Goal: Transaction & Acquisition: Purchase product/service

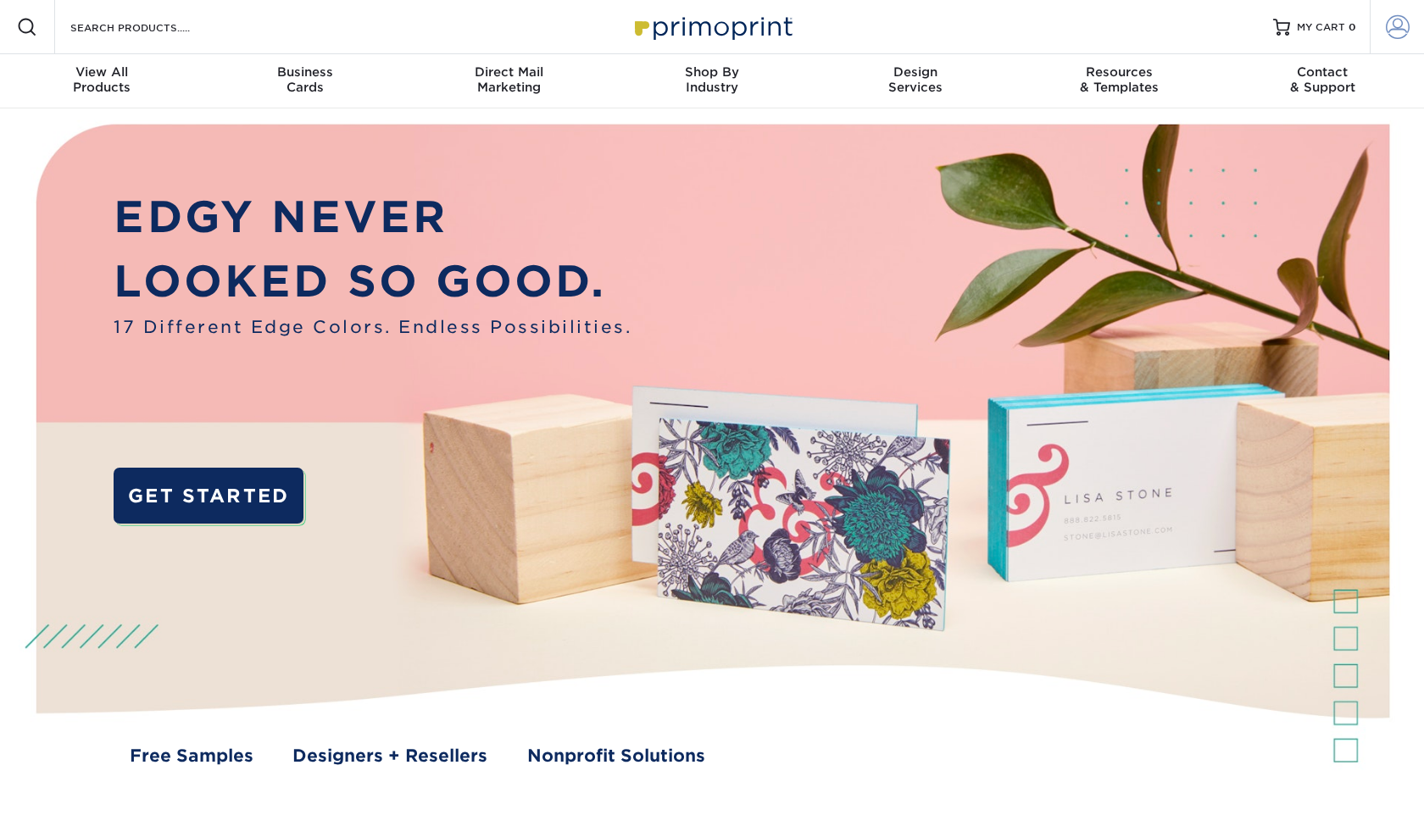
click at [1410, 21] on link "Account" at bounding box center [1397, 27] width 54 height 54
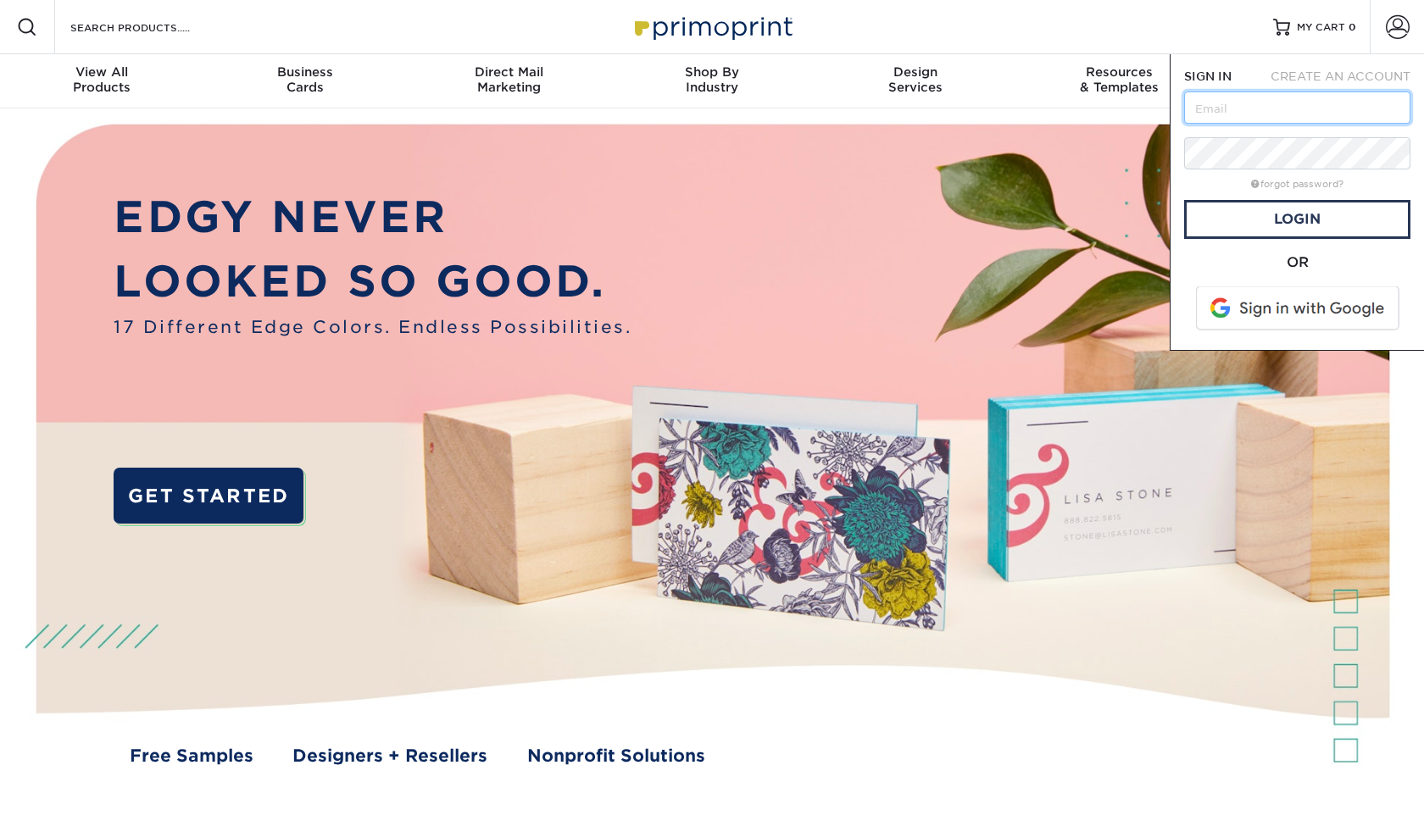
click at [1278, 108] on input "text" at bounding box center [1297, 108] width 226 height 32
type input "hanadentalkauai@gmail.com"
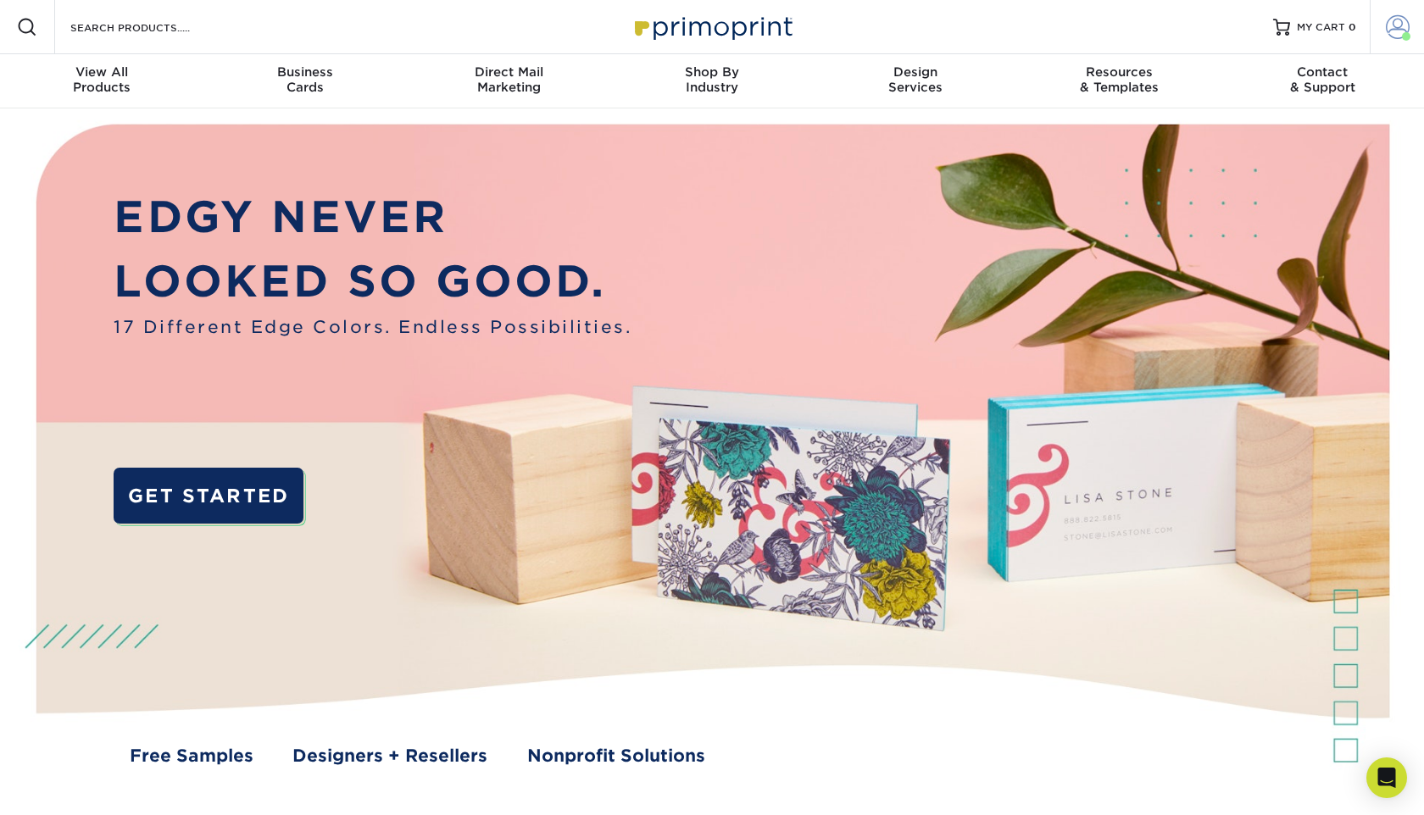
click at [1395, 25] on span at bounding box center [1398, 27] width 24 height 24
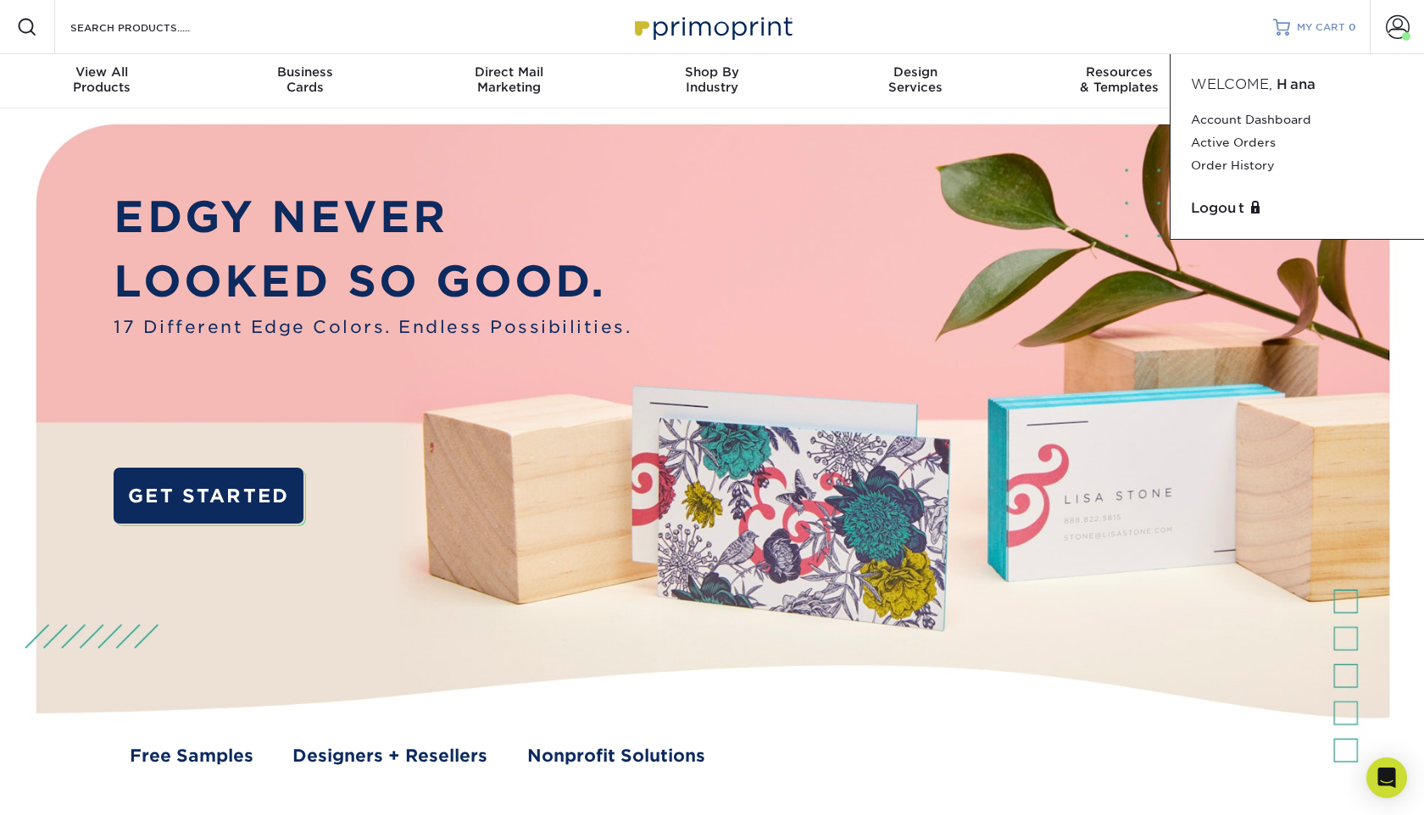
click at [1333, 31] on span "MY CART" at bounding box center [1321, 27] width 48 height 14
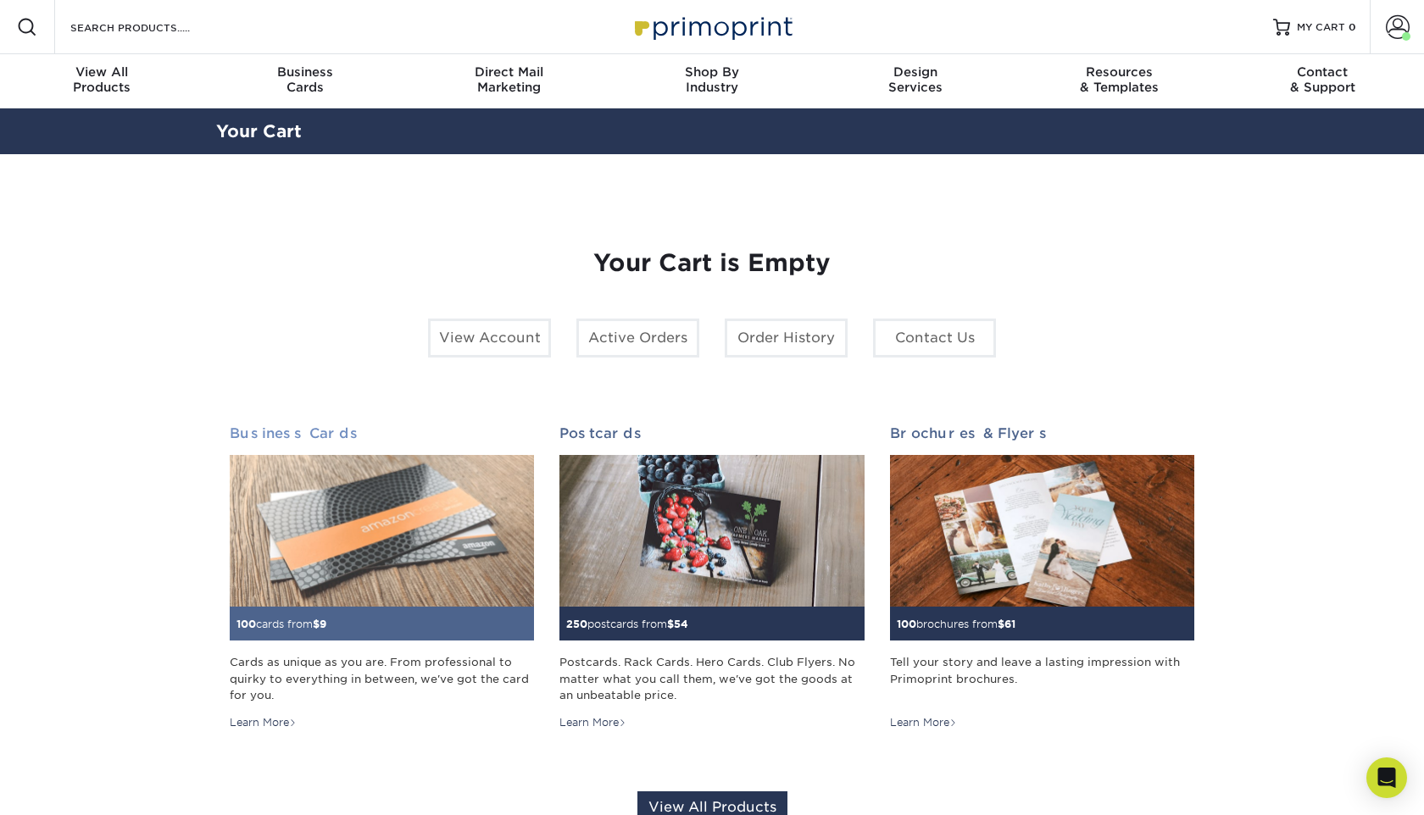
click at [414, 557] on img at bounding box center [382, 531] width 304 height 153
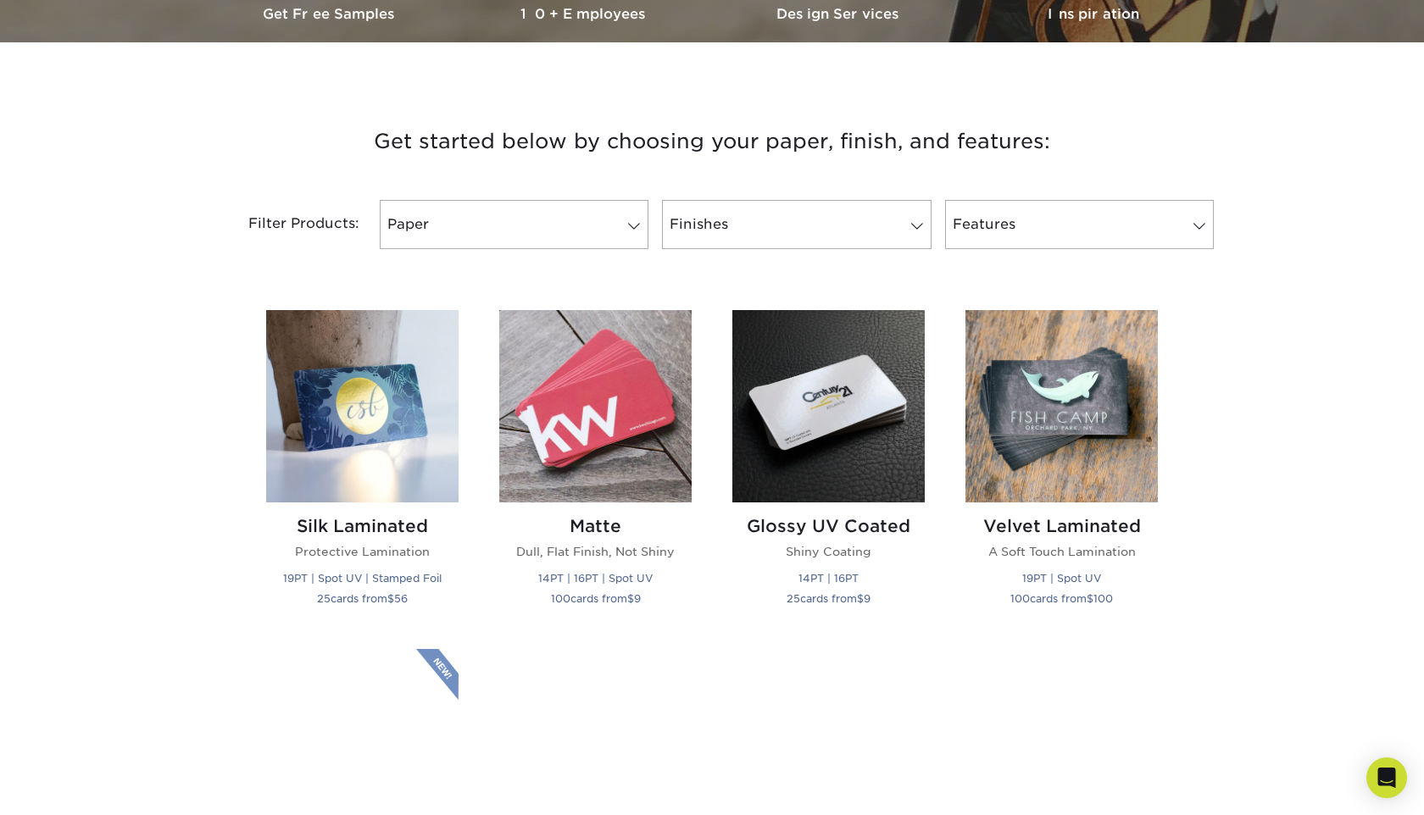
scroll to position [565, 0]
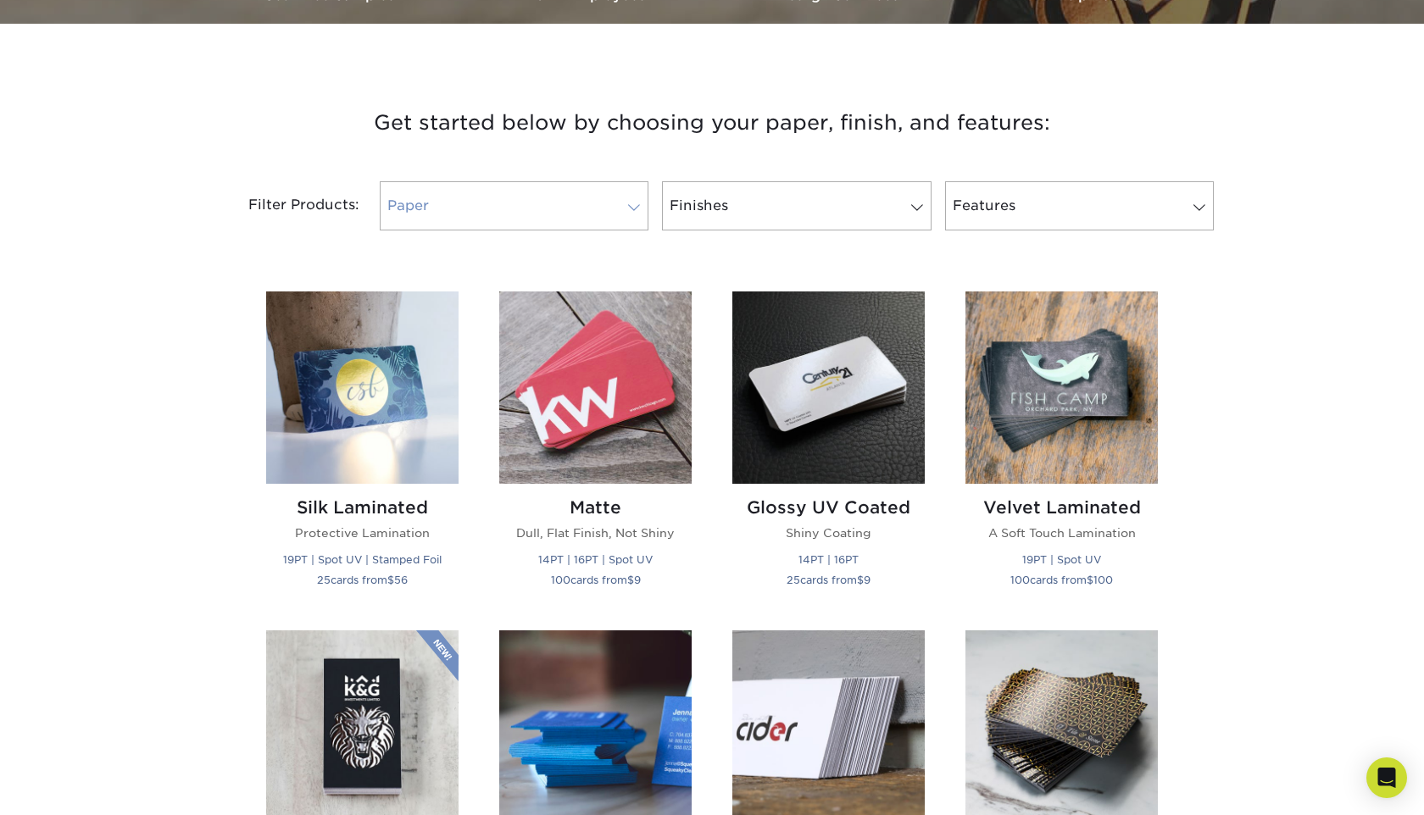
click at [600, 211] on link "Paper" at bounding box center [514, 205] width 269 height 49
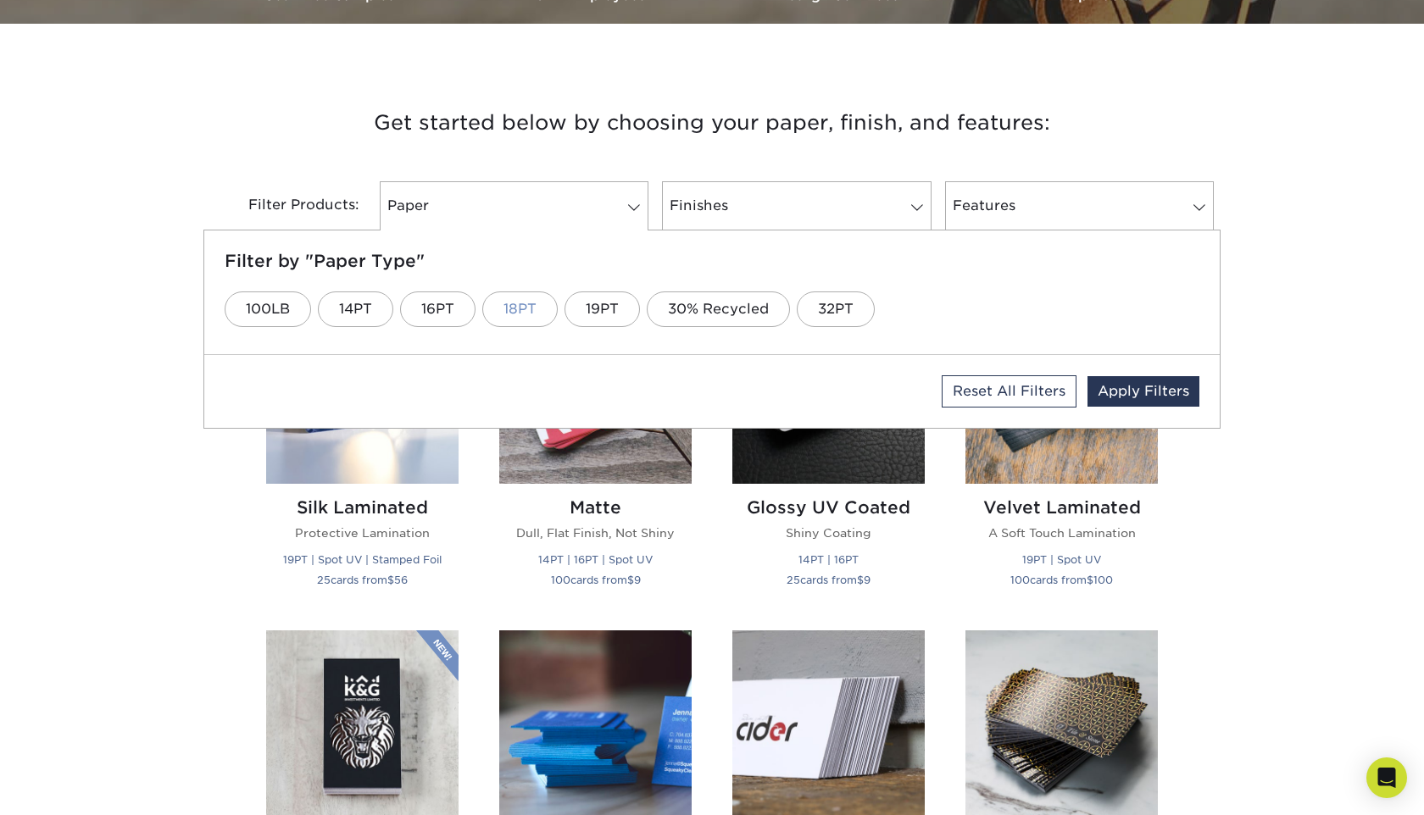
click at [515, 313] on link "18PT" at bounding box center [519, 310] width 75 height 36
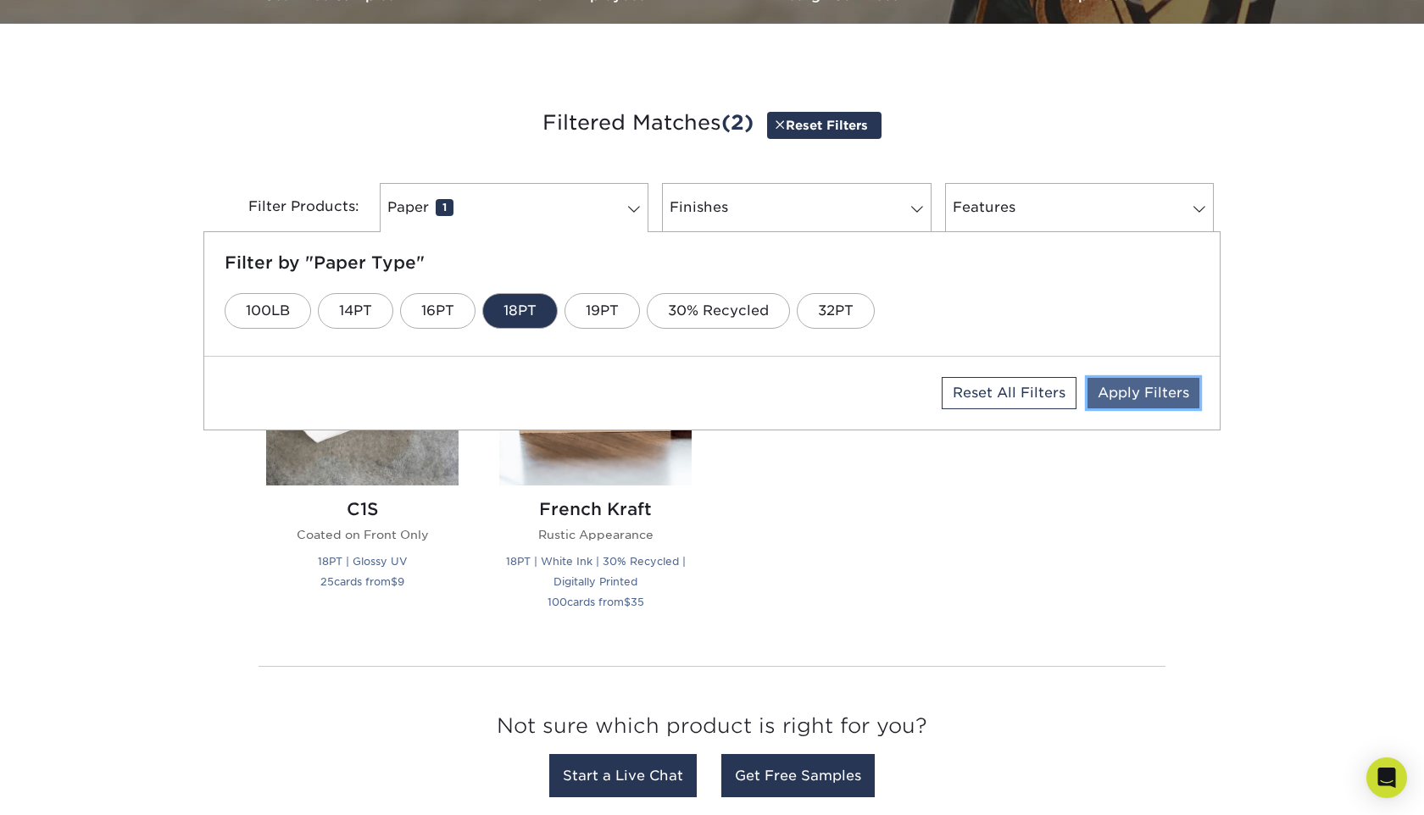
click at [1129, 388] on link "Apply Filters" at bounding box center [1143, 393] width 112 height 31
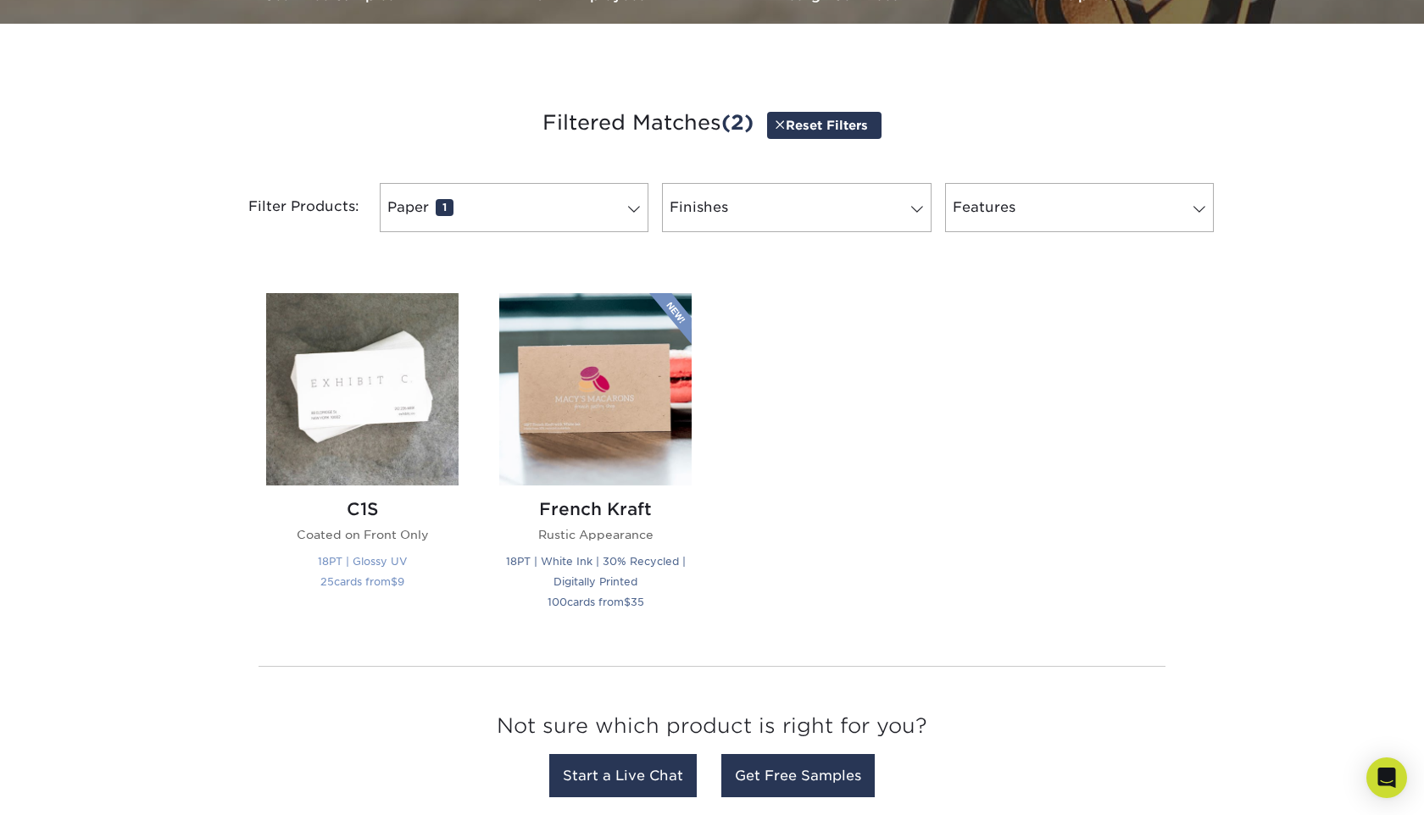
click at [330, 430] on img at bounding box center [362, 389] width 192 height 192
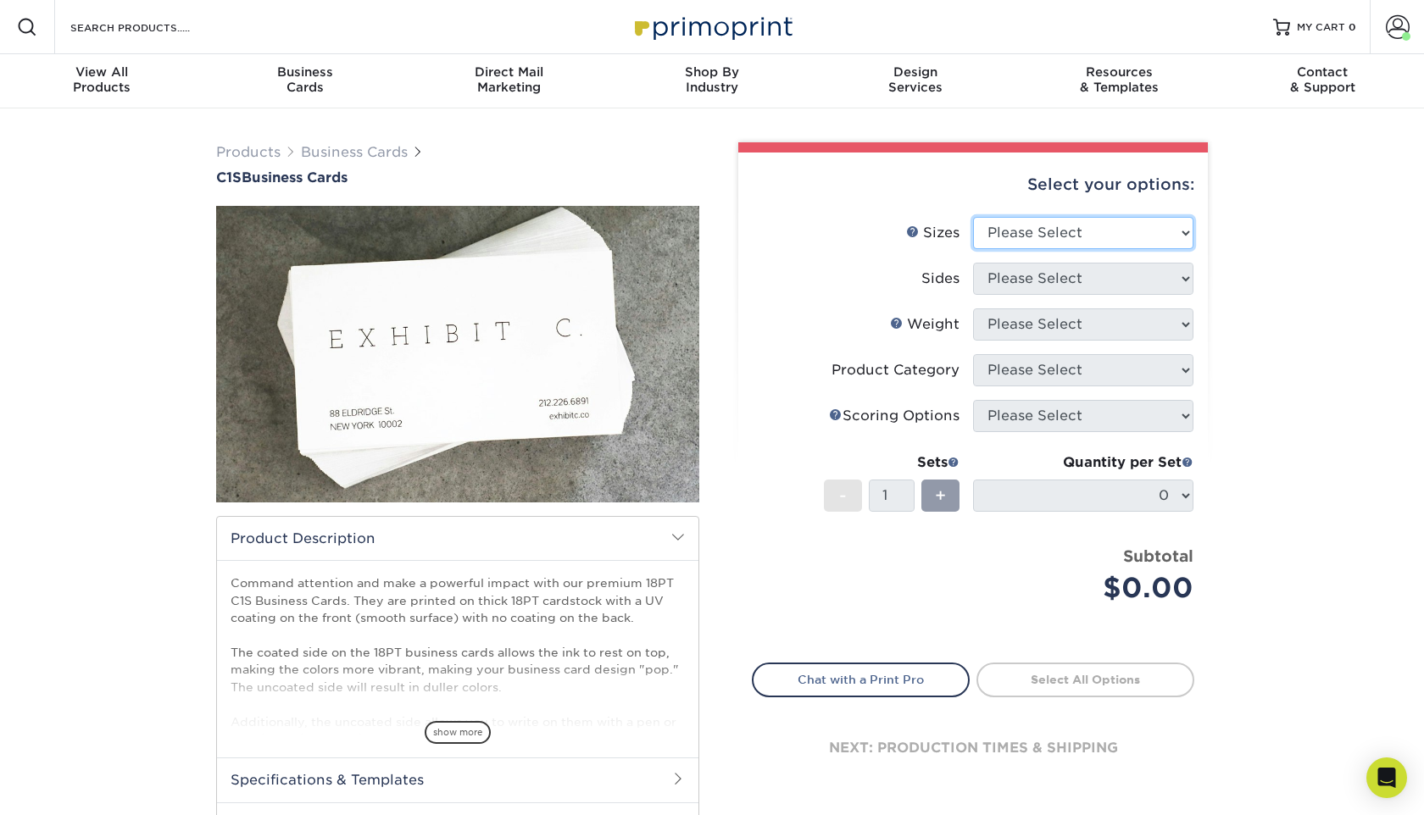
click at [1070, 228] on select "Please Select 2" x 3.5" - Standard 2.125" x 3.375" - European 2.5" x 2.5" - Squ…" at bounding box center [1083, 233] width 220 height 32
select select "2.00x3.50"
click at [1046, 278] on select "Please Select Print Both Sides Print Front Only" at bounding box center [1083, 279] width 220 height 32
select select "13abbda7-1d64-4f25-8bb2-c179b224825d"
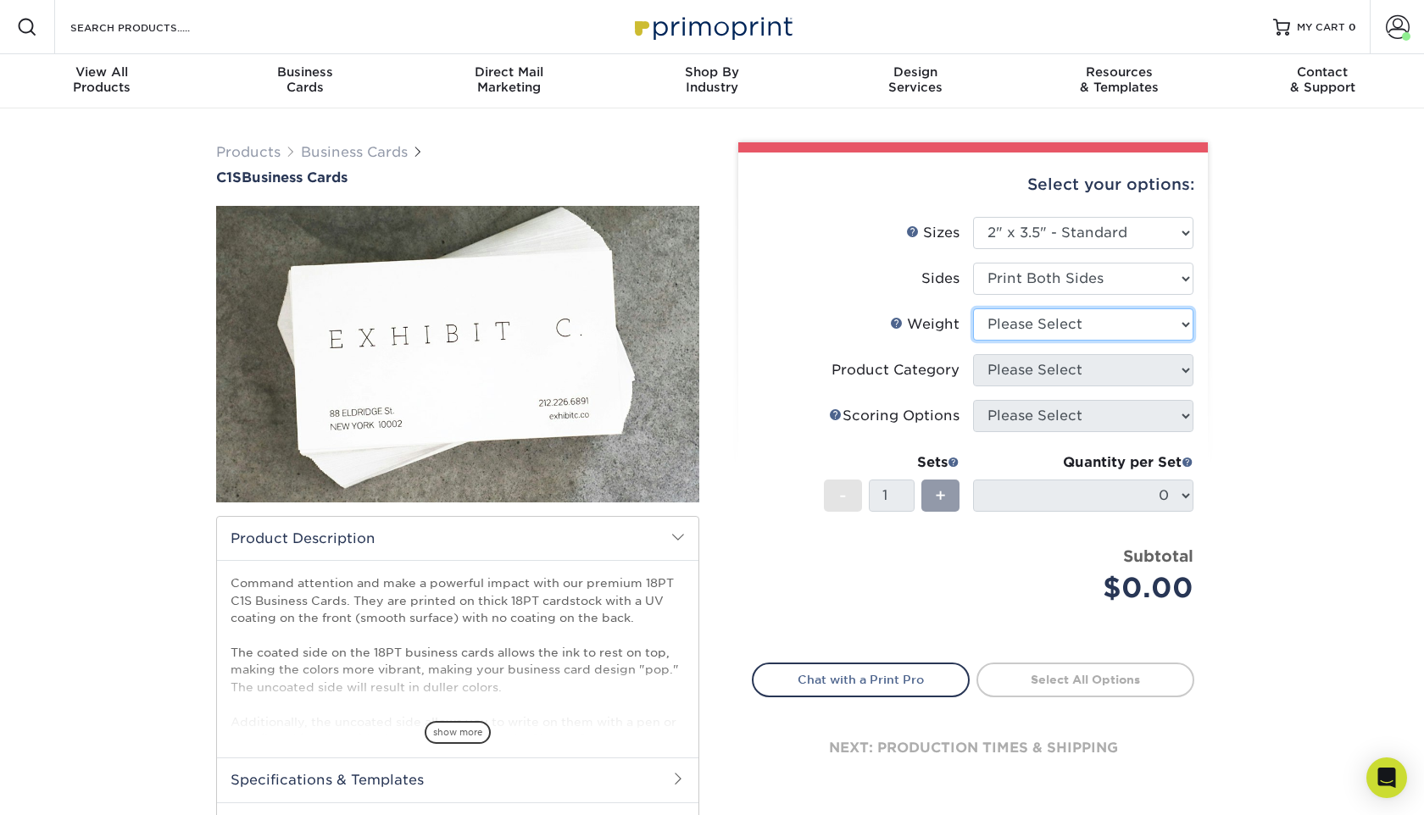
click at [1055, 328] on select "Please Select 18PT C1S" at bounding box center [1083, 324] width 220 height 32
select select "18PTC1S"
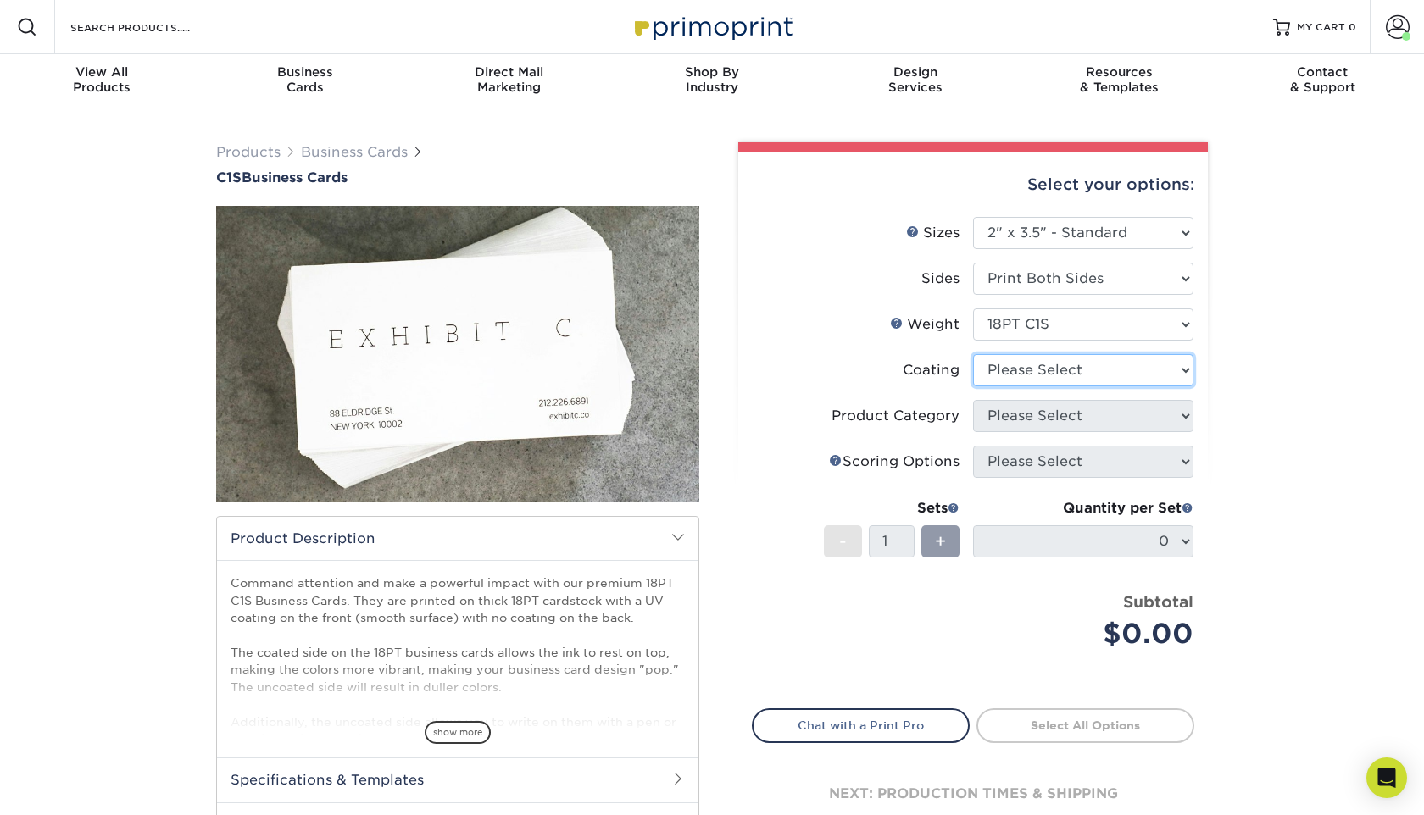
click at [1041, 373] on select at bounding box center [1083, 370] width 220 height 32
select select "3e7618de-abca-4bda-9f97-8b9129e913d8"
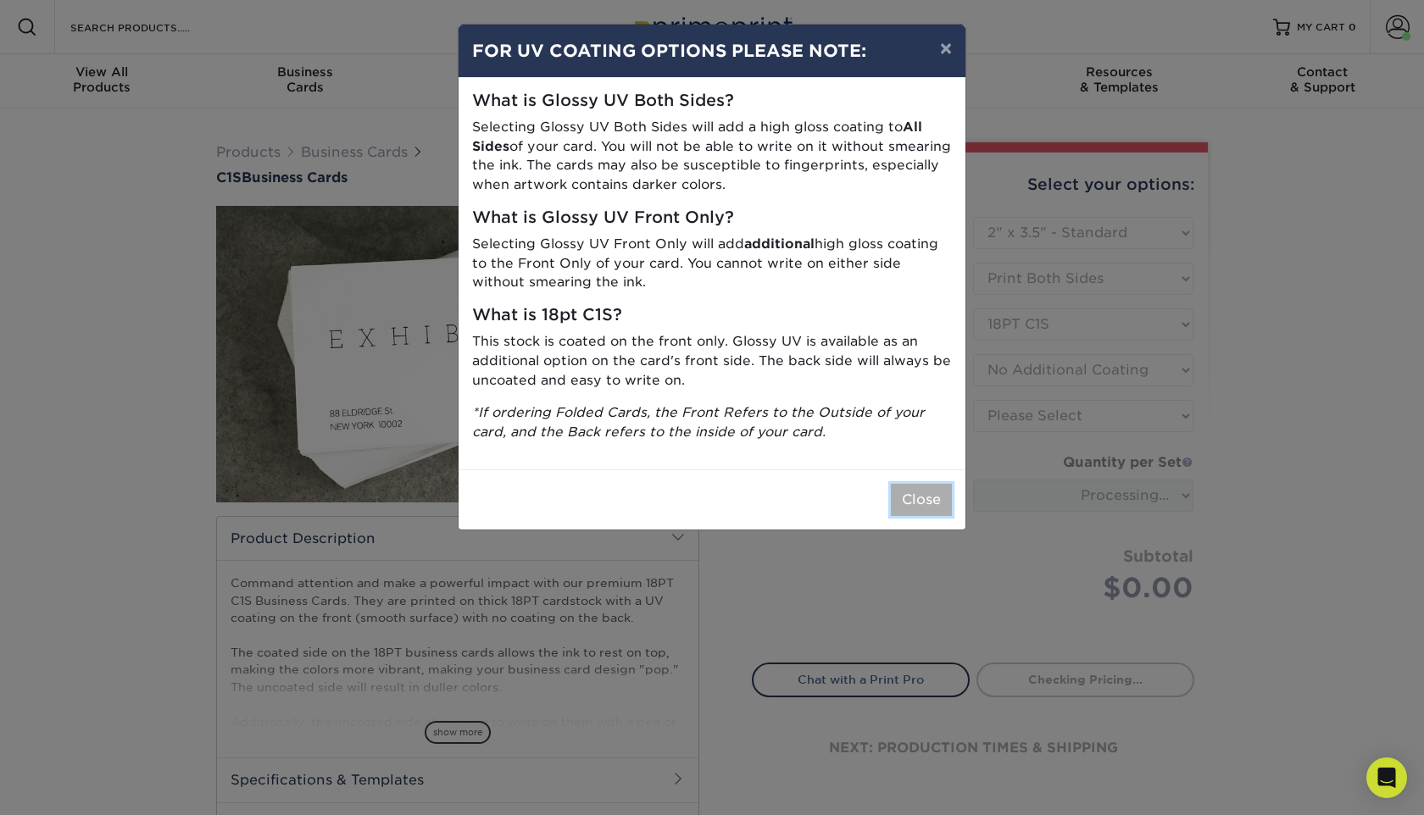
click at [925, 503] on button "Close" at bounding box center [921, 500] width 61 height 32
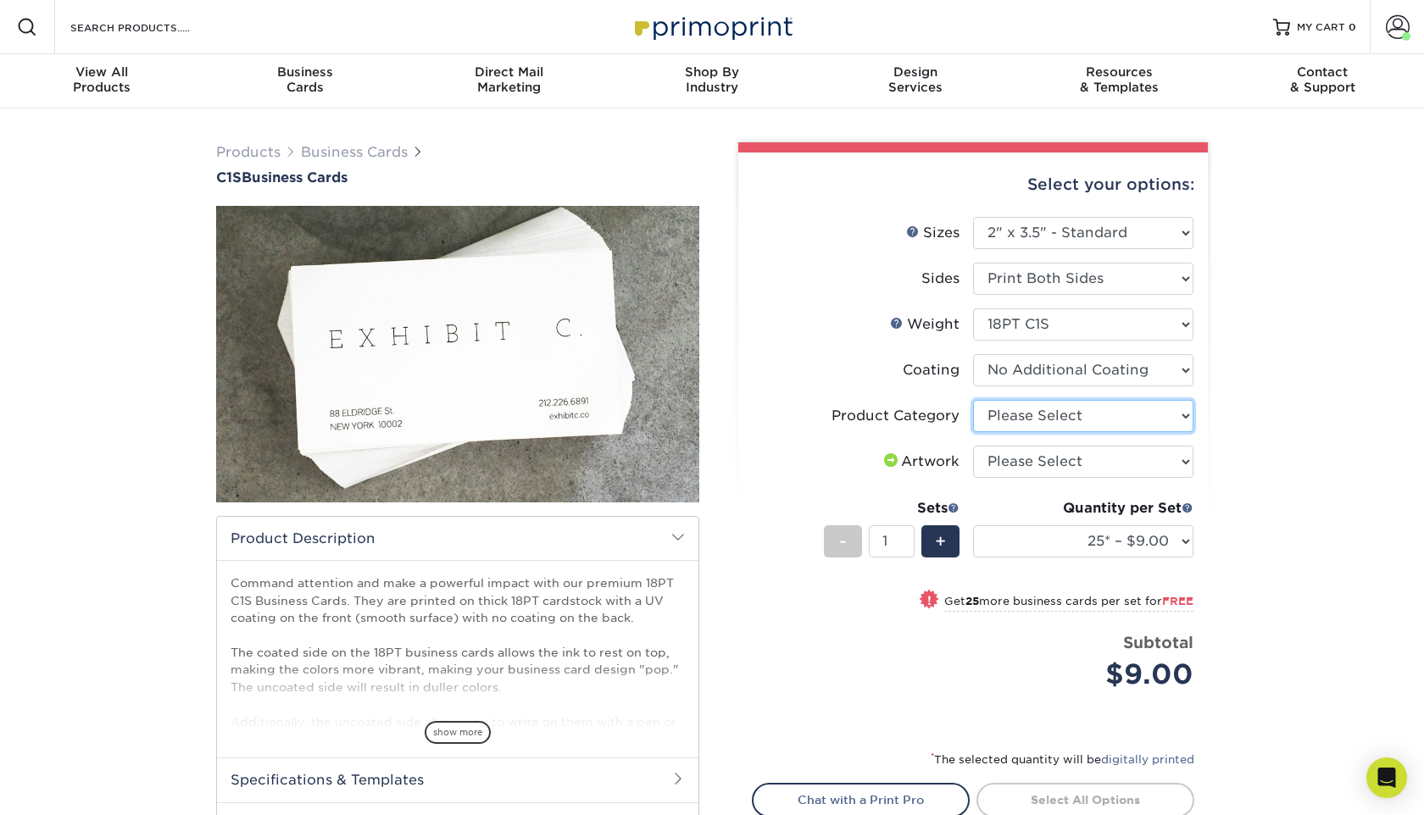
click at [1098, 414] on select "Please Select Business Cards" at bounding box center [1083, 416] width 220 height 32
select select "3b5148f1-0588-4f88-a218-97bcfdce65c1"
click at [1098, 458] on select "Please Select I will upload files I need a design - $100" at bounding box center [1083, 462] width 220 height 32
select select "upload"
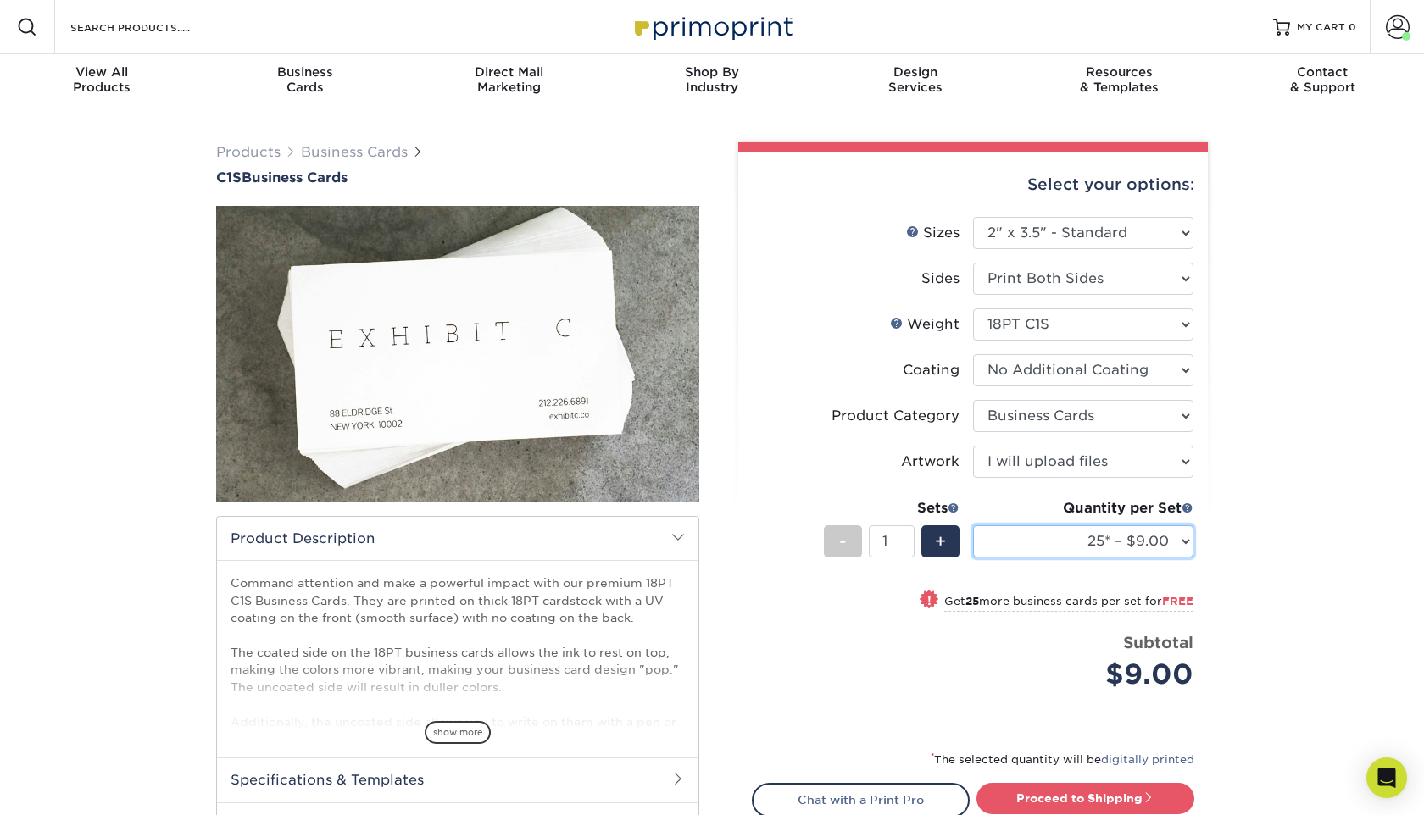
click at [1068, 535] on select "25* – $9.00 50* – $9.00 75* – $9.00 100* – $9.00 250* – $19.00 500 – $37.00 100…" at bounding box center [1083, 541] width 220 height 32
select select "250* – $19.00"
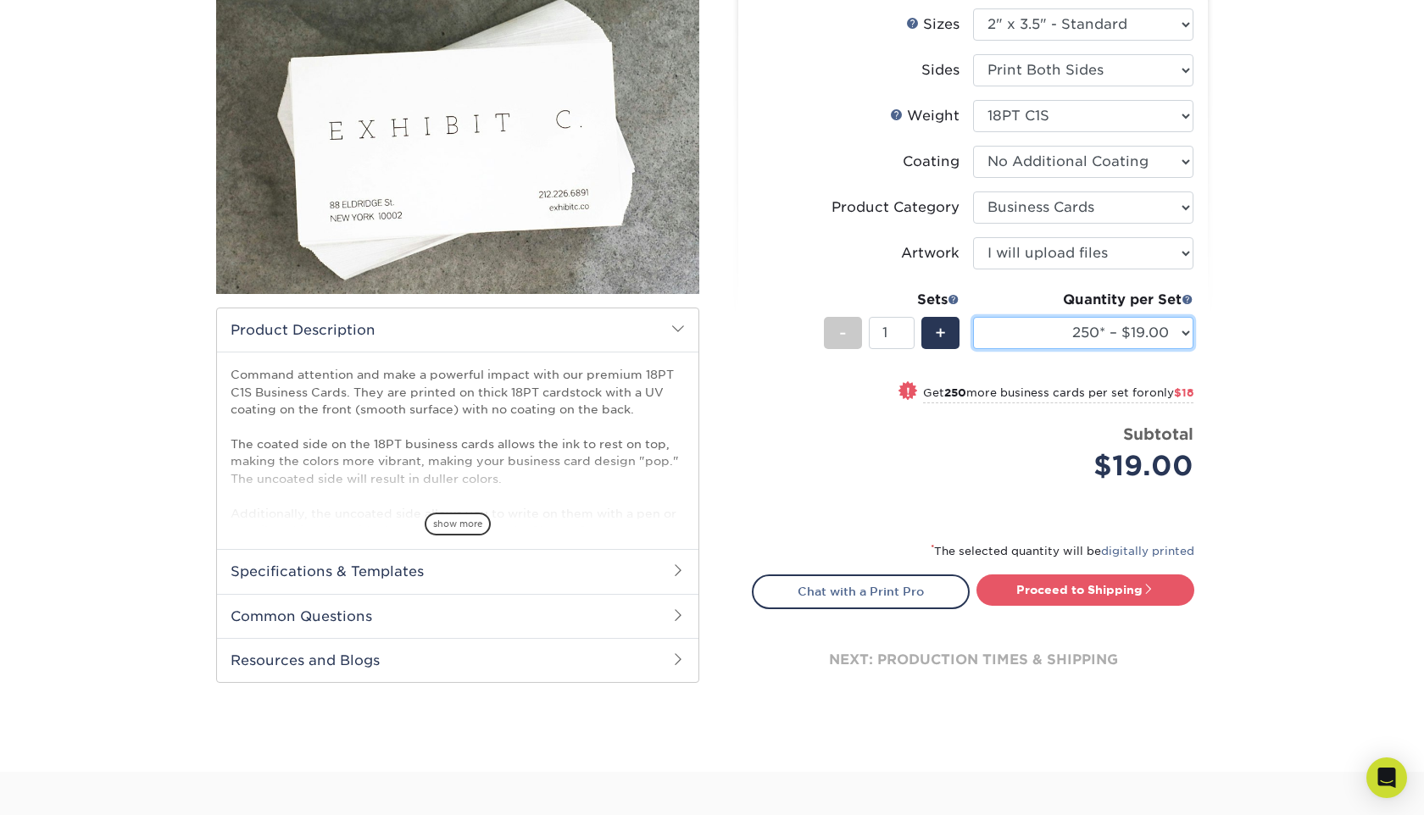
scroll to position [157, 0]
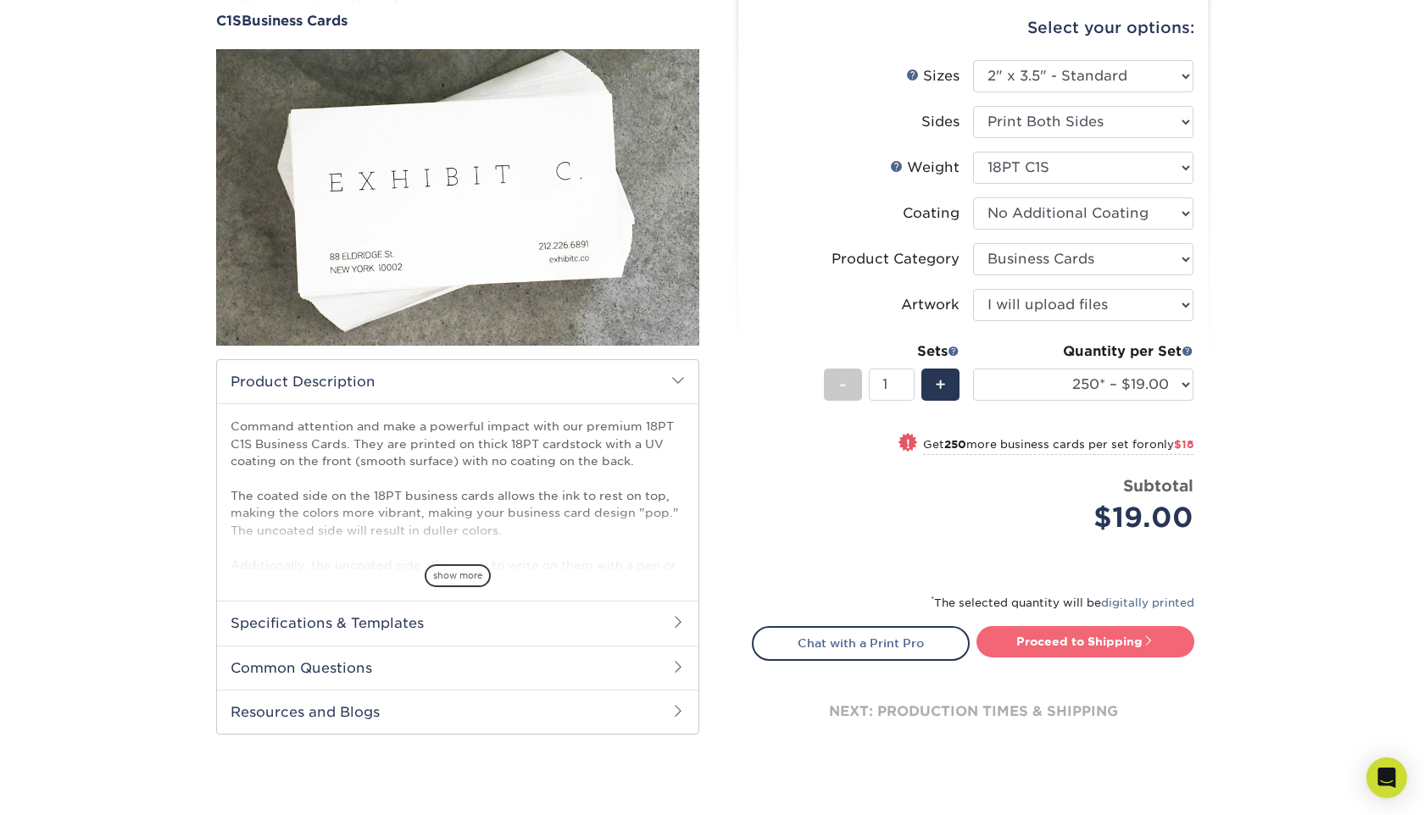
click at [1059, 647] on link "Proceed to Shipping" at bounding box center [1085, 641] width 218 height 31
type input "Set 1"
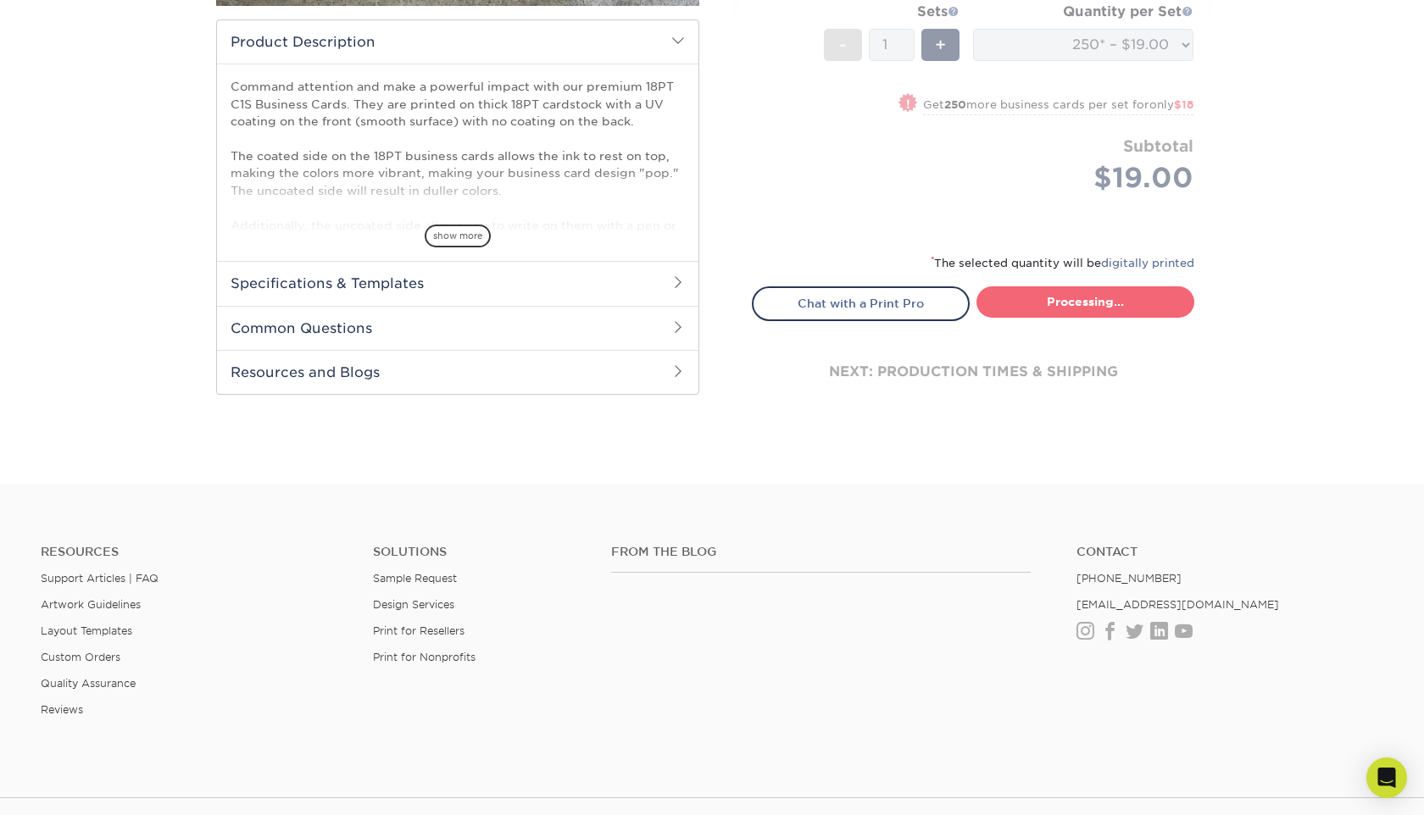
select select "cc08775f-debf-40bc-9b30-7fea9f8246ae"
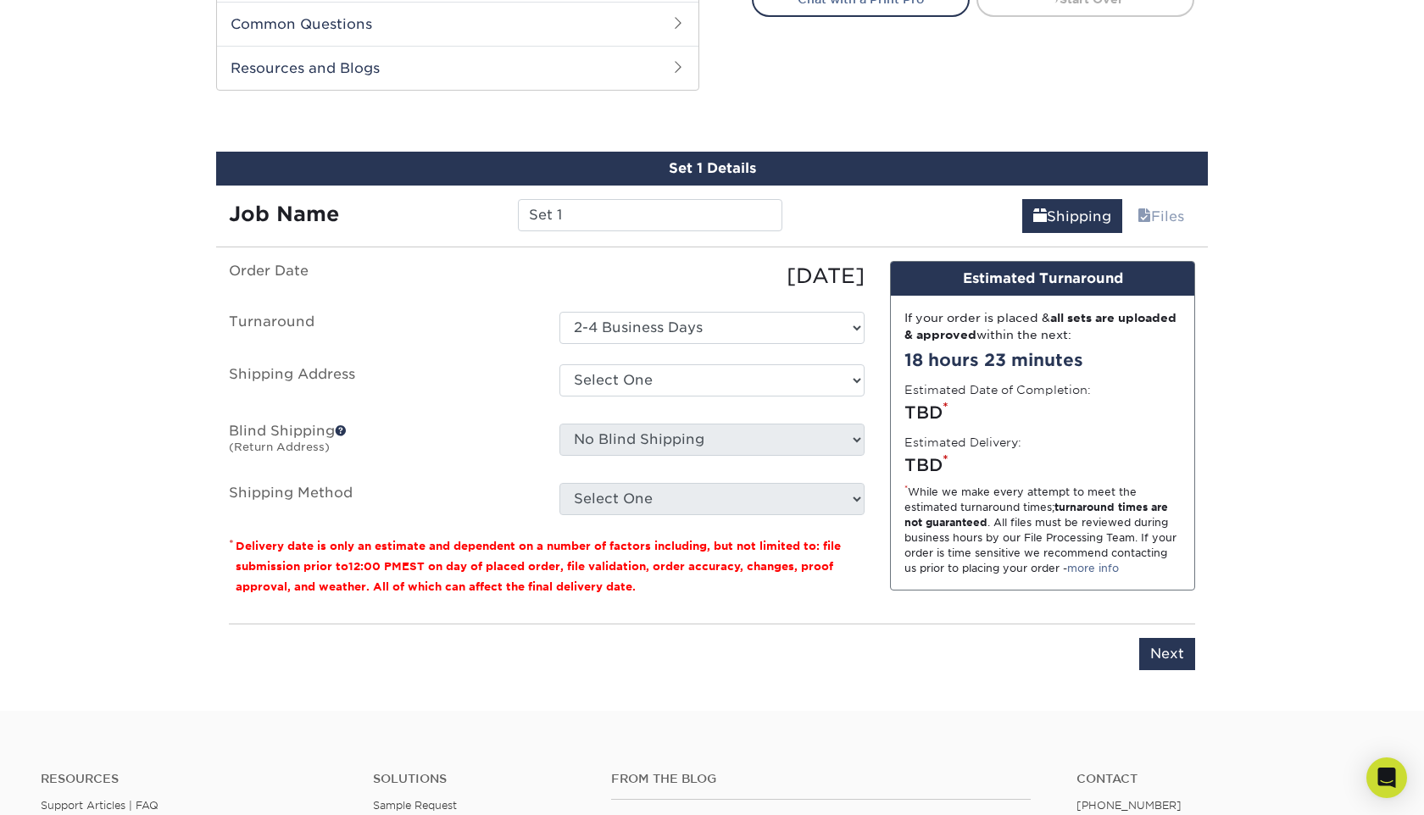
scroll to position [829, 0]
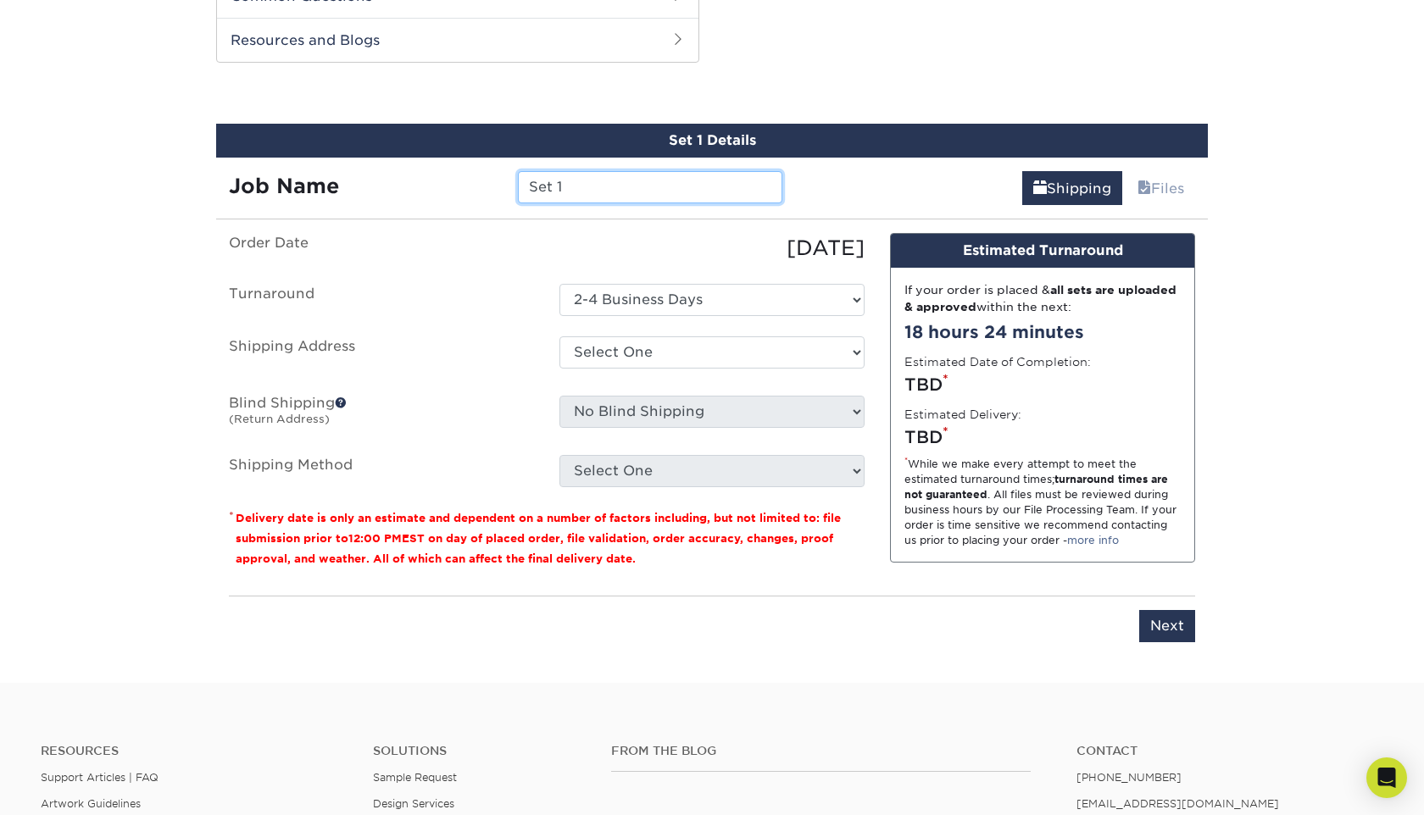
click at [622, 194] on input "Set 1" at bounding box center [650, 187] width 264 height 32
type input "S"
type input "green"
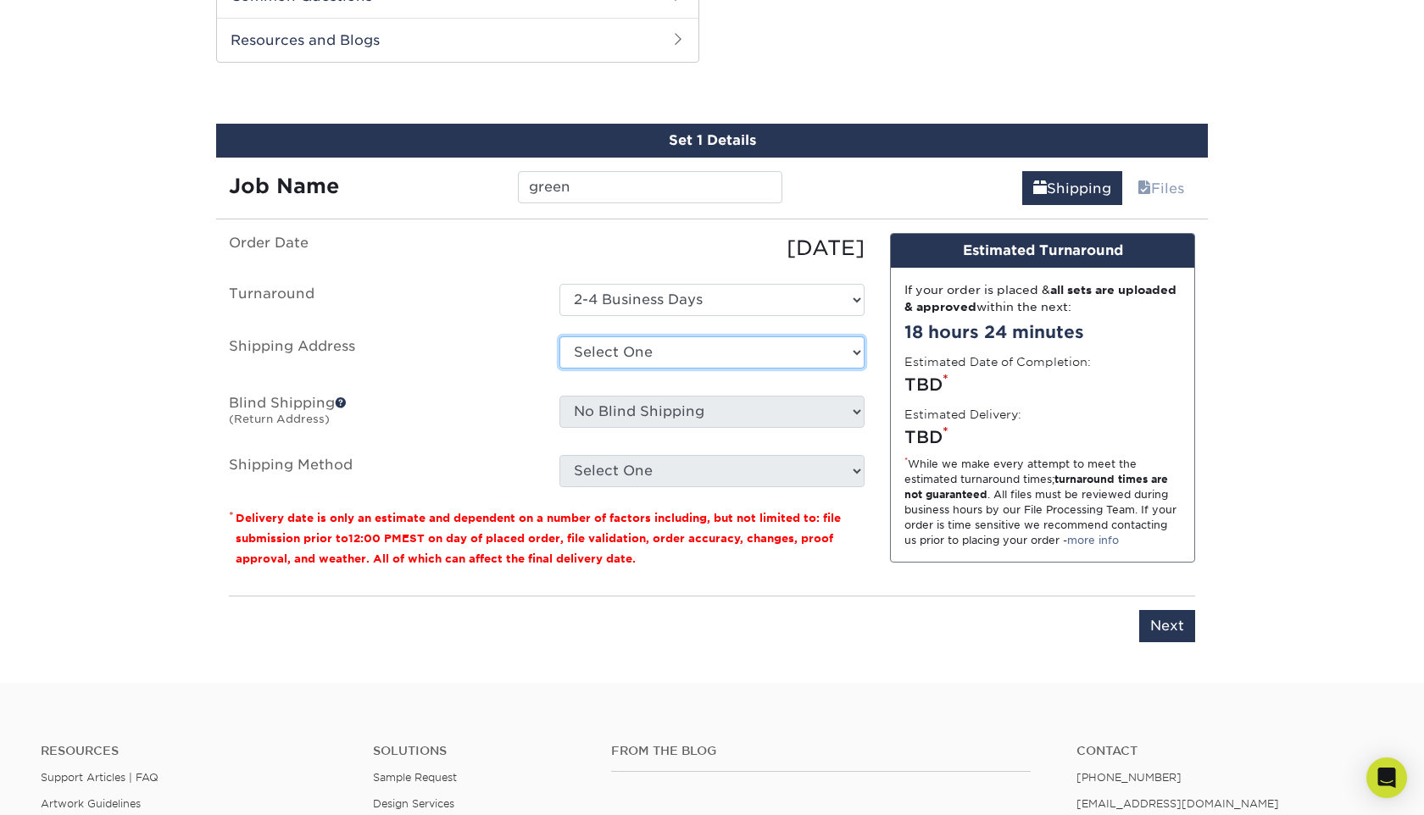
click at [641, 353] on select "Select One Hanadental + Add New Address" at bounding box center [711, 352] width 305 height 32
select select "285288"
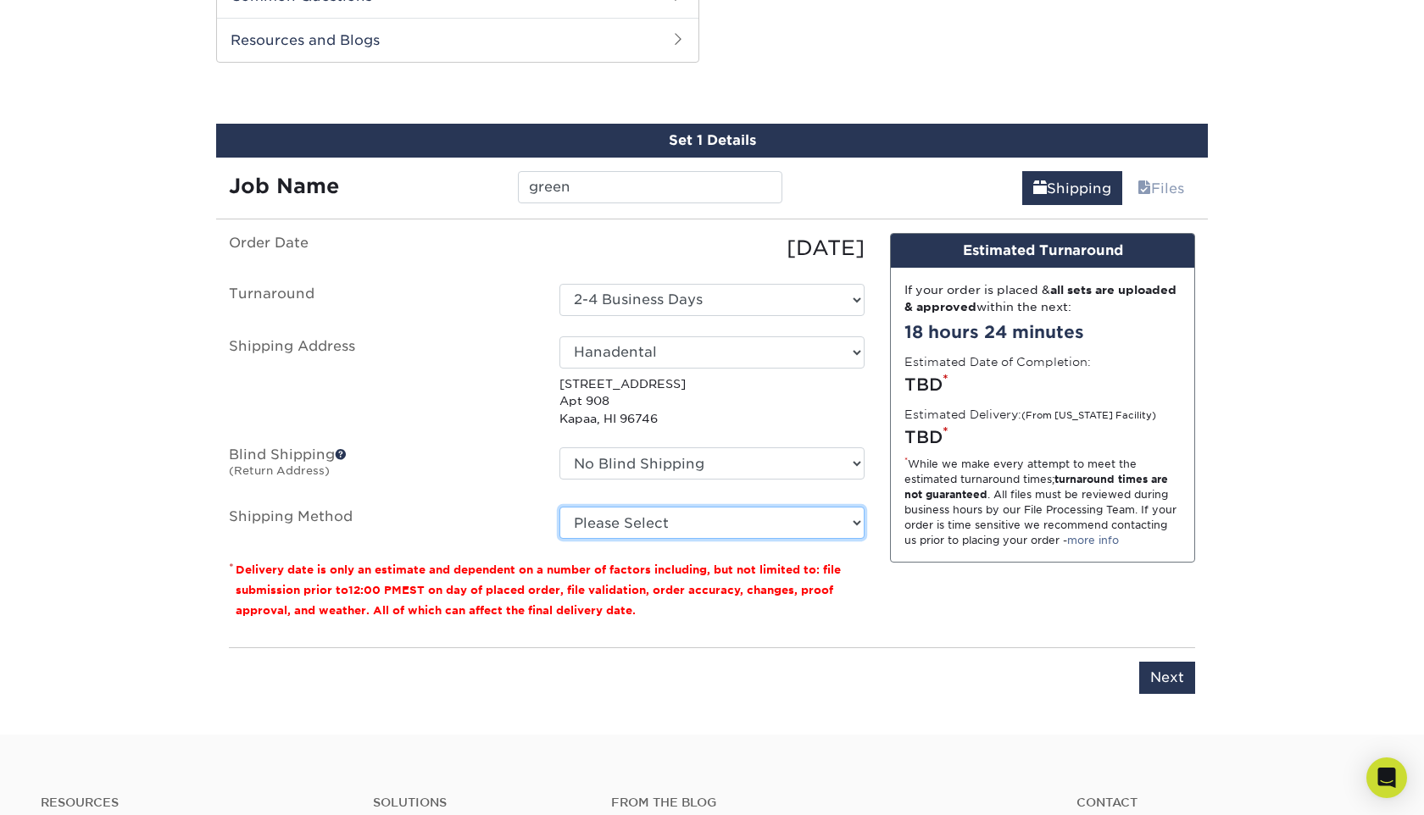
click at [655, 525] on select "Please Select Ground Shipping (+$7.84) 2 Day Air Shipping (+$58.11) Next Day Sh…" at bounding box center [711, 523] width 305 height 32
select select "03"
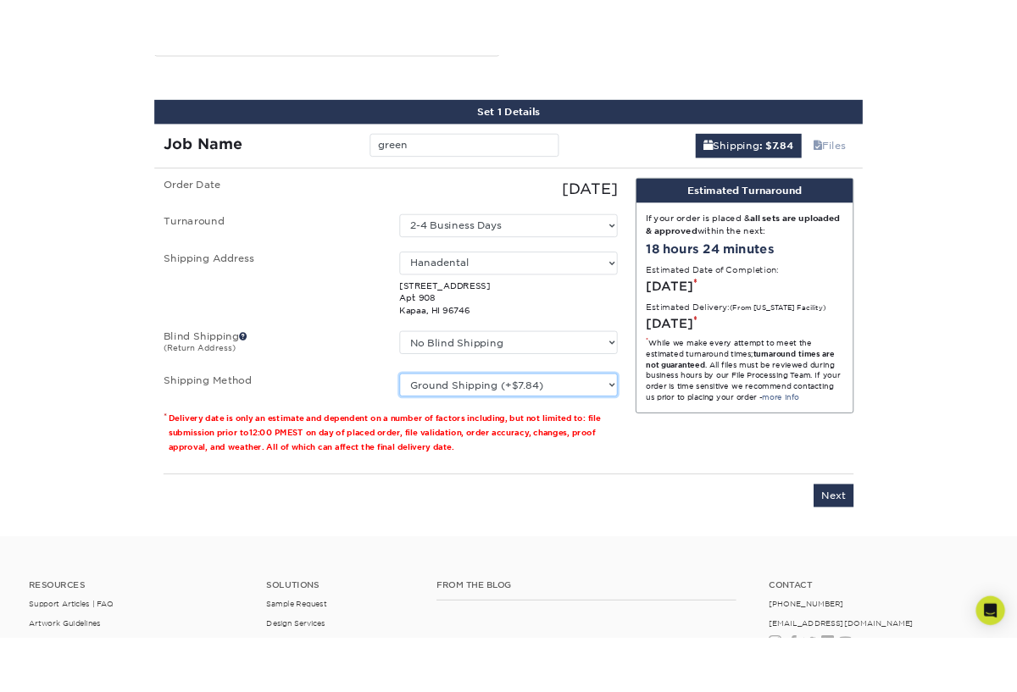
scroll to position [892, 0]
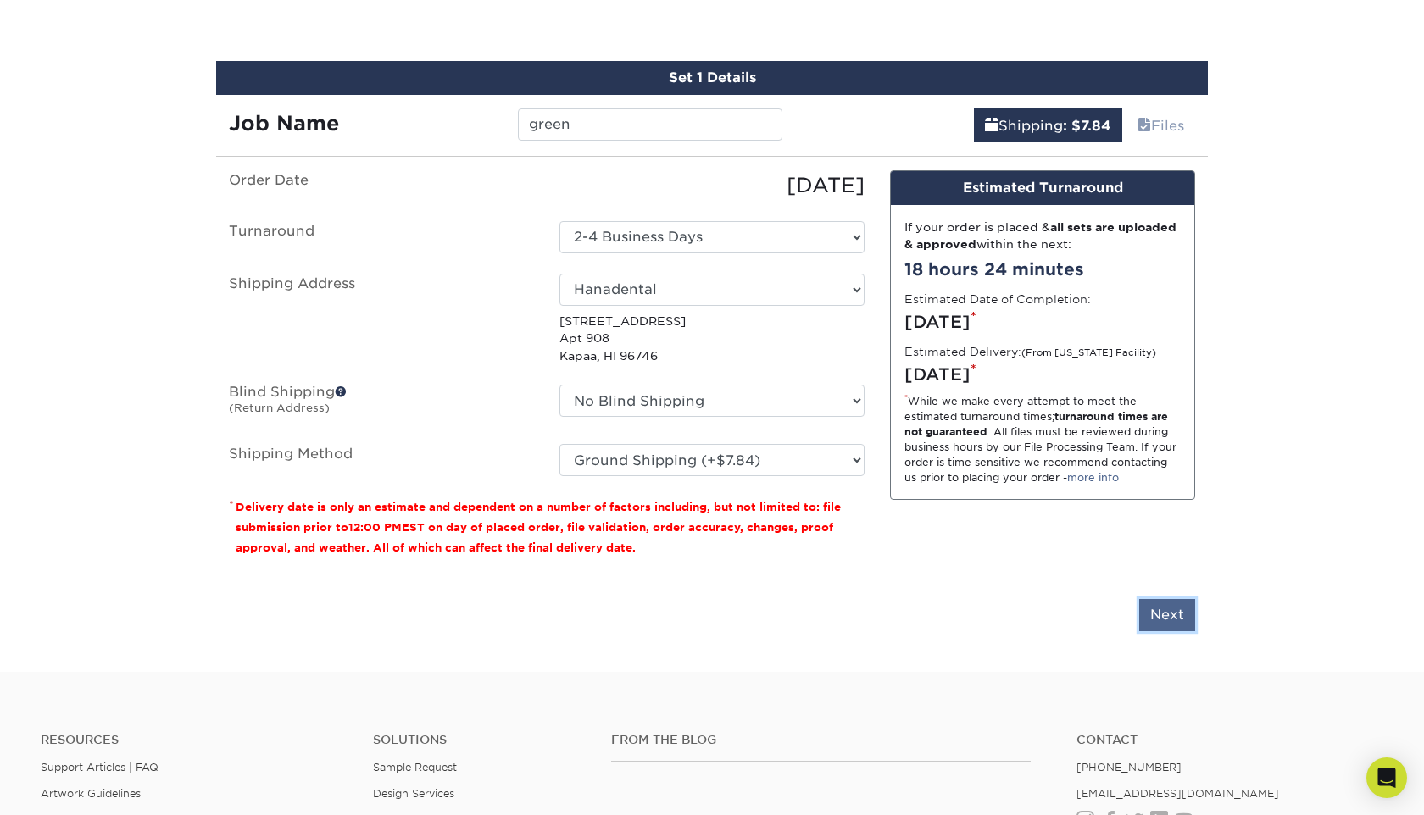
click at [1159, 624] on input "Next" at bounding box center [1167, 615] width 56 height 32
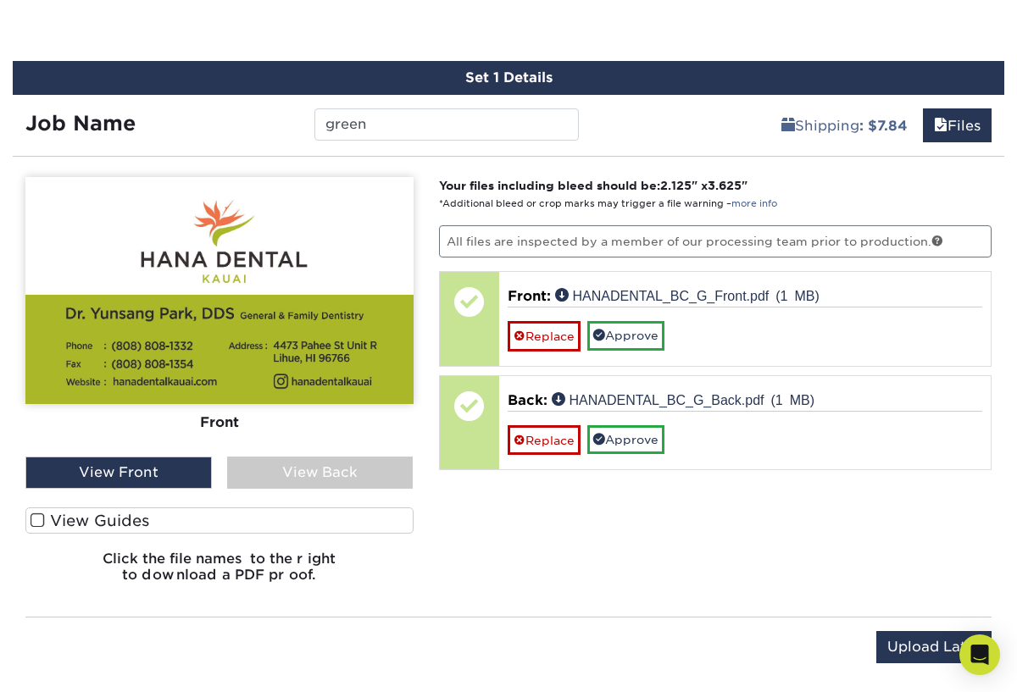
click at [175, 481] on div "View Front" at bounding box center [118, 473] width 186 height 32
click at [308, 466] on div "View Back" at bounding box center [320, 473] width 186 height 32
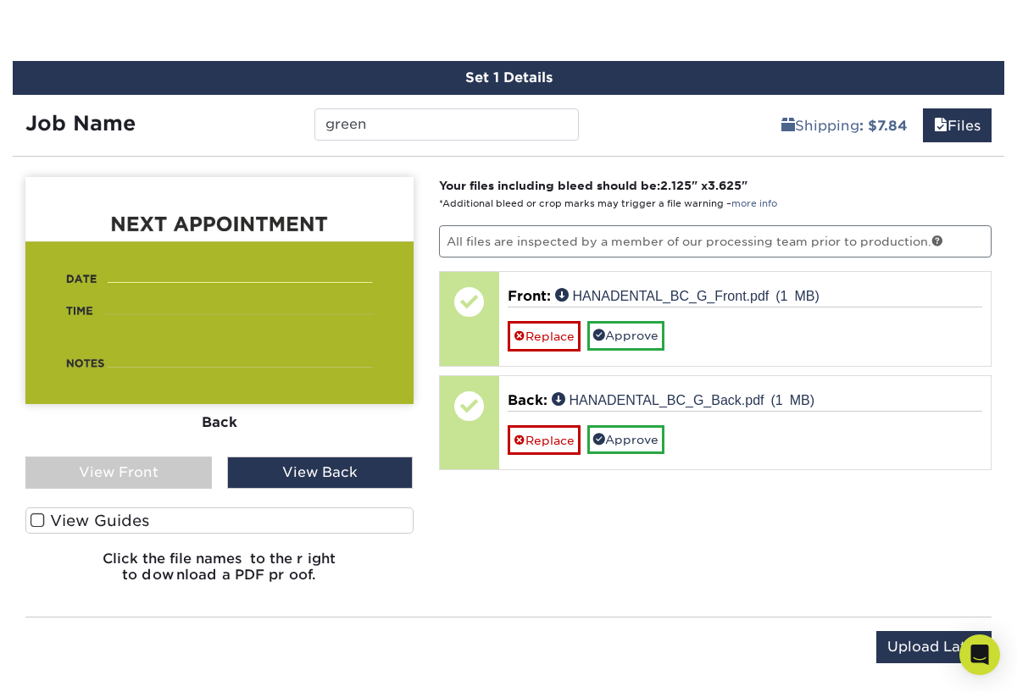
click at [36, 523] on span at bounding box center [38, 521] width 14 height 16
click at [0, 0] on input "View Guides" at bounding box center [0, 0] width 0 height 0
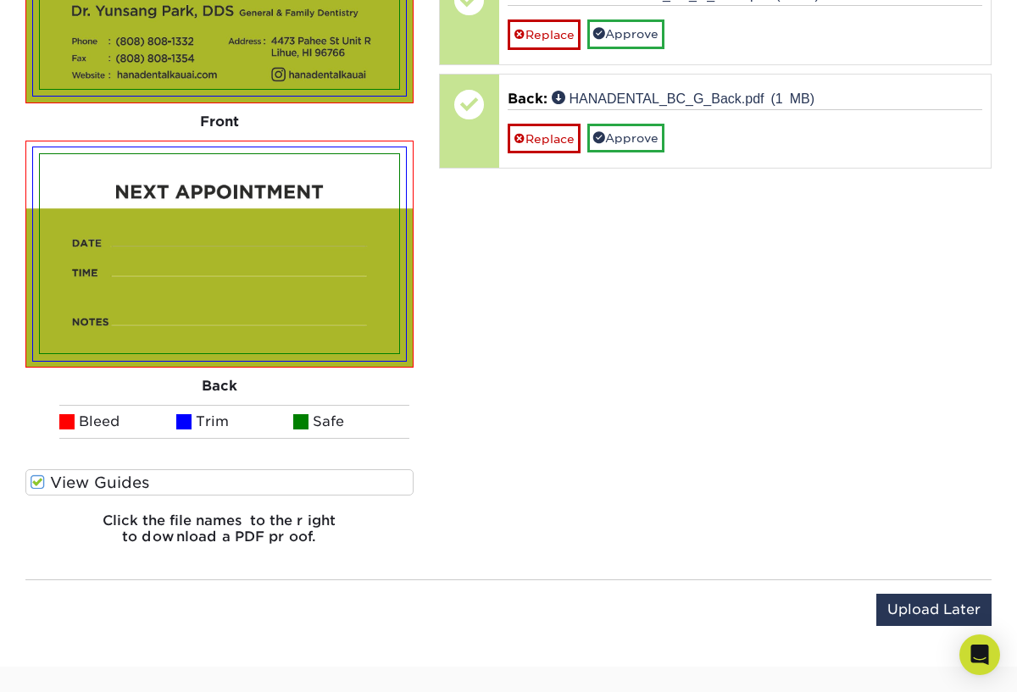
scroll to position [1197, 0]
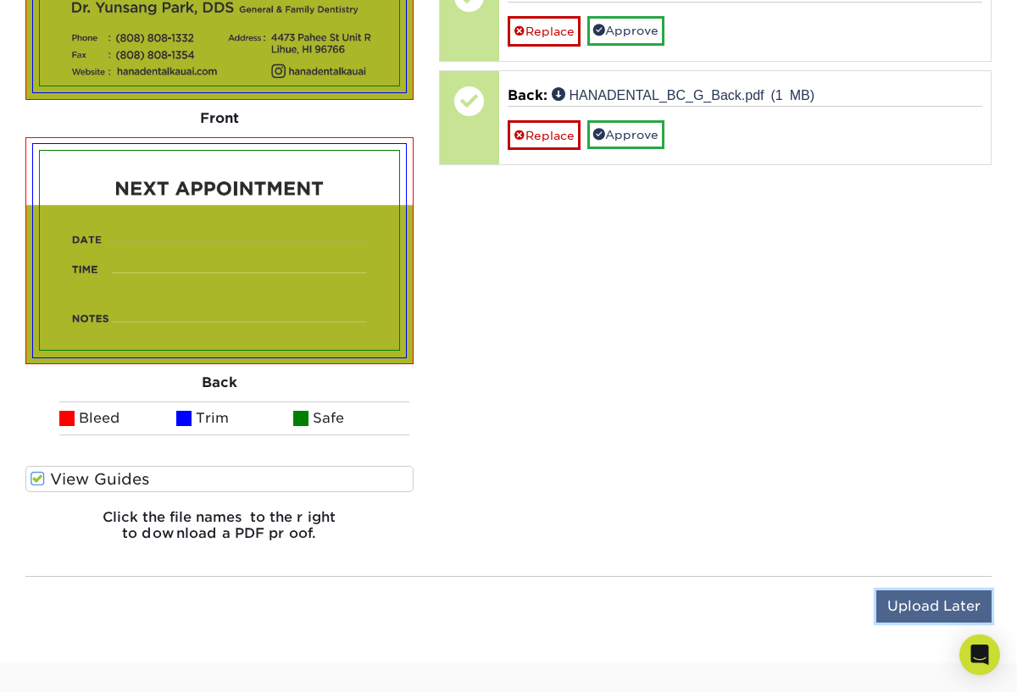
click at [908, 614] on input "Upload Later" at bounding box center [933, 607] width 115 height 32
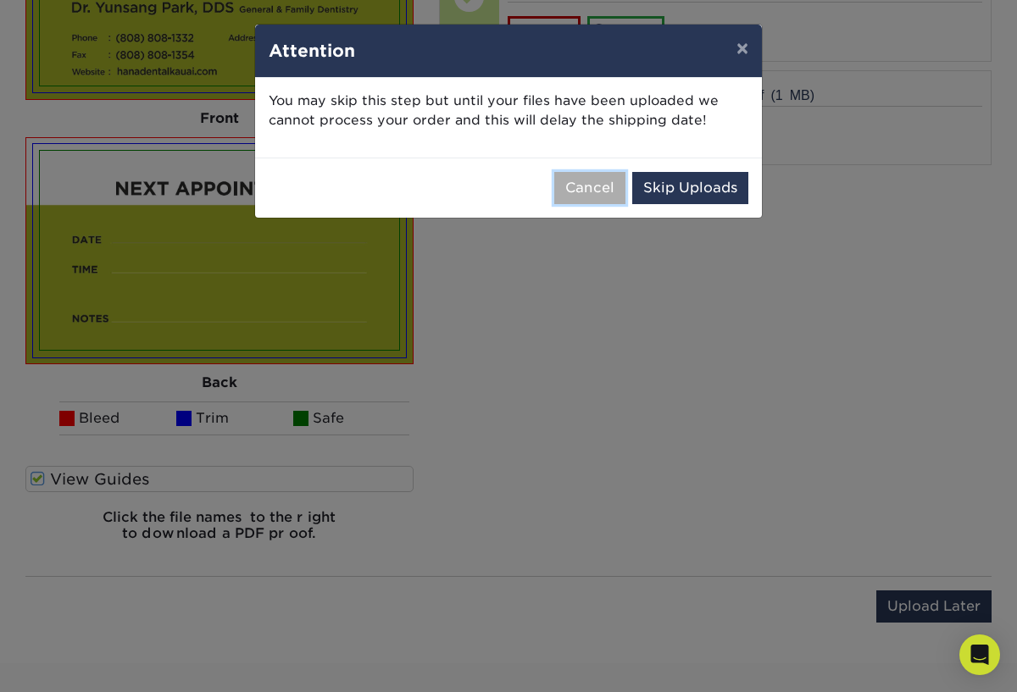
click at [603, 192] on button "Cancel" at bounding box center [589, 188] width 71 height 32
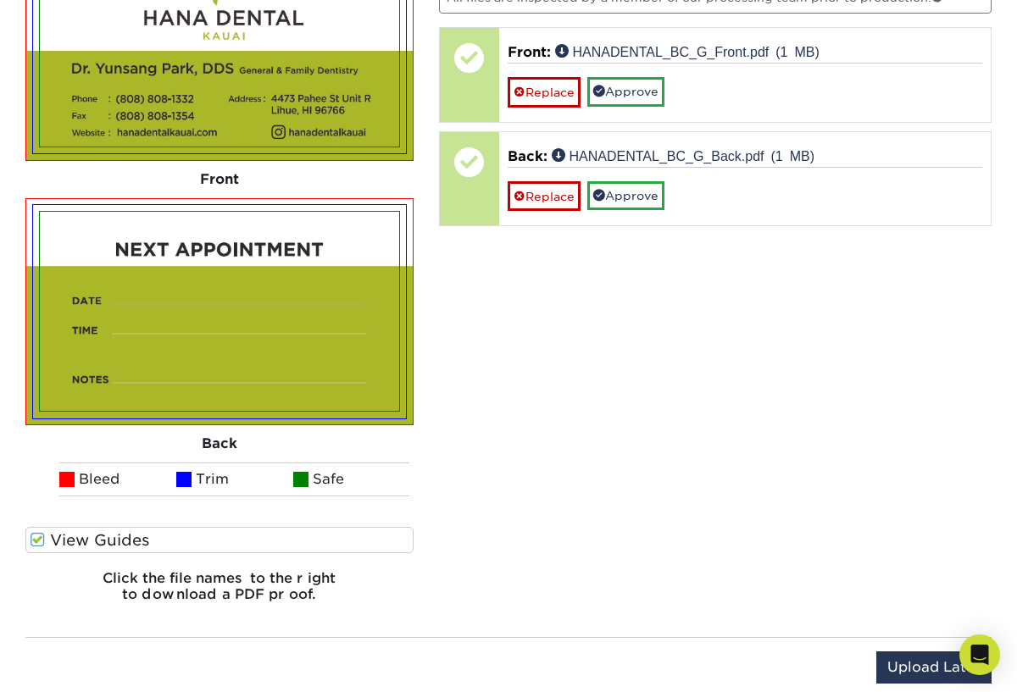
scroll to position [954, 0]
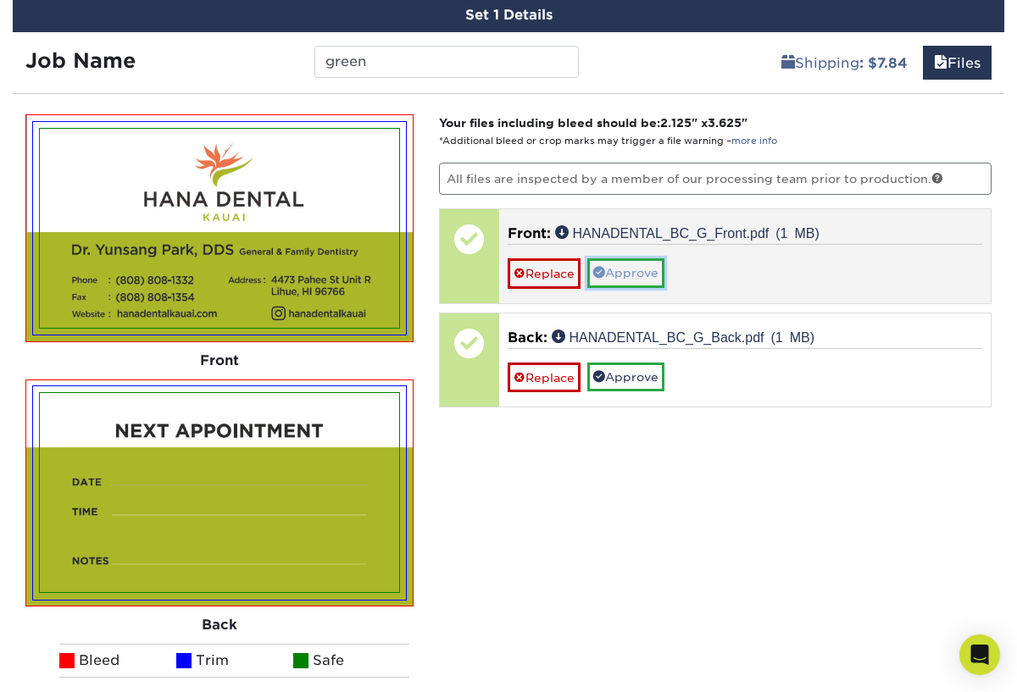
click at [641, 273] on link "Approve" at bounding box center [625, 272] width 77 height 29
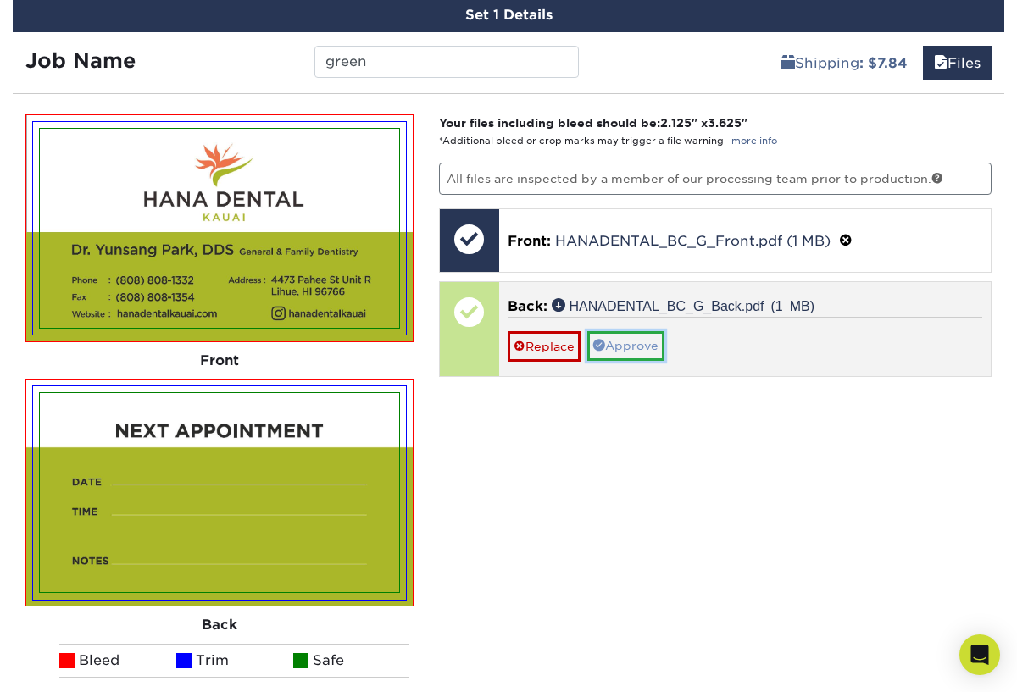
click at [637, 348] on link "Approve" at bounding box center [625, 345] width 77 height 29
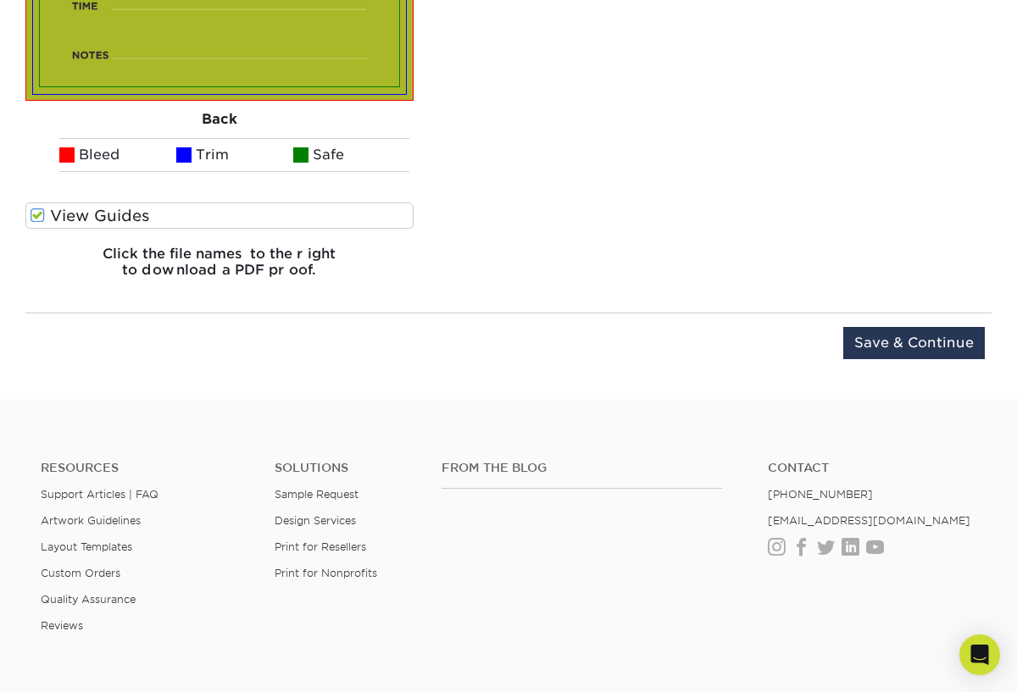
scroll to position [1463, 0]
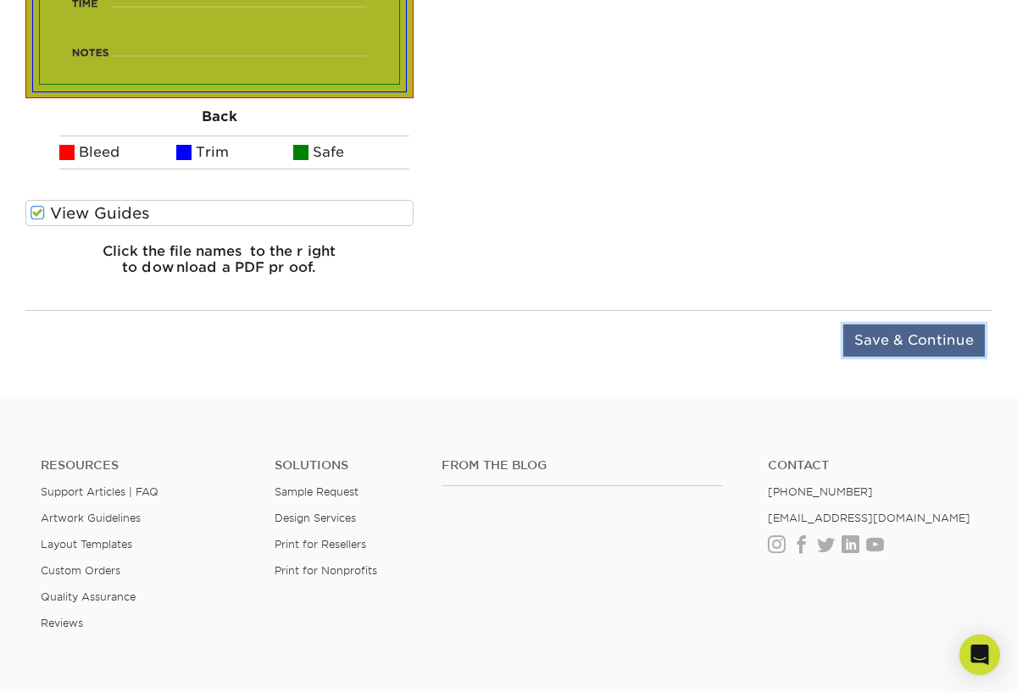
click at [884, 336] on input "Save & Continue" at bounding box center [914, 341] width 142 height 32
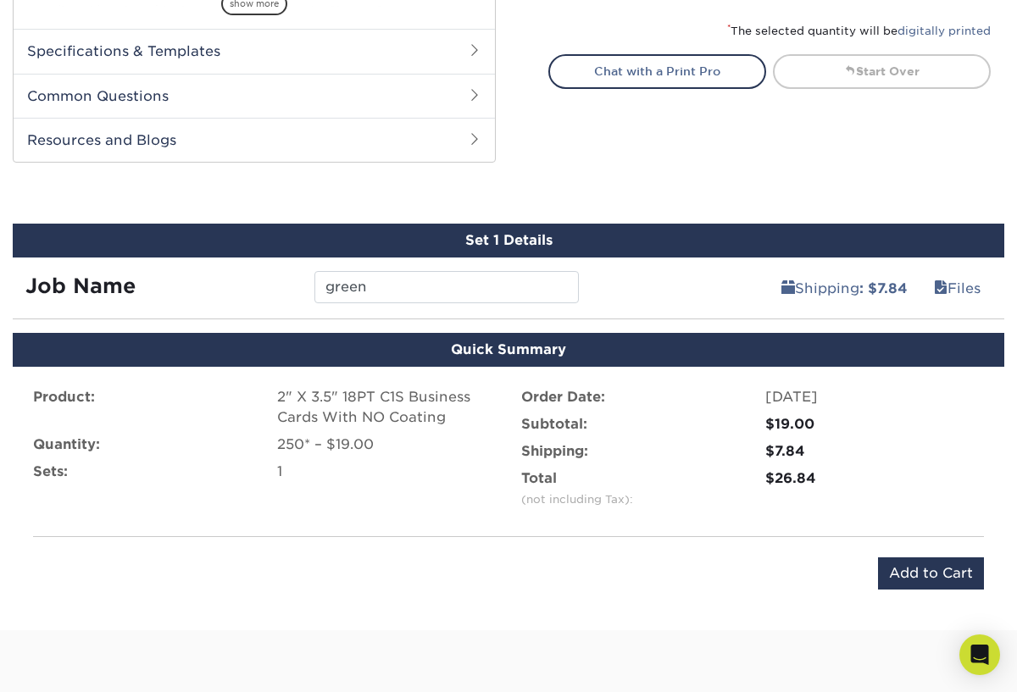
scroll to position [732, 0]
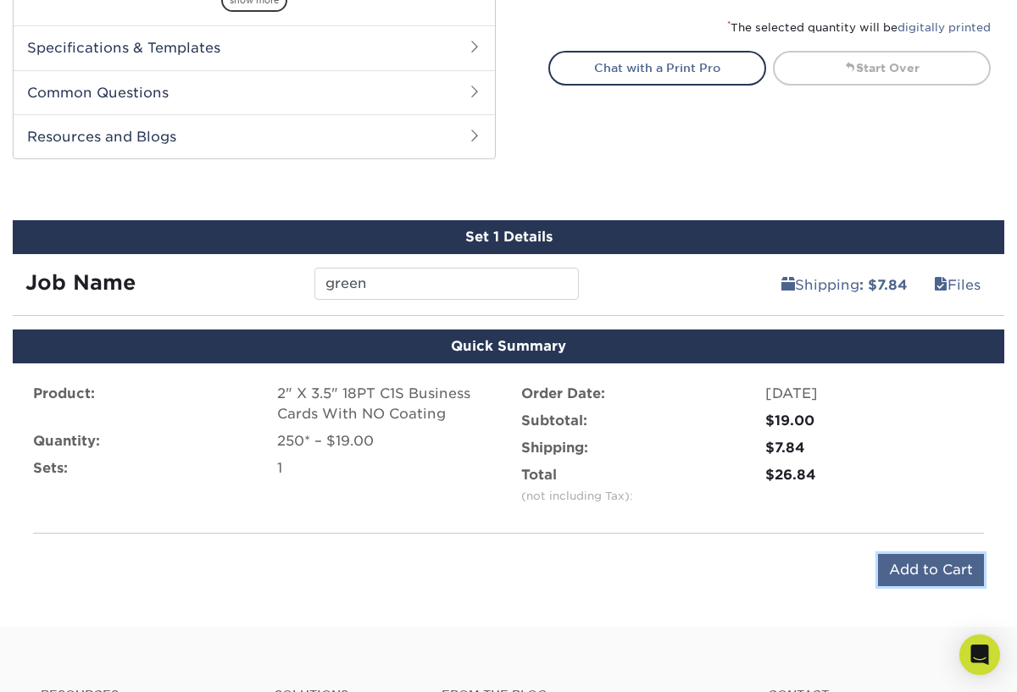
click at [922, 567] on input "Add to Cart" at bounding box center [931, 570] width 106 height 32
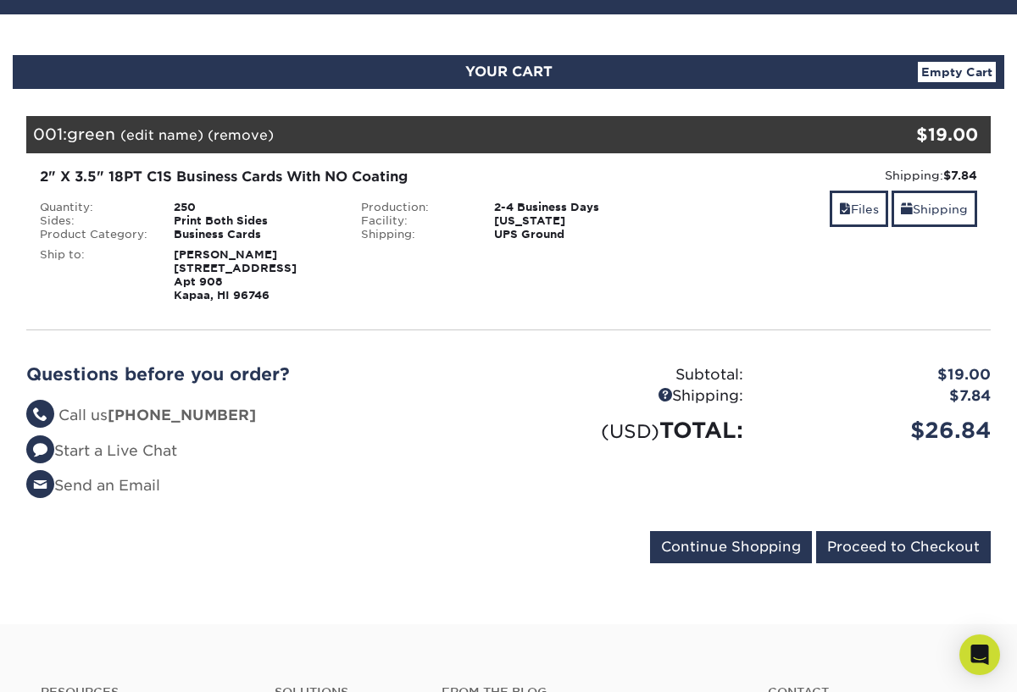
scroll to position [142, 0]
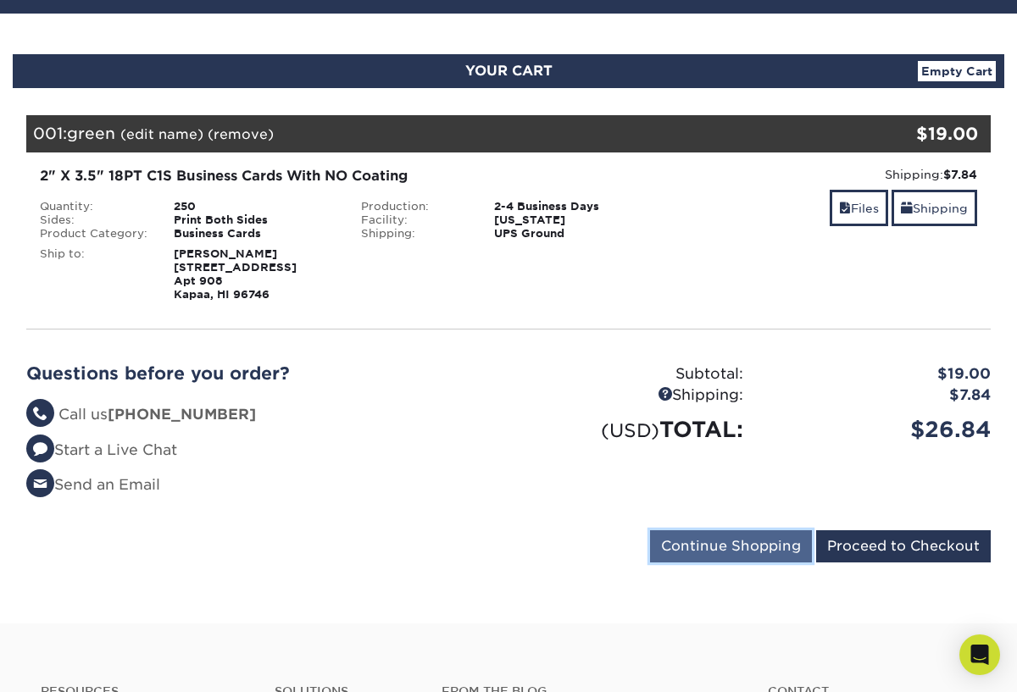
click at [746, 546] on input "Continue Shopping" at bounding box center [731, 547] width 162 height 32
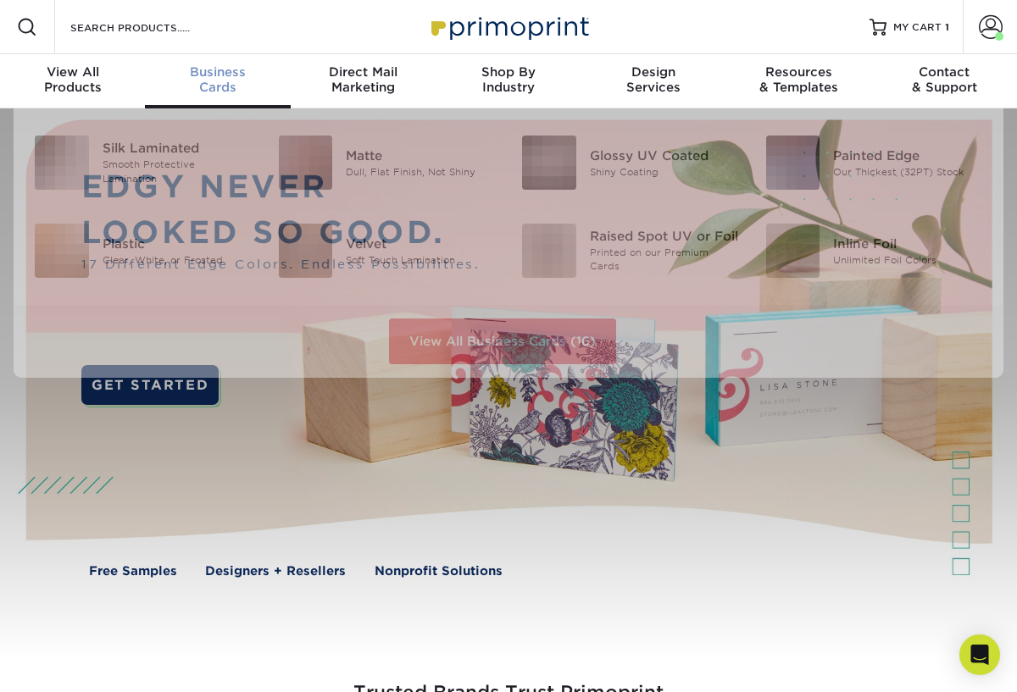
click at [225, 86] on div "Business Cards" at bounding box center [217, 79] width 145 height 31
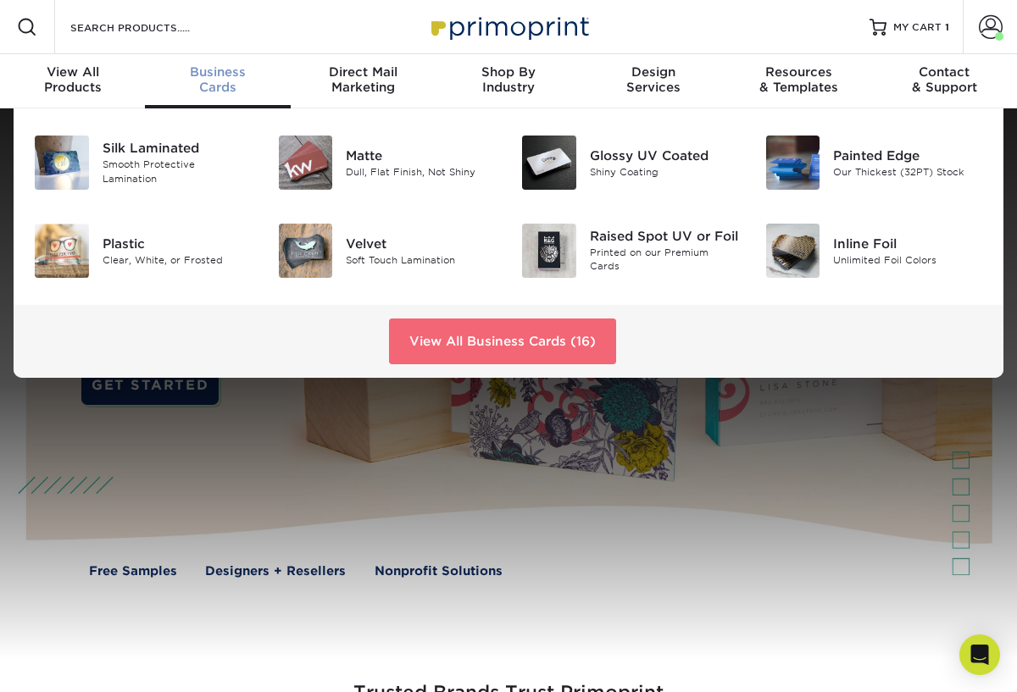
click at [468, 348] on link "View All Business Cards (16)" at bounding box center [502, 342] width 227 height 46
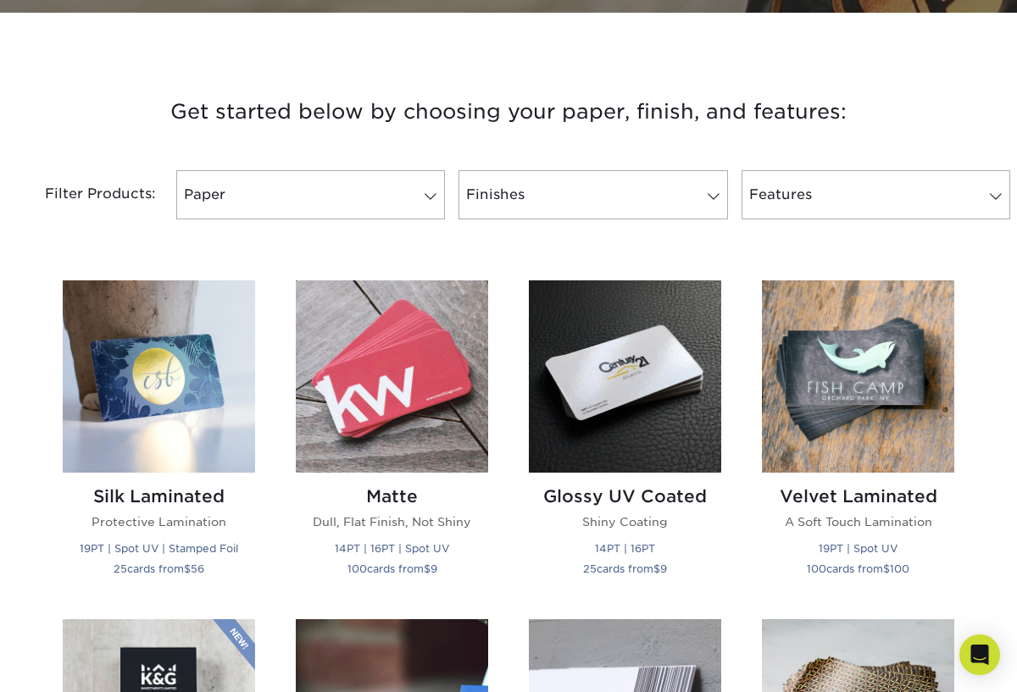
scroll to position [578, 0]
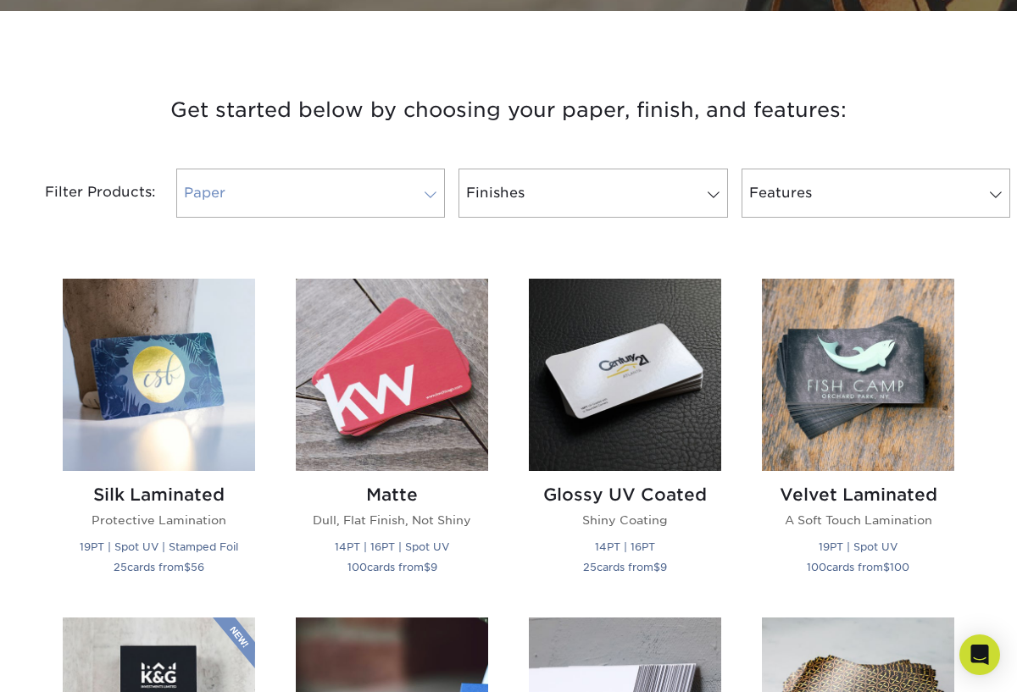
click at [401, 187] on link "Paper" at bounding box center [310, 193] width 269 height 49
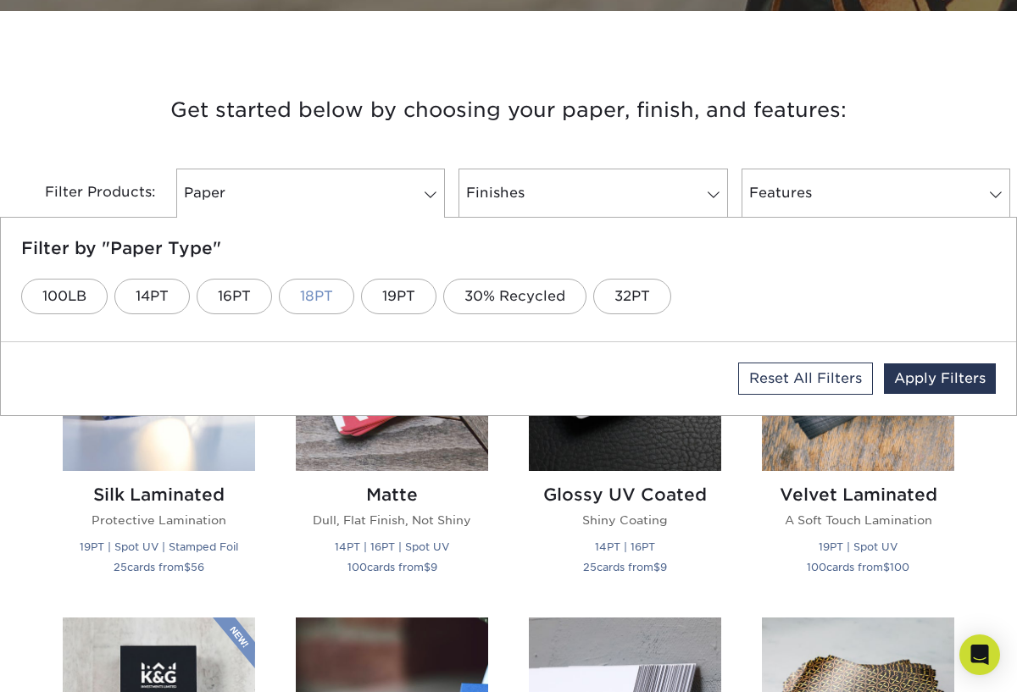
click at [316, 294] on link "18PT" at bounding box center [316, 297] width 75 height 36
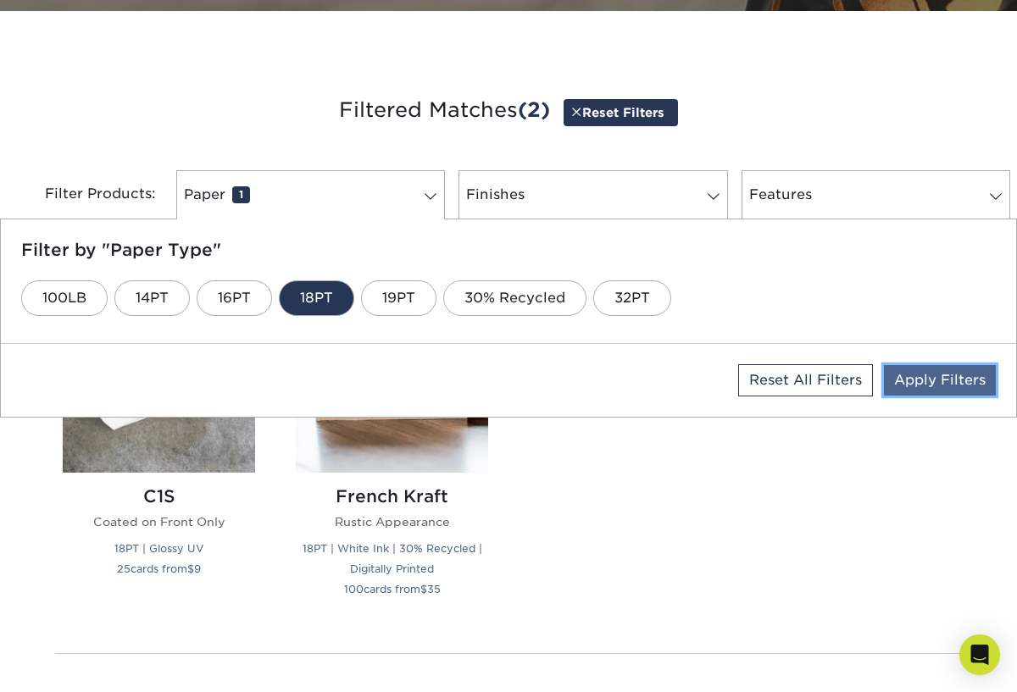
click at [914, 378] on link "Apply Filters" at bounding box center [940, 380] width 112 height 31
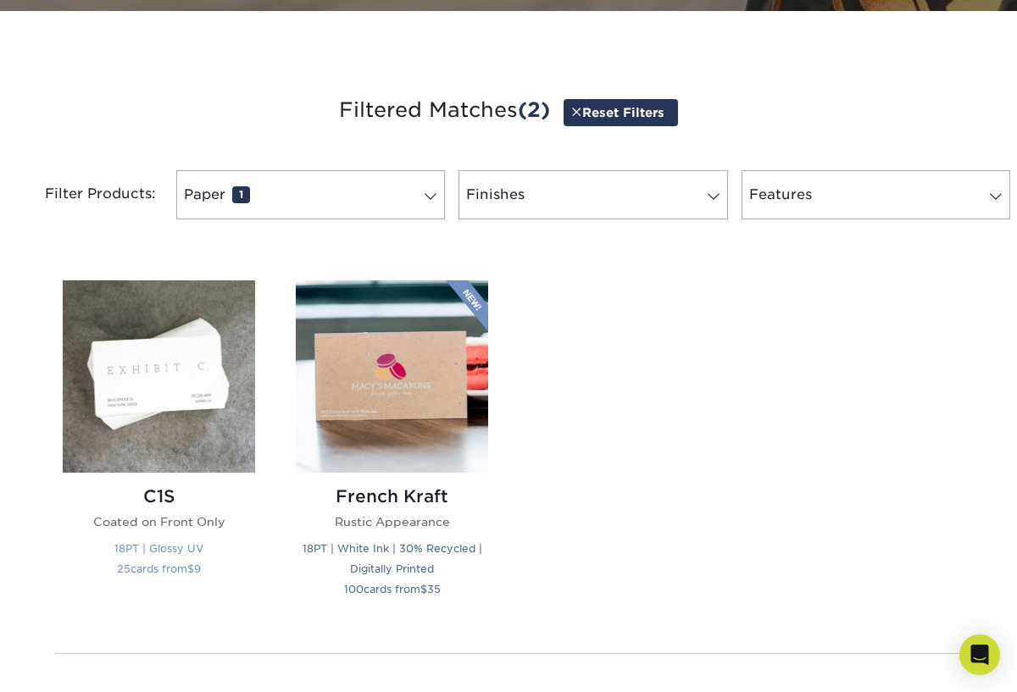
click at [161, 454] on img at bounding box center [159, 377] width 192 height 192
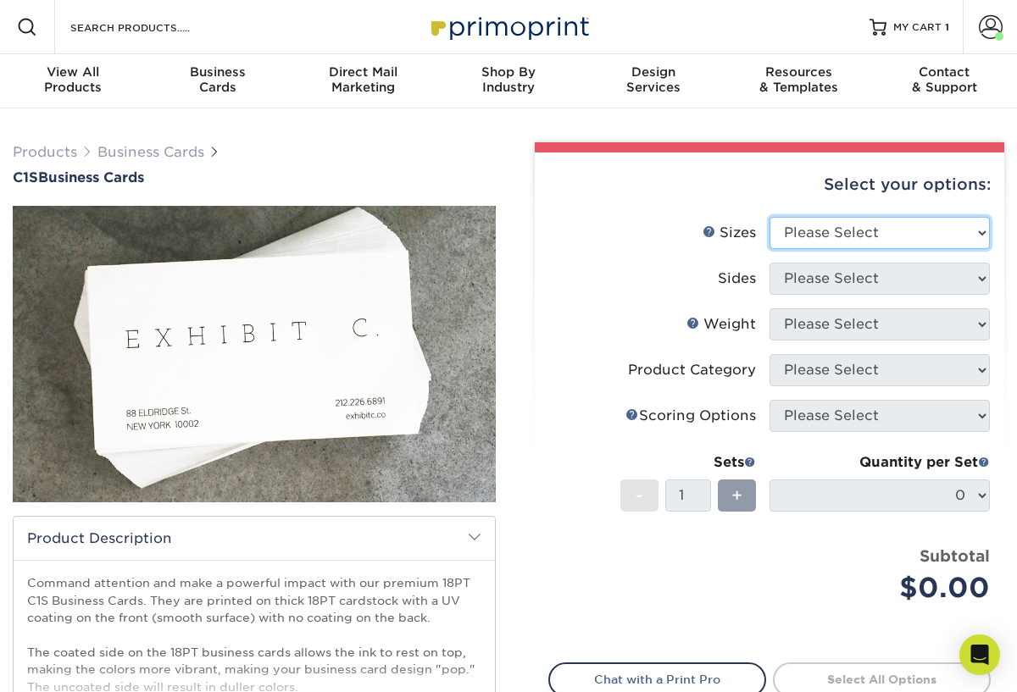
click at [867, 231] on select "Please Select 2" x 3.5" - Standard 2.125" x 3.375" - European 2.5" x 2.5" - Squ…" at bounding box center [880, 233] width 220 height 32
select select "2.00x3.50"
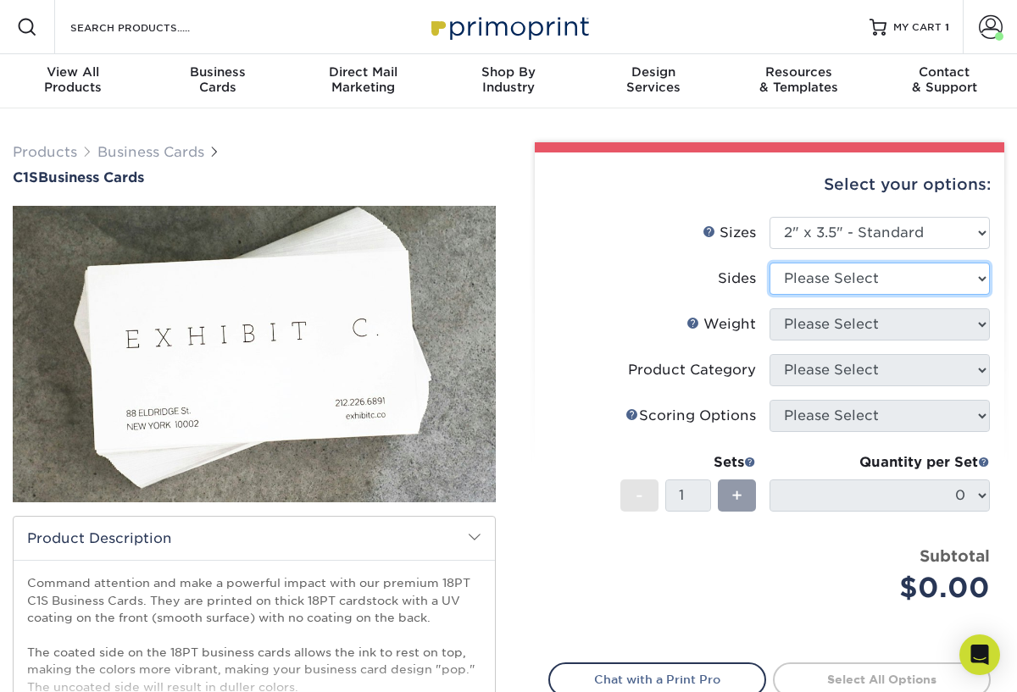
click at [866, 280] on select "Please Select Print Both Sides Print Front Only" at bounding box center [880, 279] width 220 height 32
select select "13abbda7-1d64-4f25-8bb2-c179b224825d"
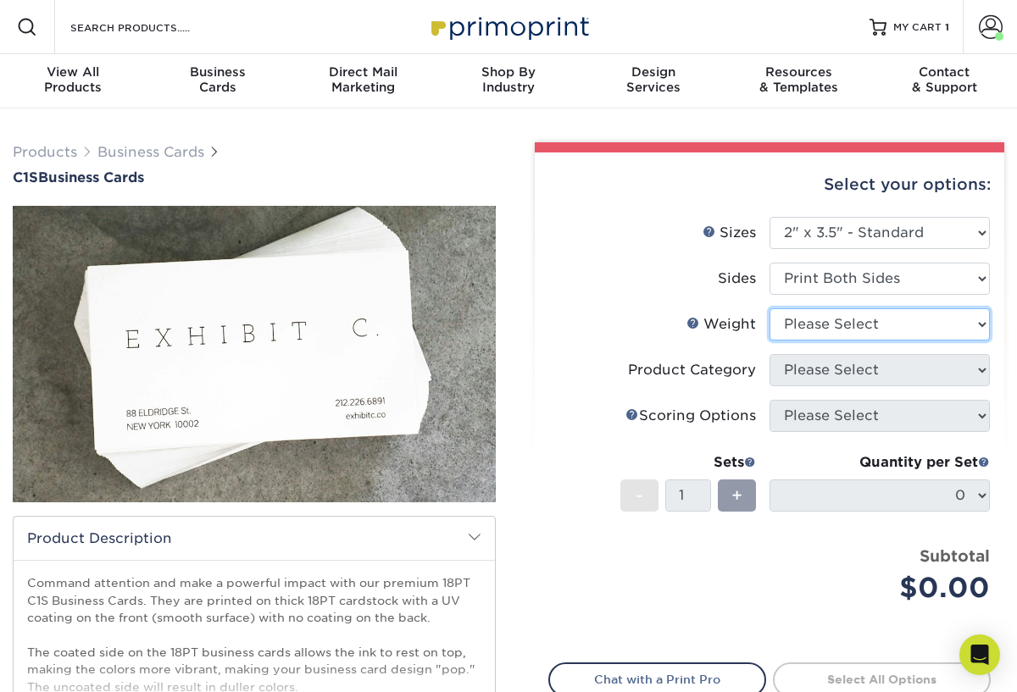
click at [840, 325] on select "Please Select 18PT C1S" at bounding box center [880, 324] width 220 height 32
select select "18PTC1S"
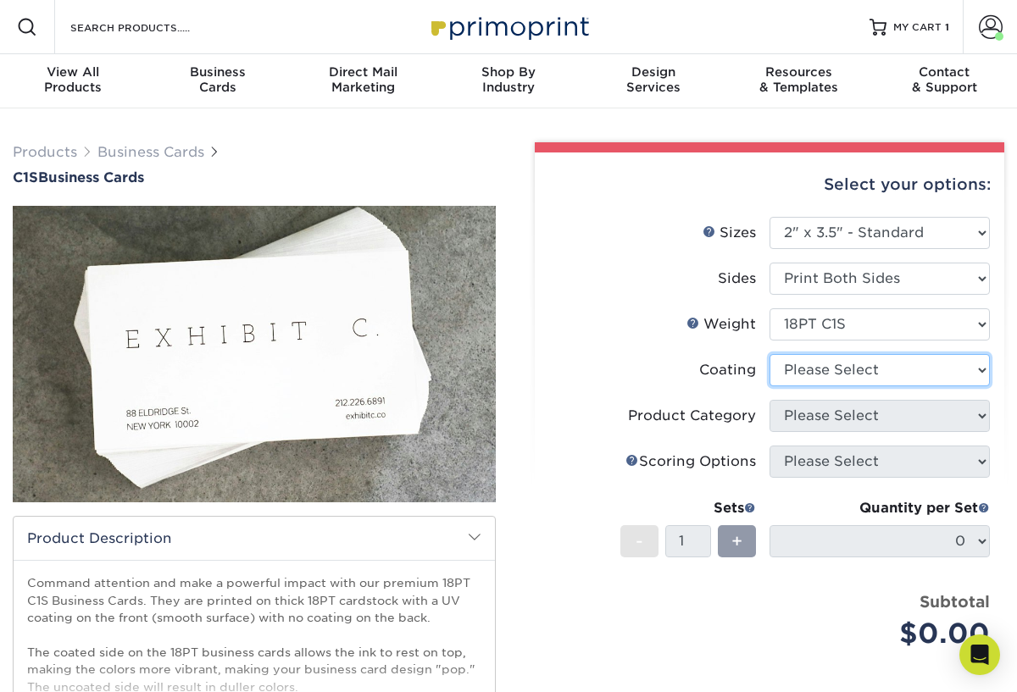
click at [831, 366] on select at bounding box center [880, 370] width 220 height 32
select select "3e7618de-abca-4bda-9f97-8b9129e913d8"
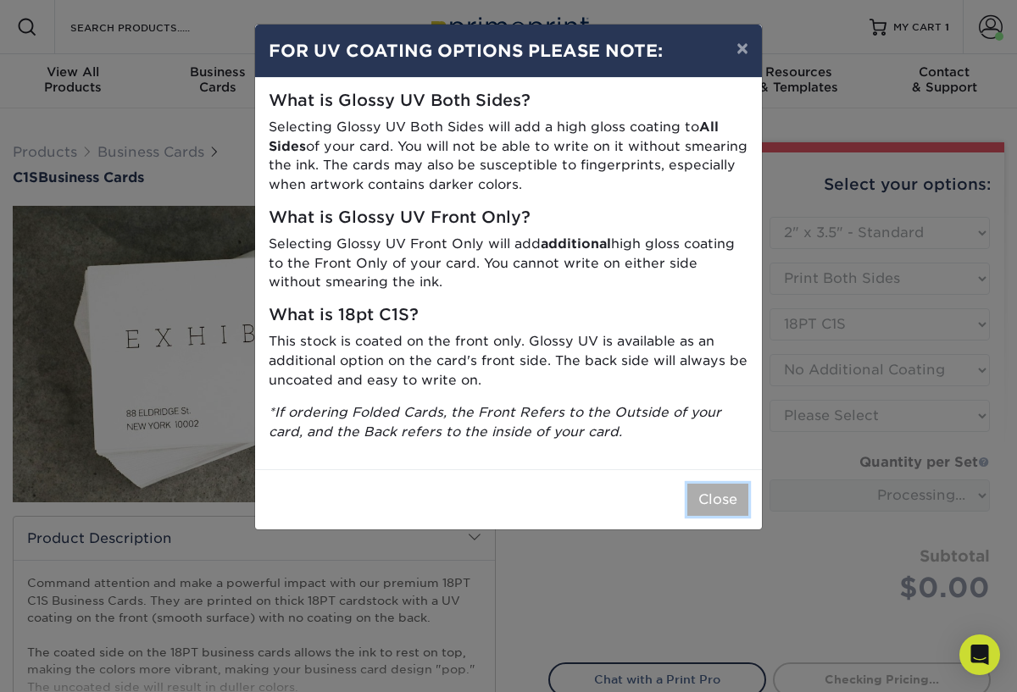
click at [725, 489] on button "Close" at bounding box center [717, 500] width 61 height 32
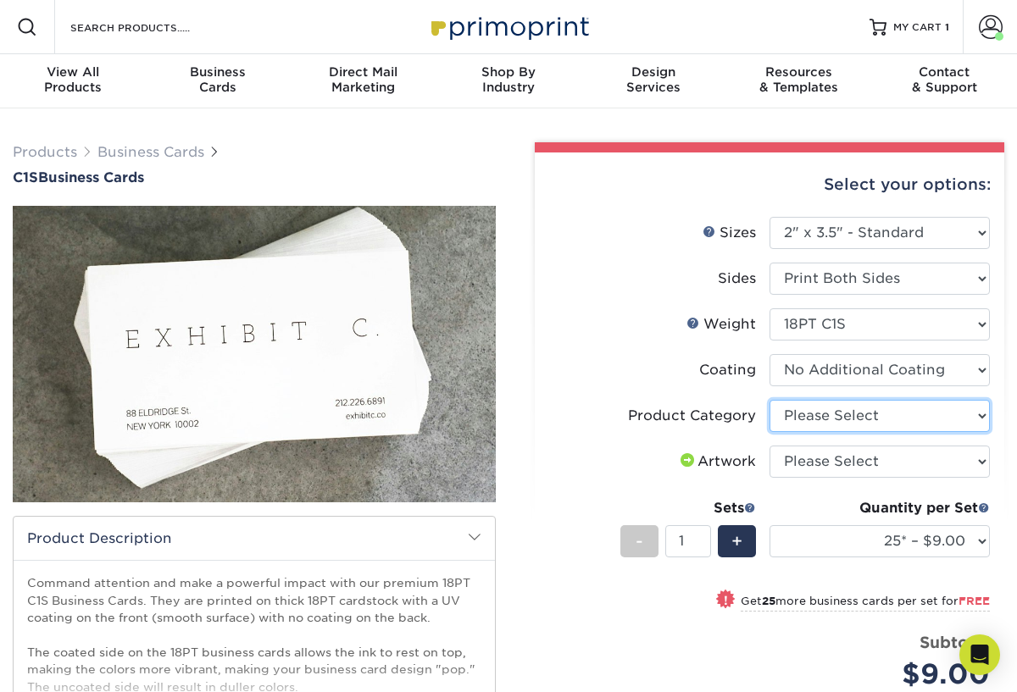
click at [808, 409] on select "Please Select Business Cards" at bounding box center [880, 416] width 220 height 32
select select "3b5148f1-0588-4f88-a218-97bcfdce65c1"
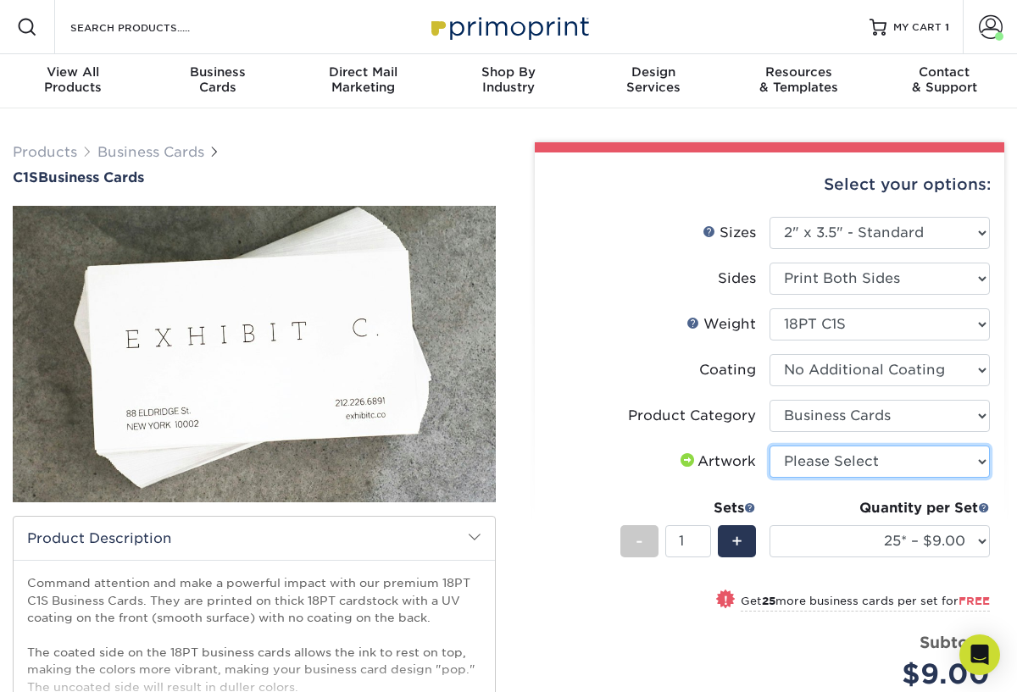
click at [819, 464] on select "Please Select I will upload files I need a design - $100" at bounding box center [880, 462] width 220 height 32
select select "upload"
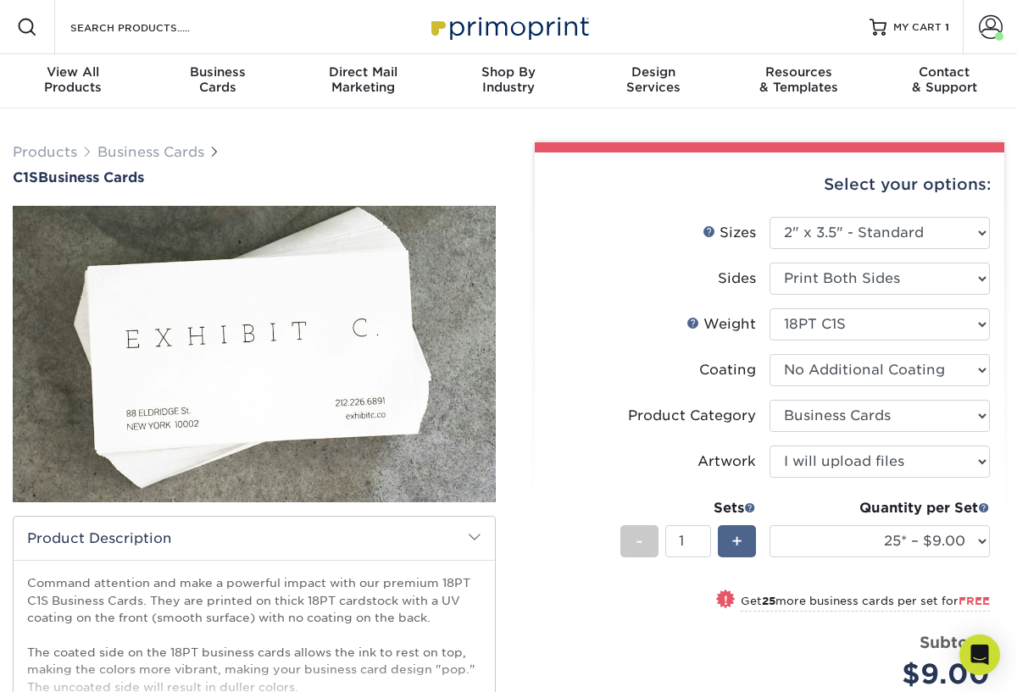
click at [745, 542] on div "+" at bounding box center [737, 541] width 38 height 32
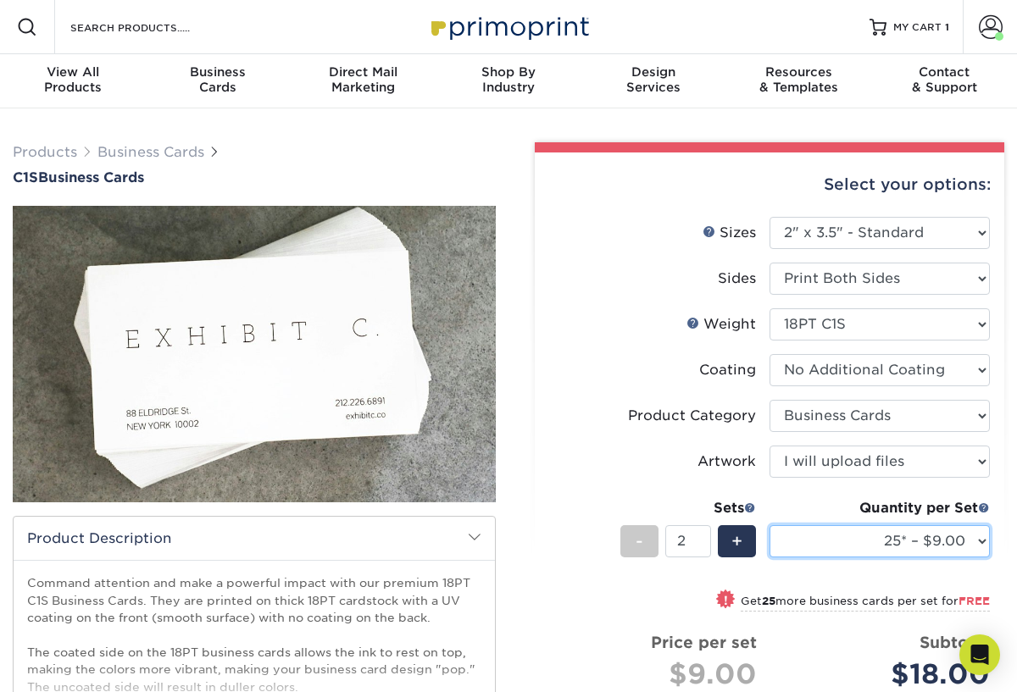
click at [851, 539] on select "25* – $9.00 50* – $9.00 75* – $9.00 100* – $9.00 250* – $19.00 500 – $37.00 100…" at bounding box center [880, 541] width 220 height 32
click at [643, 542] on div "-" at bounding box center [639, 541] width 38 height 32
type input "1"
click at [848, 536] on select "25* – $9.00 50* – $9.00 75* – $9.00 100* – $9.00 250* – $19.00 500 – $37.00 100…" at bounding box center [880, 541] width 220 height 32
select select "250* – $19.00"
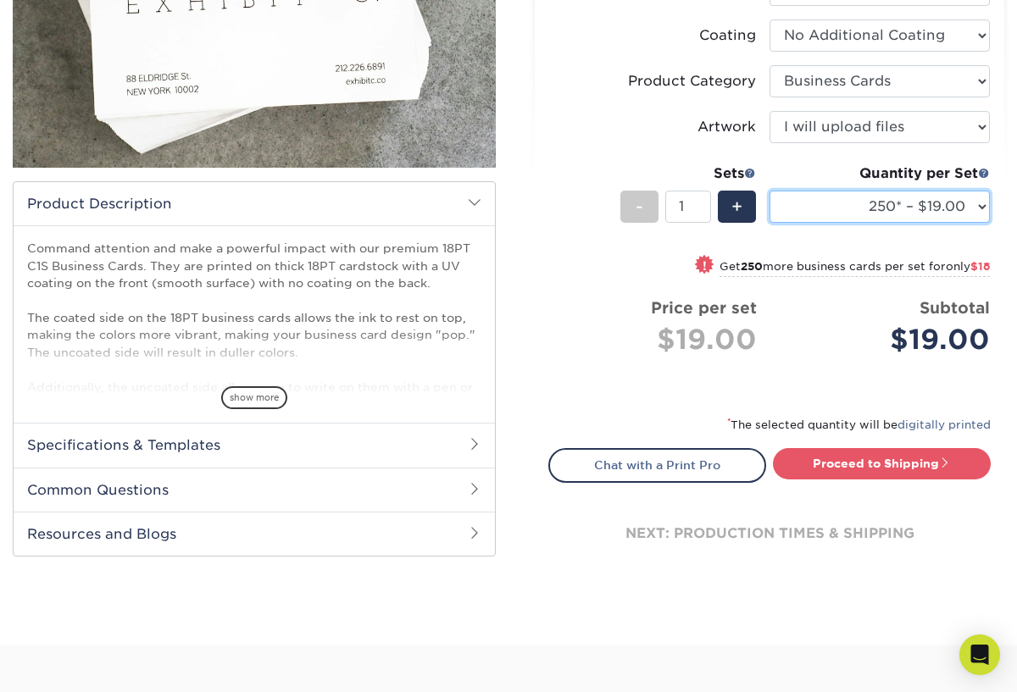
scroll to position [343, 0]
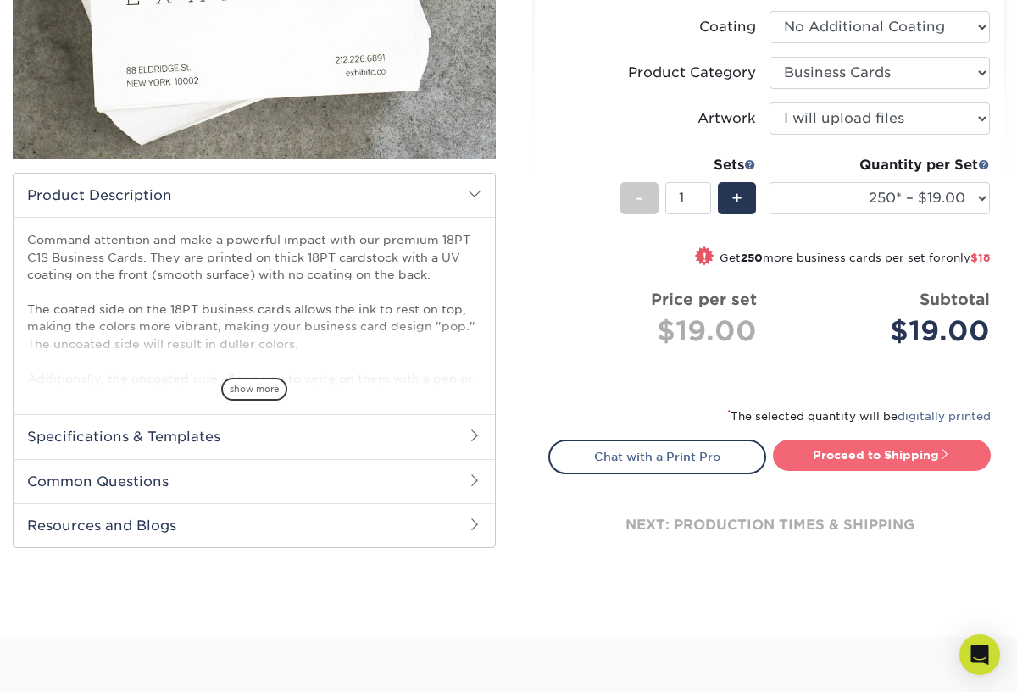
click at [849, 468] on link "Proceed to Shipping" at bounding box center [882, 455] width 218 height 31
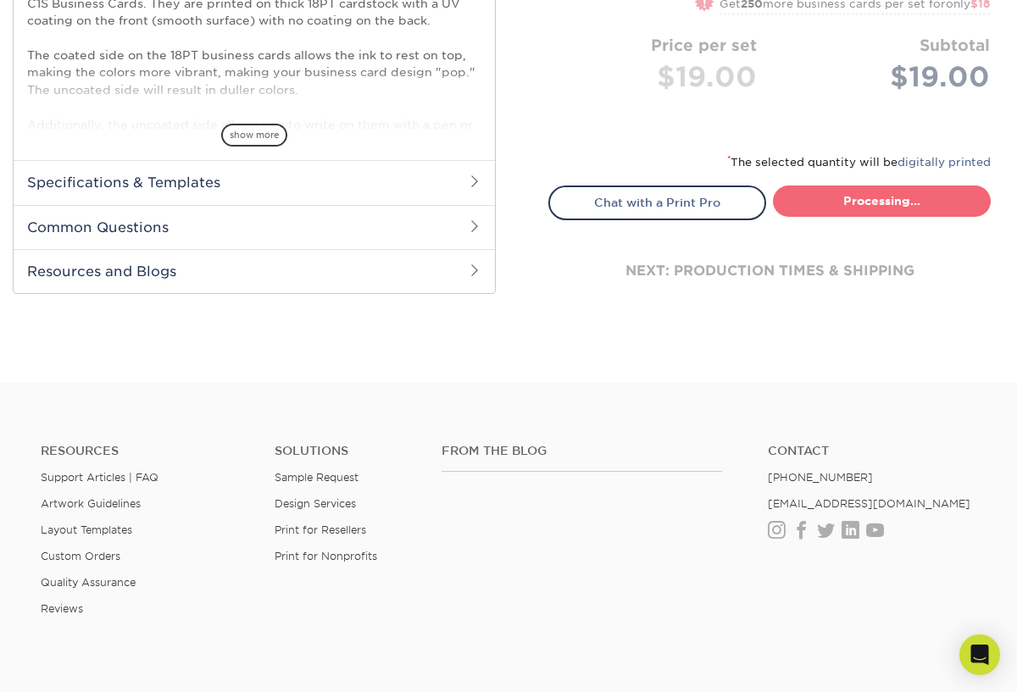
select select "cc08775f-debf-40bc-9b30-7fea9f8246ae"
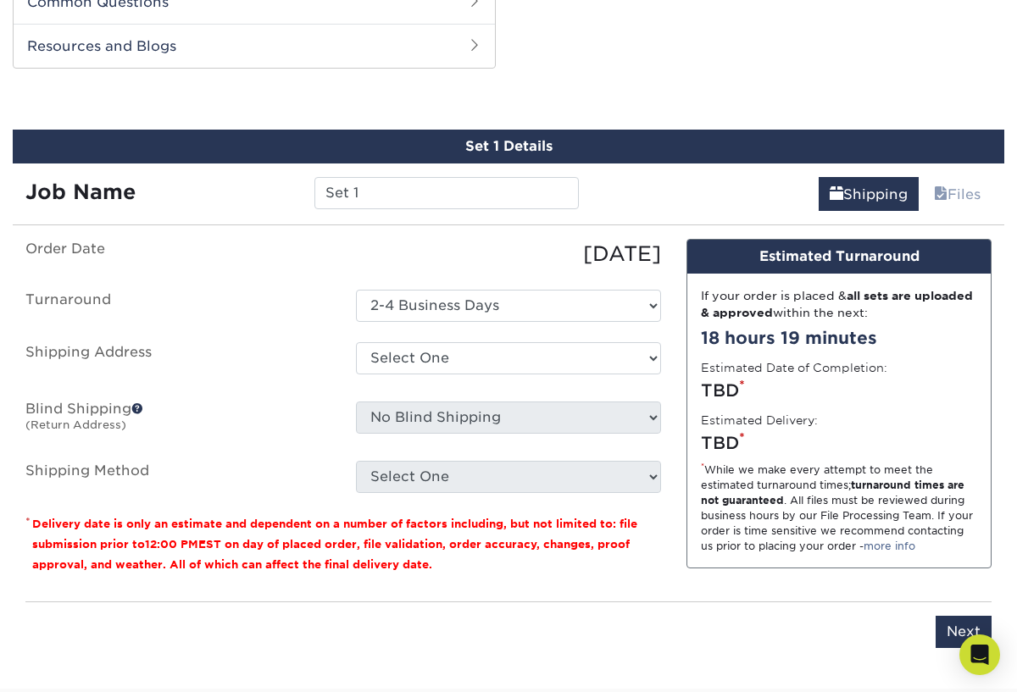
scroll to position [829, 0]
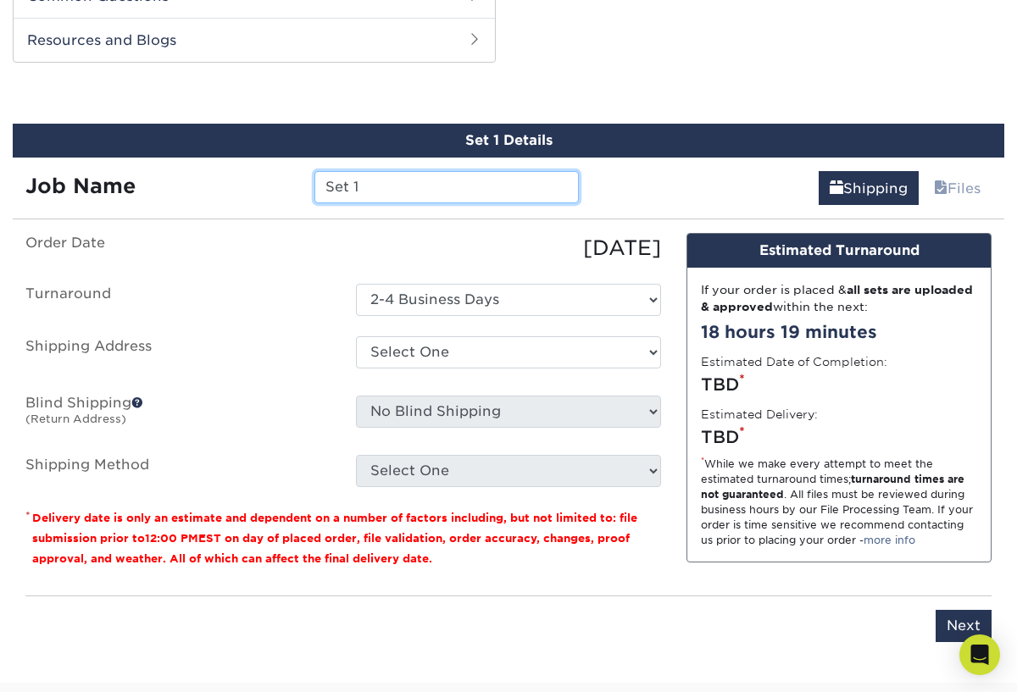
drag, startPoint x: 410, startPoint y: 181, endPoint x: 294, endPoint y: 185, distance: 116.2
click at [294, 185] on div "Job Name Set 1" at bounding box center [302, 187] width 579 height 32
type input "orange"
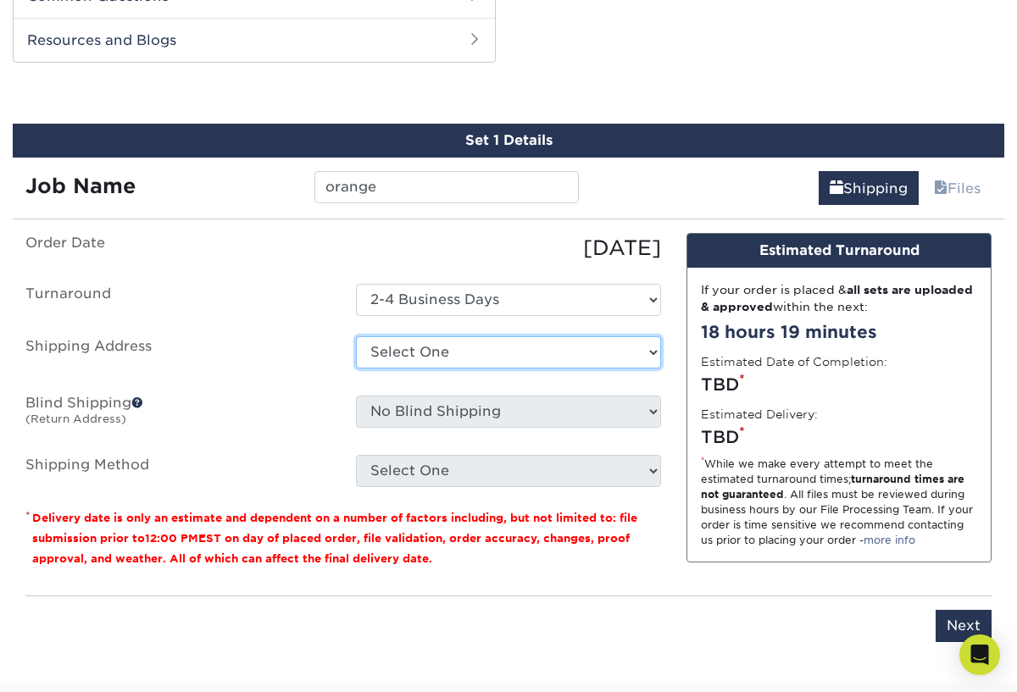
click at [517, 353] on select "Select One Hanadental + Add New Address" at bounding box center [508, 352] width 305 height 32
select select "285288"
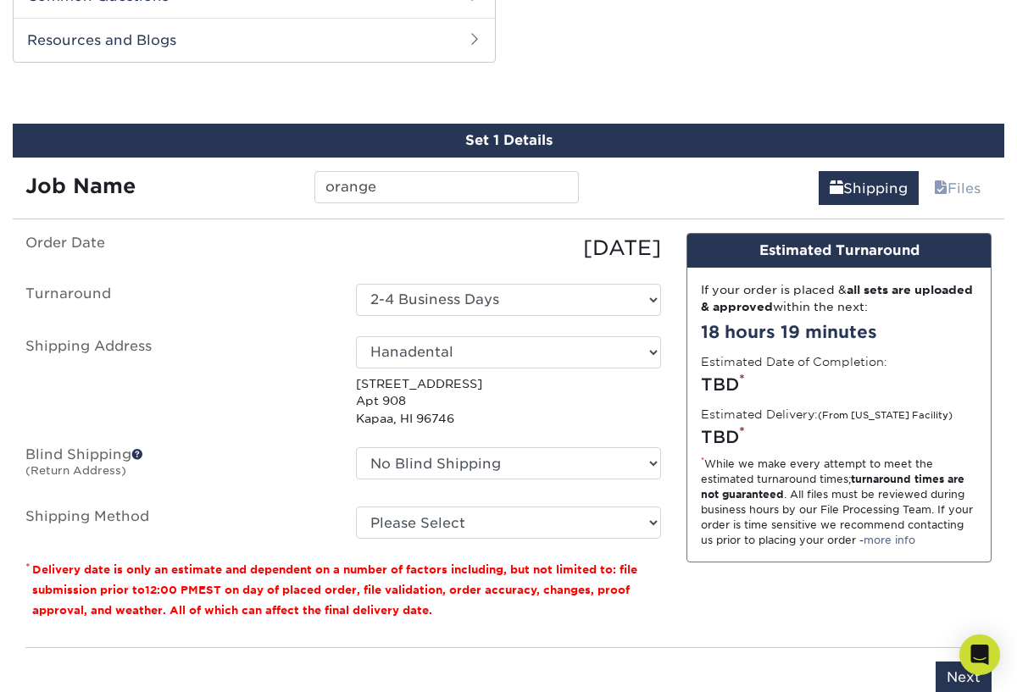
click at [137, 453] on span at bounding box center [137, 454] width 12 height 12
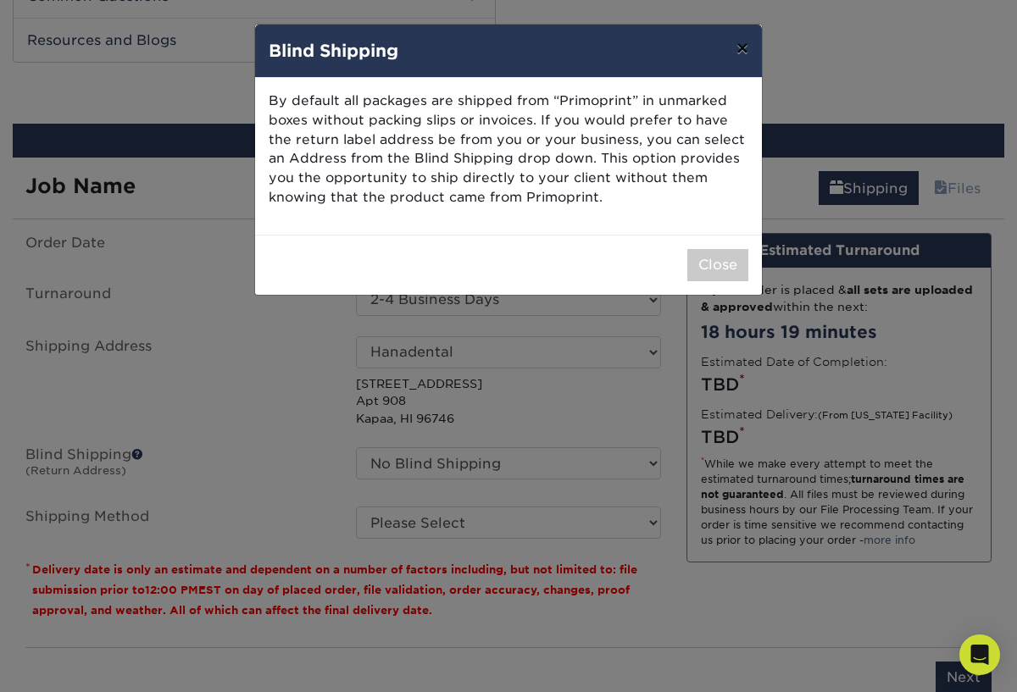
click at [741, 47] on button "×" at bounding box center [742, 48] width 39 height 47
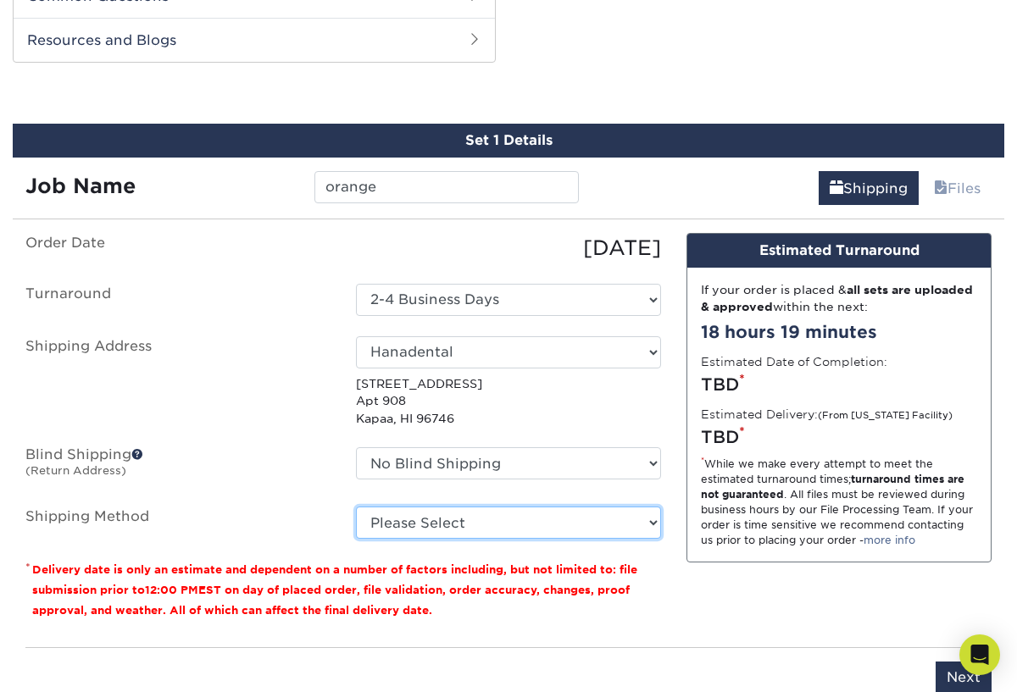
click at [509, 520] on select "Please Select Ground Shipping (+$7.84) 2 Day Air Shipping (+$58.11) Next Day Sh…" at bounding box center [508, 523] width 305 height 32
select select "03"
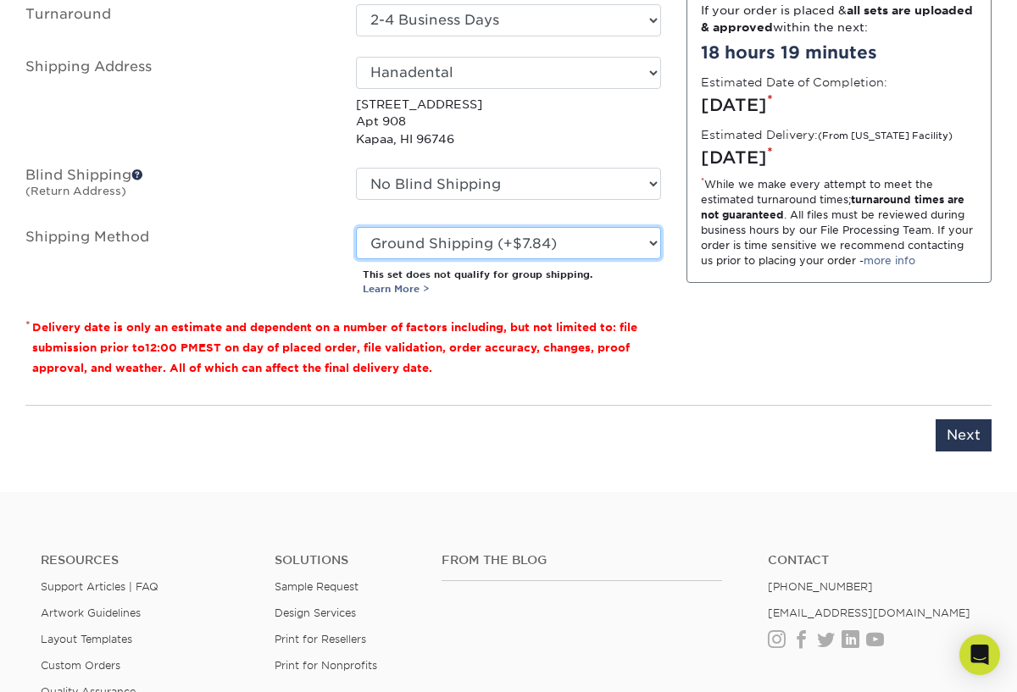
scroll to position [1109, 0]
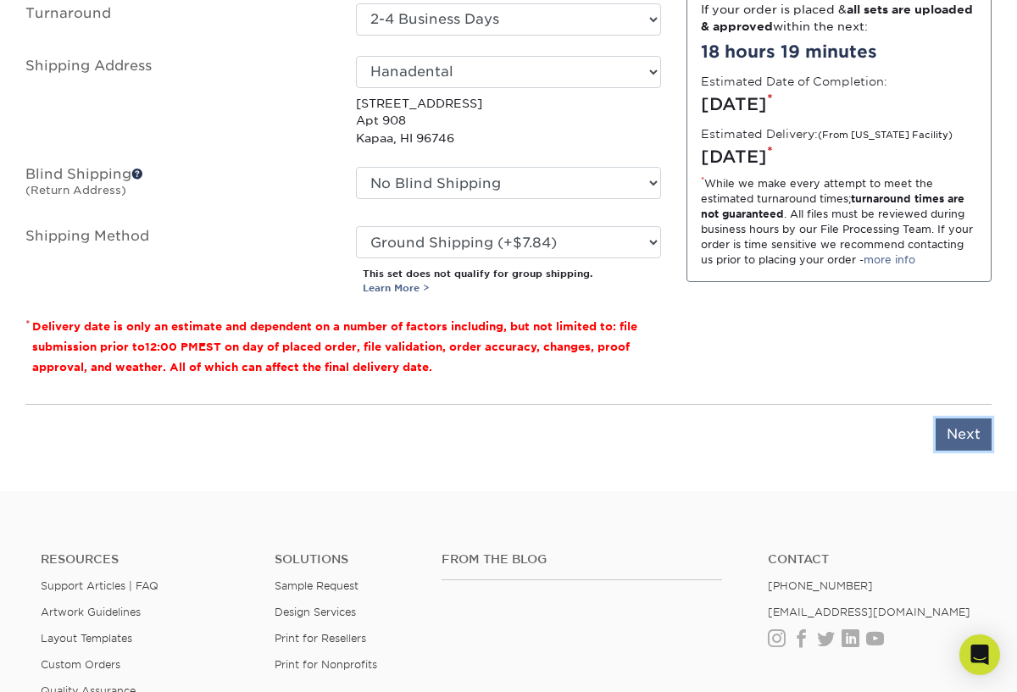
click at [967, 442] on input "Next" at bounding box center [964, 435] width 56 height 32
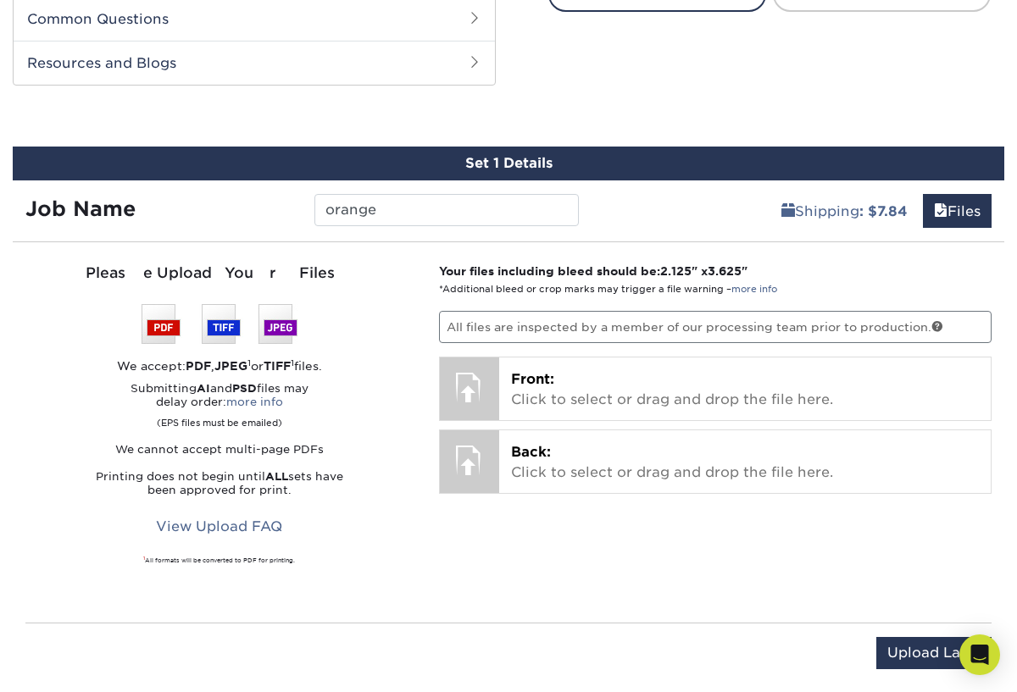
scroll to position [761, 0]
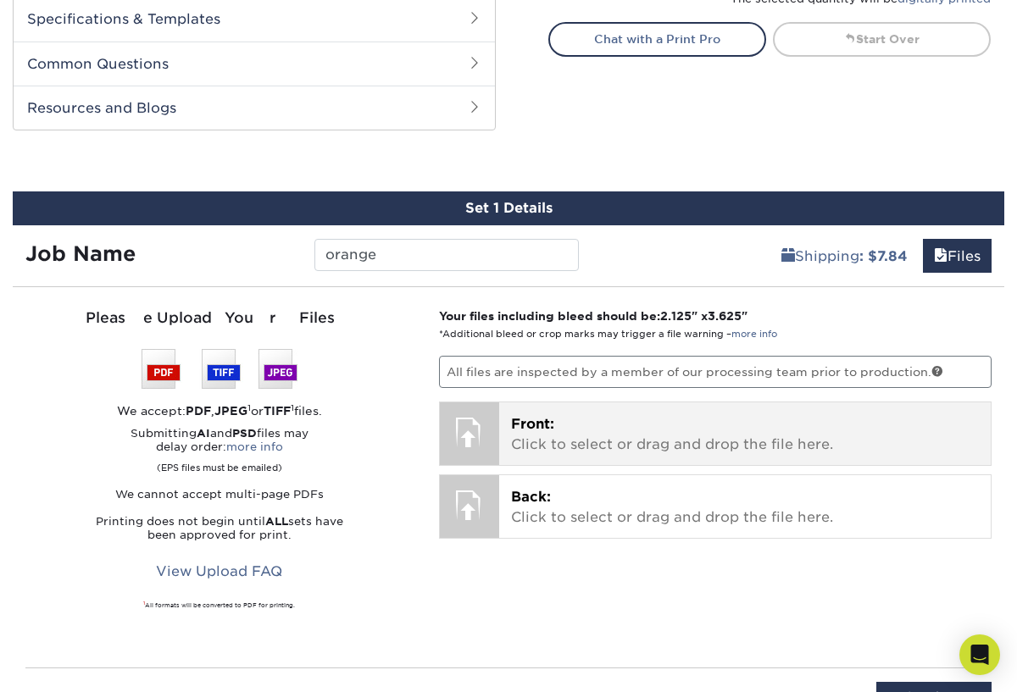
click at [520, 432] on p "Front: Click to select or drag and drop the file here." at bounding box center [745, 434] width 469 height 41
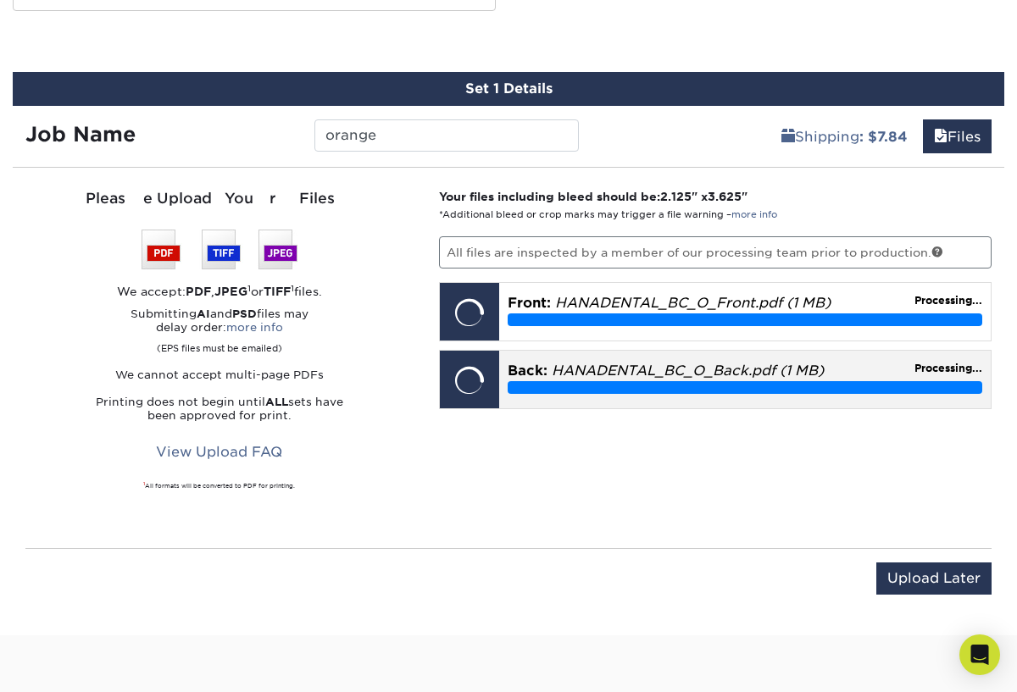
scroll to position [892, 0]
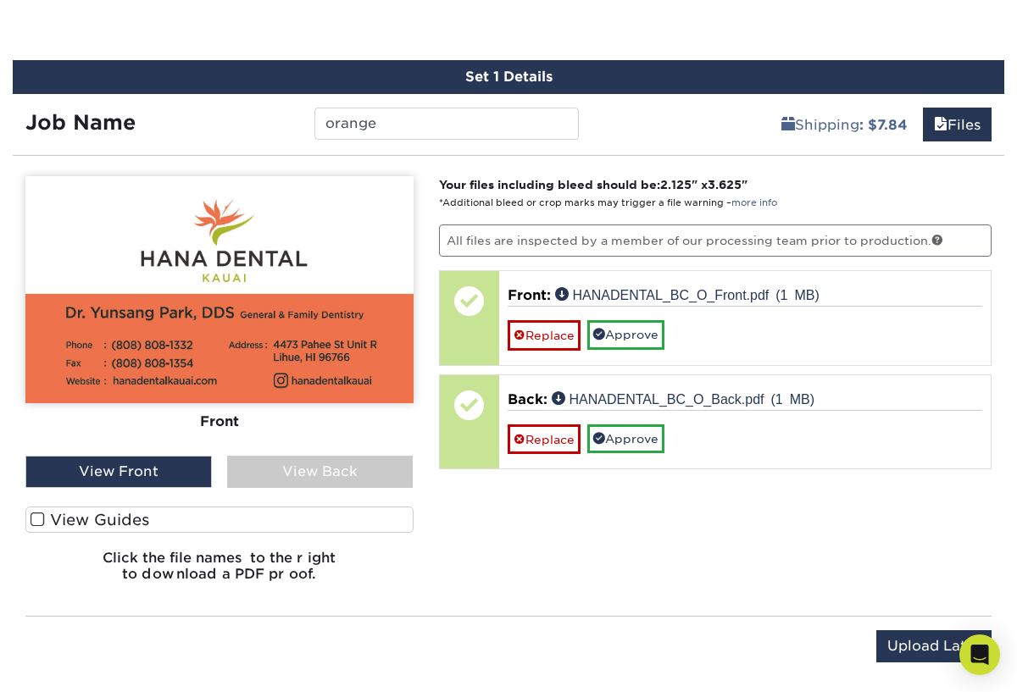
click at [319, 481] on div "View Back" at bounding box center [320, 472] width 186 height 32
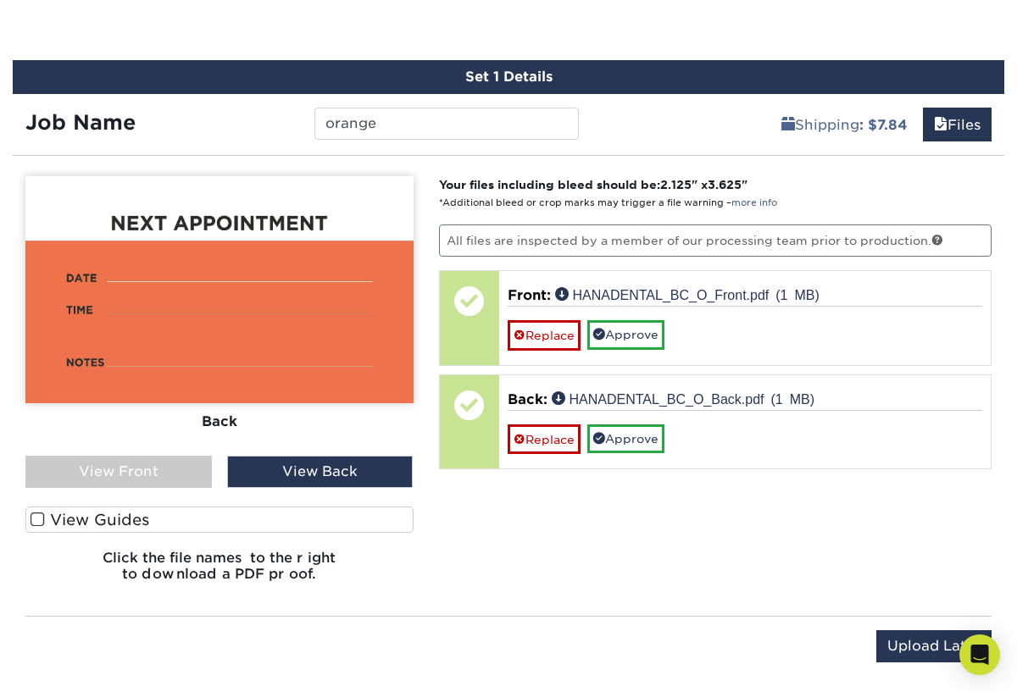
click at [33, 518] on span at bounding box center [38, 520] width 14 height 16
click at [0, 0] on input "View Guides" at bounding box center [0, 0] width 0 height 0
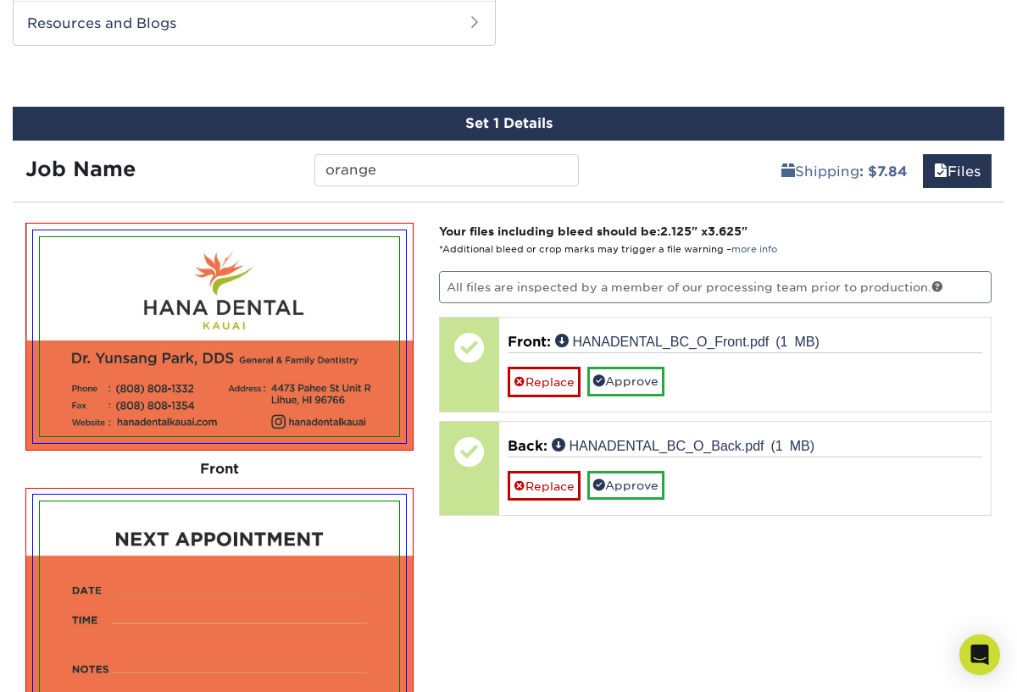
scroll to position [968, 0]
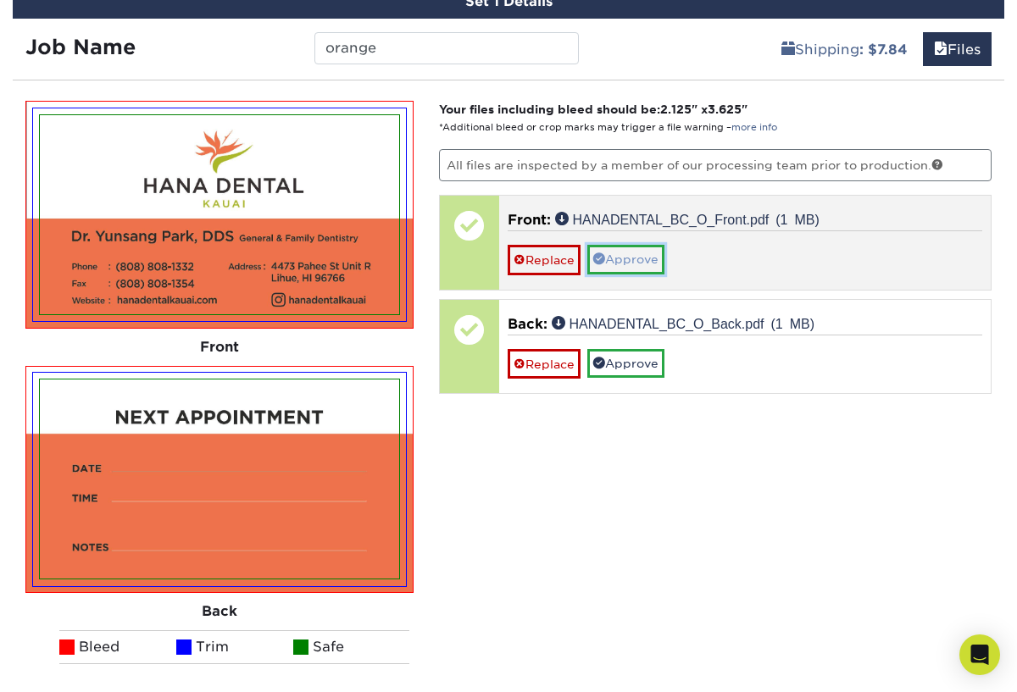
click at [638, 251] on link "Approve" at bounding box center [625, 259] width 77 height 29
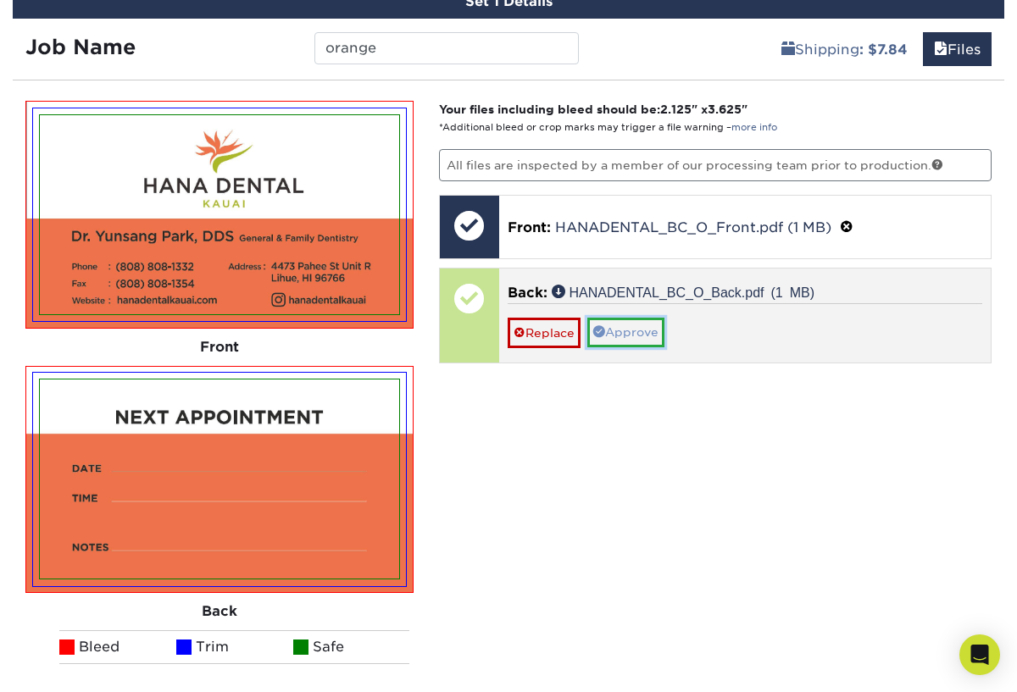
click at [641, 333] on link "Approve" at bounding box center [625, 332] width 77 height 29
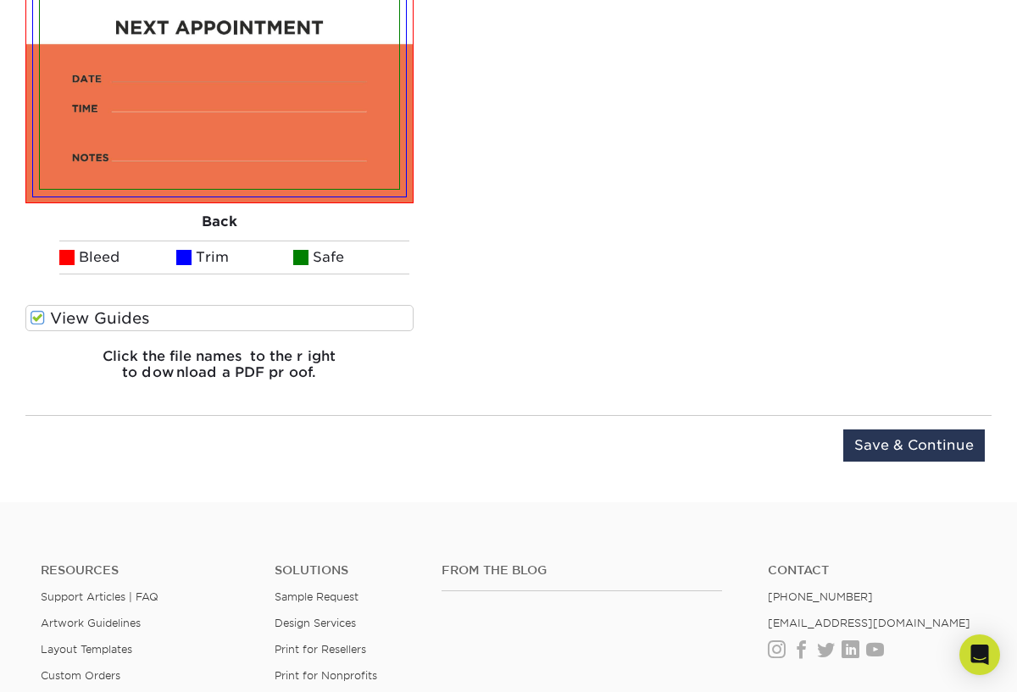
scroll to position [1361, 0]
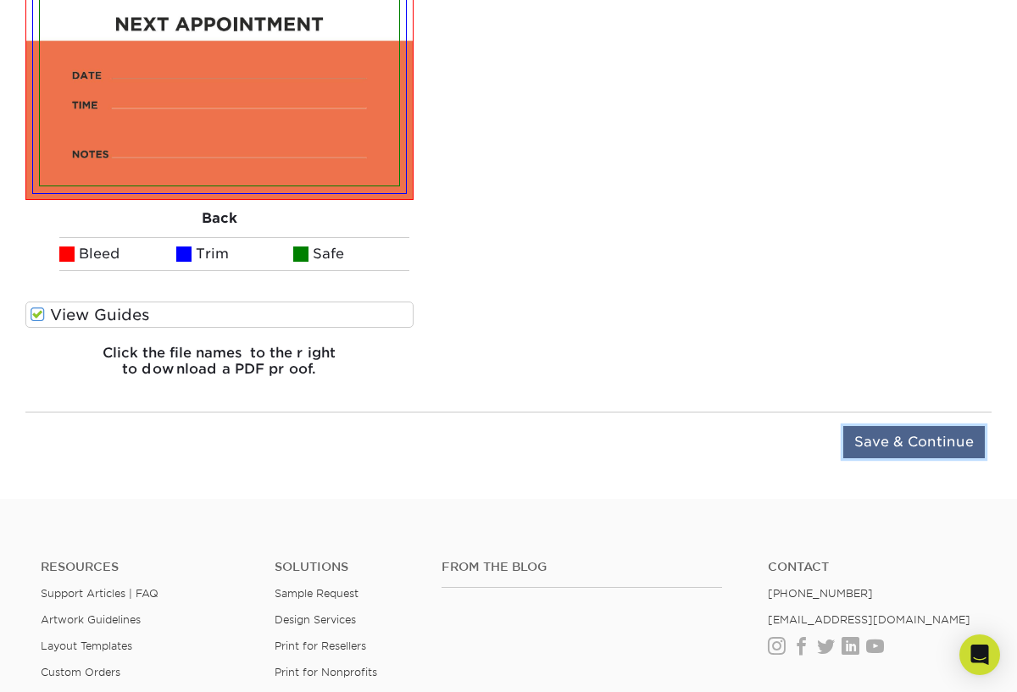
click at [896, 444] on input "Save & Continue" at bounding box center [914, 442] width 142 height 32
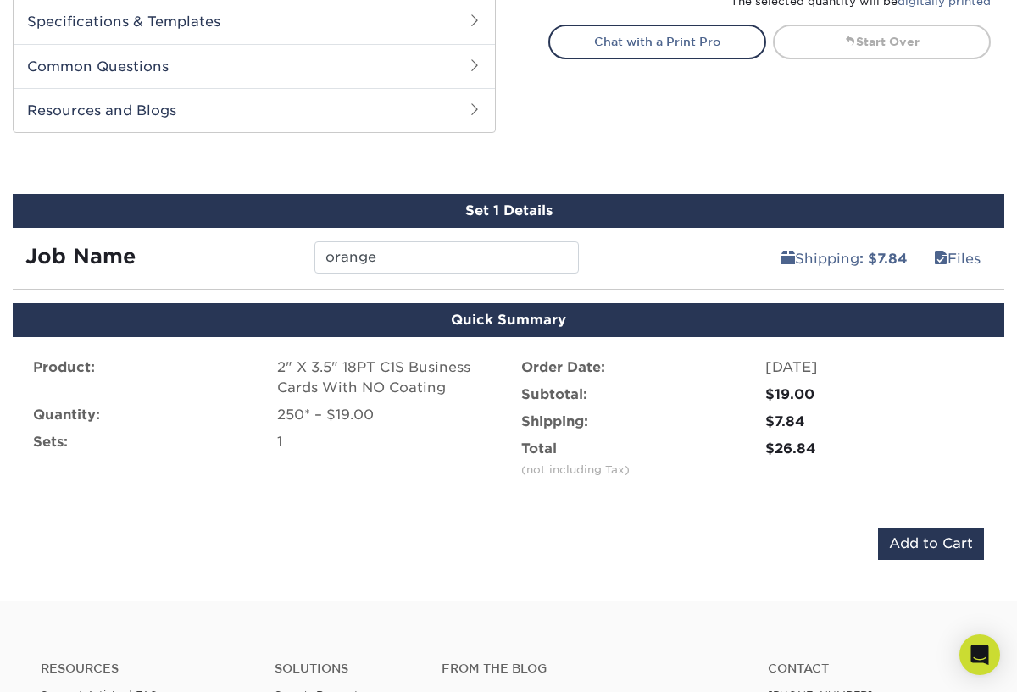
scroll to position [759, 0]
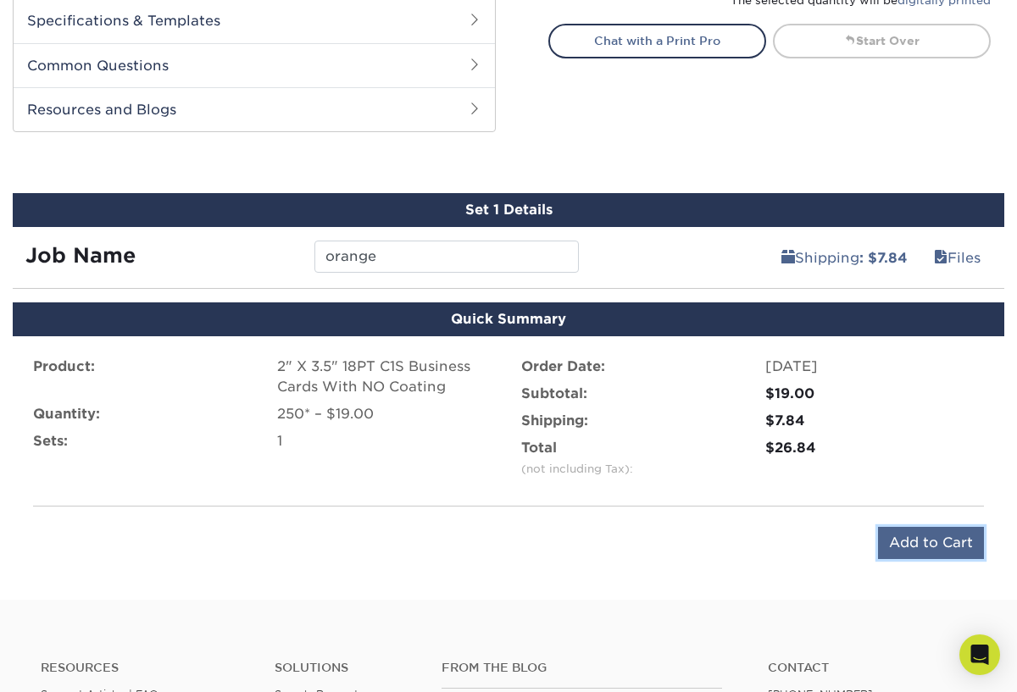
click at [927, 545] on input "Add to Cart" at bounding box center [931, 543] width 106 height 32
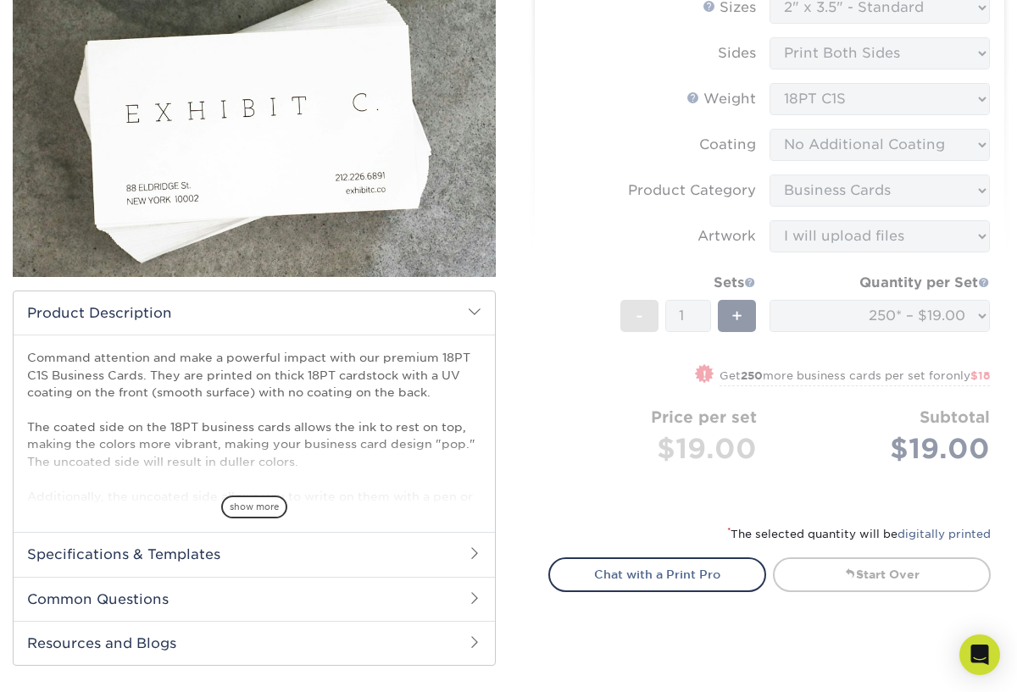
scroll to position [0, 0]
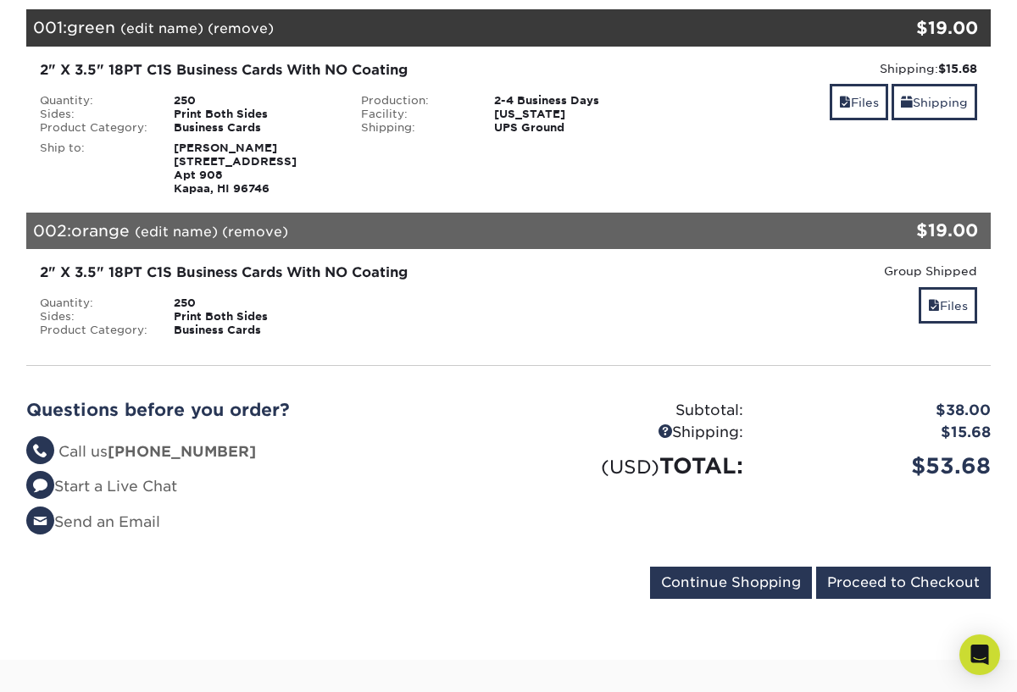
scroll to position [332, 0]
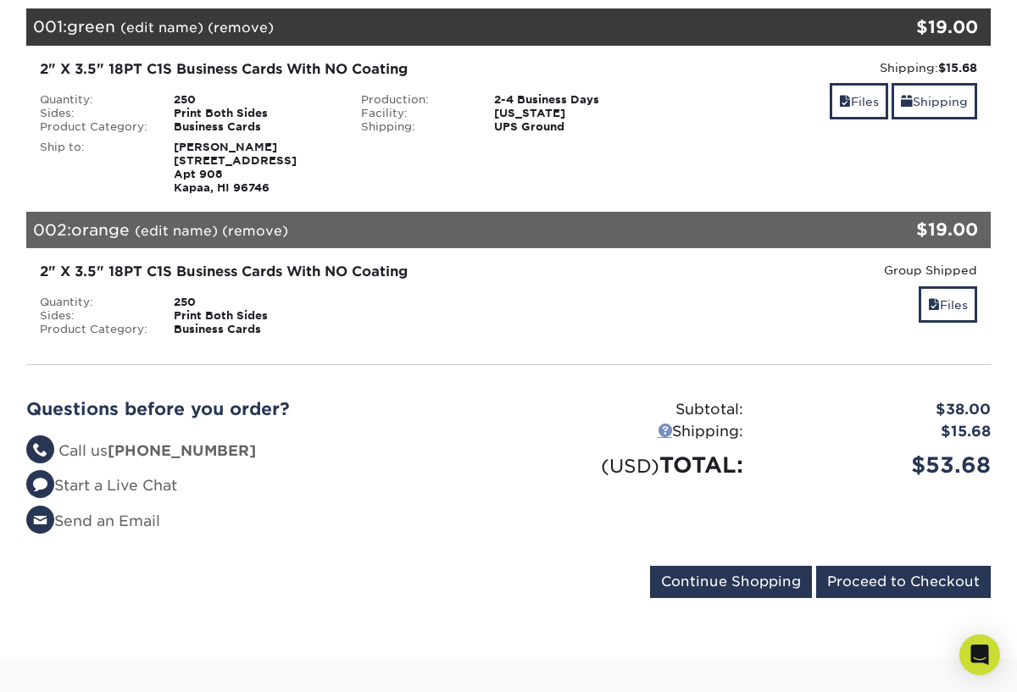
click at [661, 428] on link at bounding box center [665, 430] width 14 height 14
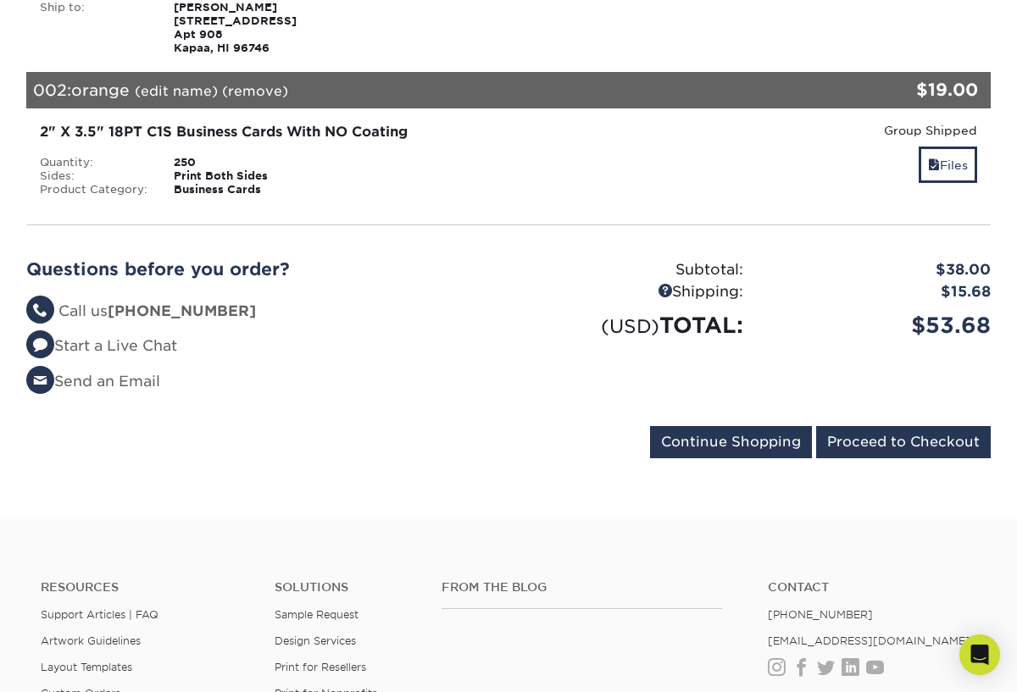
scroll to position [478, 0]
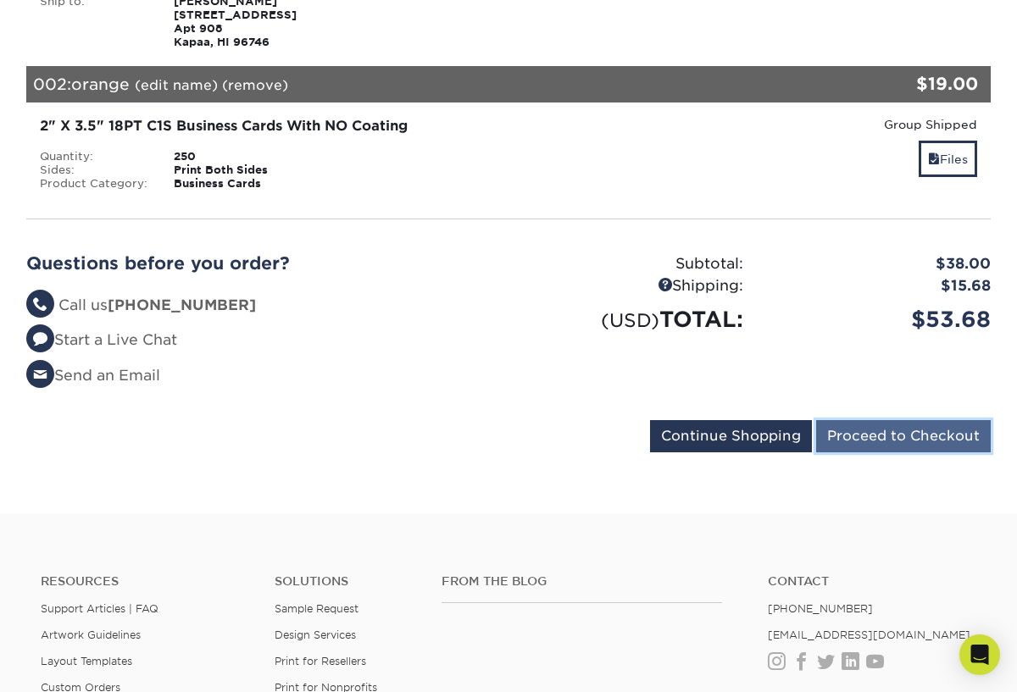
click at [897, 434] on input "Proceed to Checkout" at bounding box center [903, 436] width 175 height 32
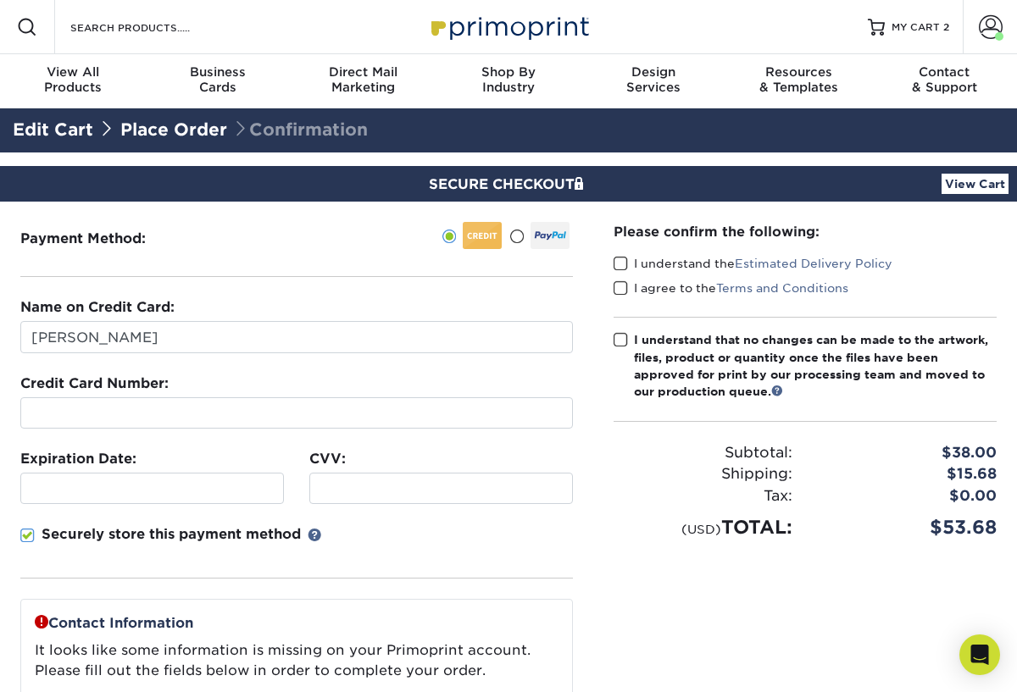
click at [466, 440] on fieldset "Name on Credit Card: [PERSON_NAME] Credit Card Number: Expiration Date: CVV:" at bounding box center [296, 448] width 553 height 302
click at [206, 558] on div "Securely store this payment method" at bounding box center [296, 552] width 553 height 54
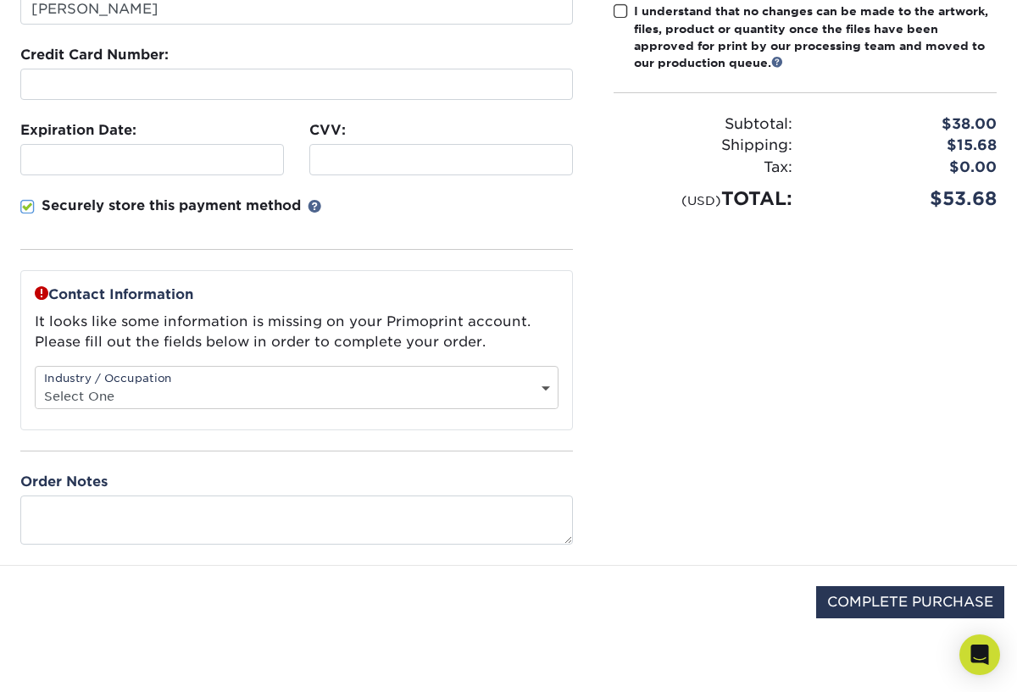
scroll to position [330, 0]
click at [546, 392] on select "Select One Administrative Executive Human Resources Construction Education Ente…" at bounding box center [297, 395] width 522 height 25
select select "12"
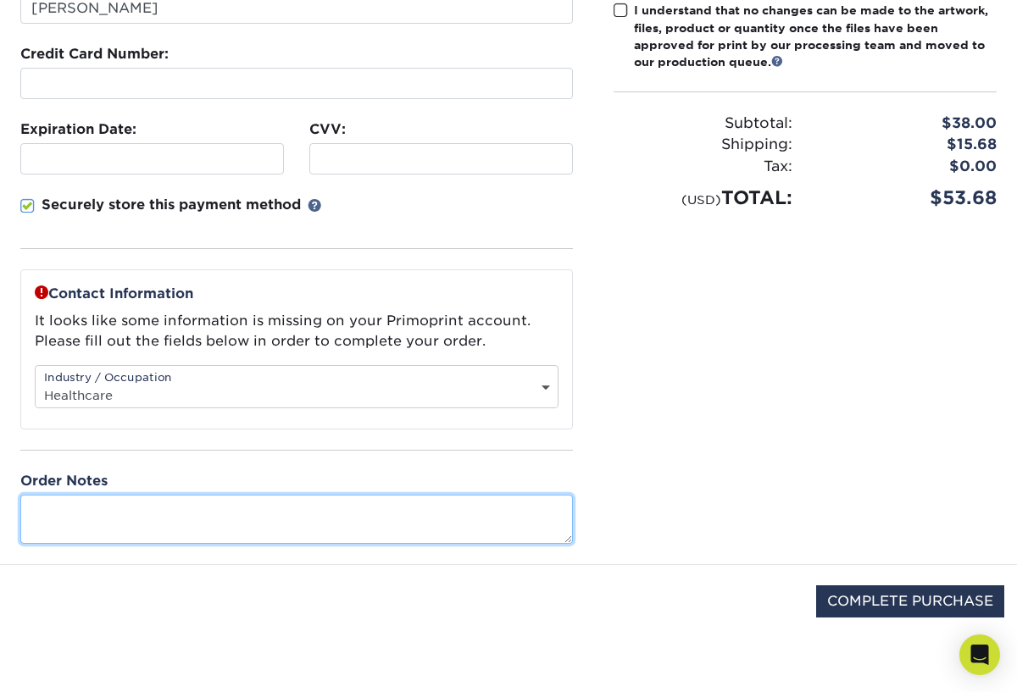
click at [236, 520] on textarea at bounding box center [296, 519] width 553 height 48
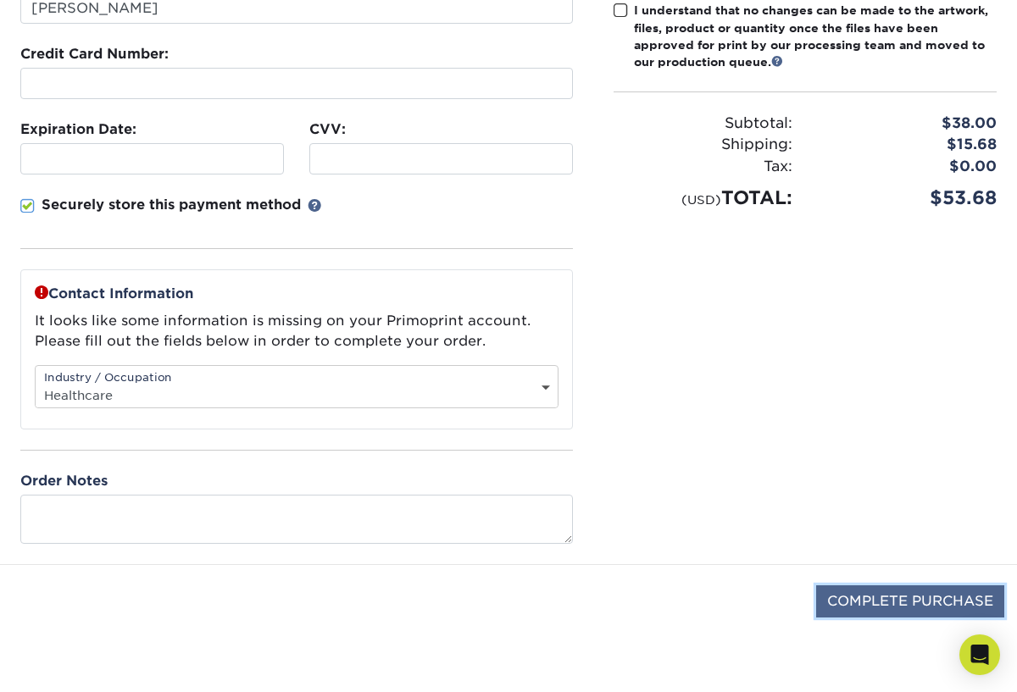
click at [859, 594] on input "COMPLETE PURCHASE" at bounding box center [910, 602] width 188 height 32
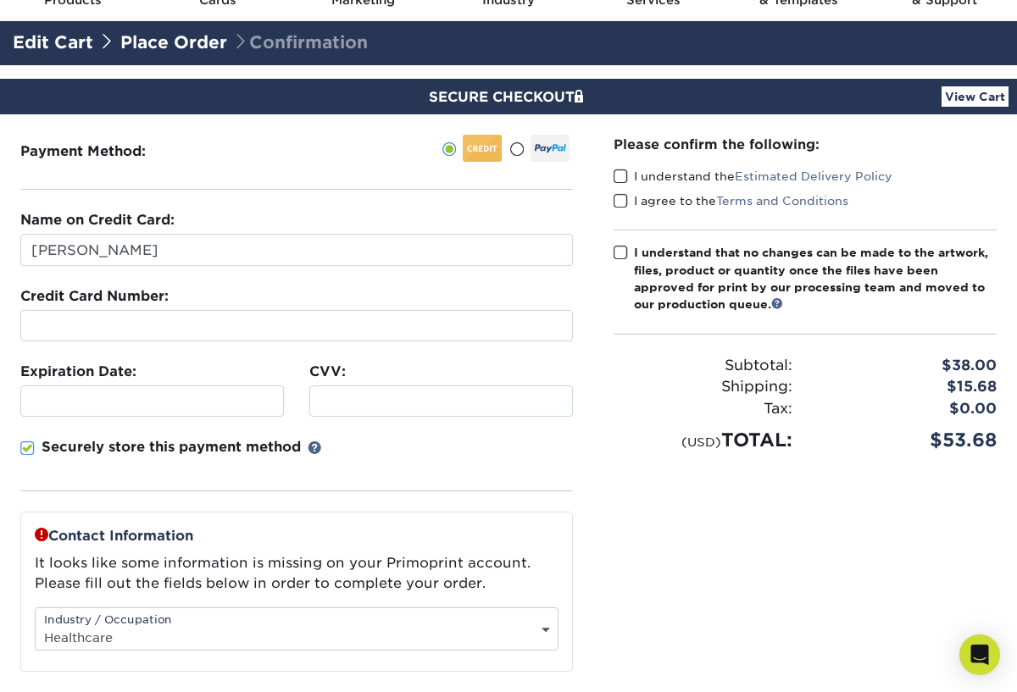
scroll to position [0, 0]
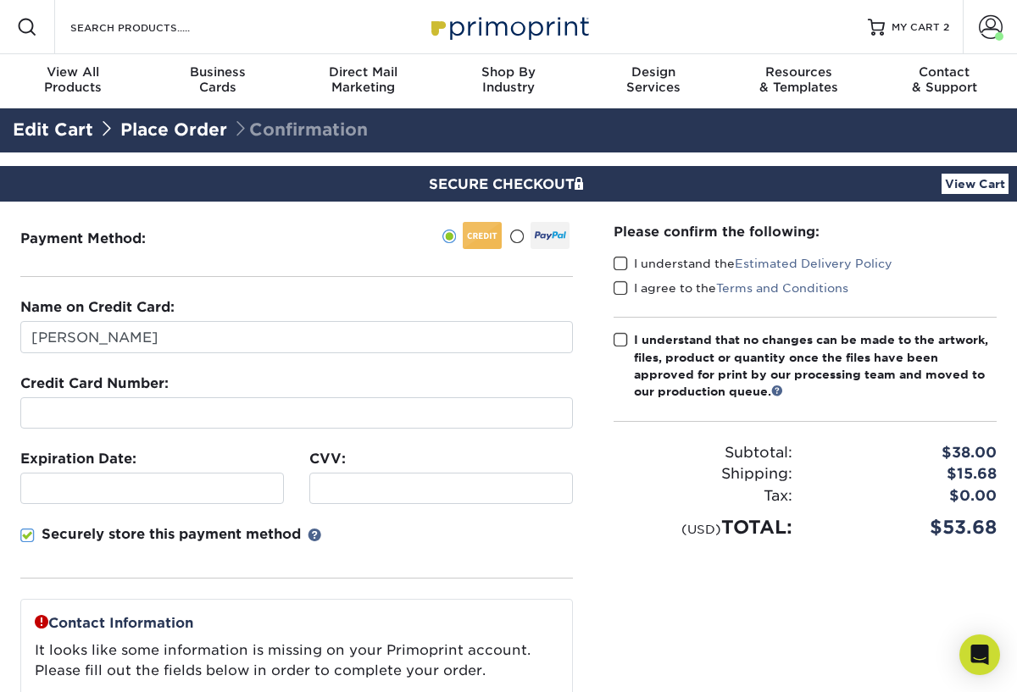
click at [625, 262] on span at bounding box center [621, 264] width 14 height 16
click at [0, 0] on input "I understand the Estimated Delivery Policy" at bounding box center [0, 0] width 0 height 0
click at [623, 290] on span at bounding box center [621, 289] width 14 height 16
click at [0, 0] on input "I agree to the Terms and Conditions" at bounding box center [0, 0] width 0 height 0
click at [616, 337] on span at bounding box center [621, 340] width 14 height 16
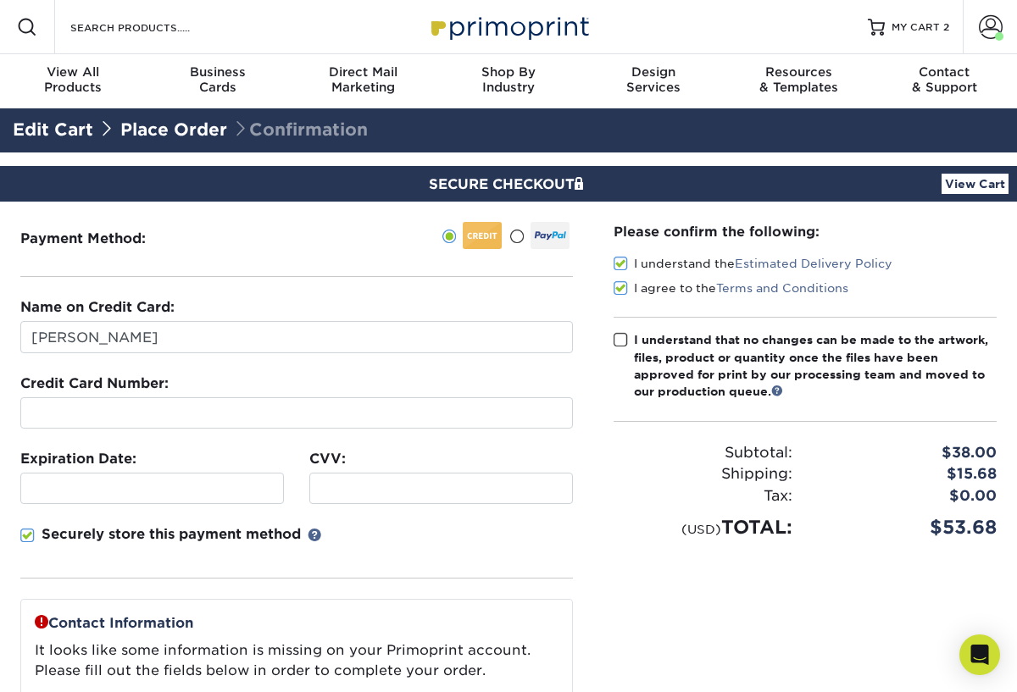
click at [0, 0] on input "I understand that no changes can be made to the artwork, files, product or quan…" at bounding box center [0, 0] width 0 height 0
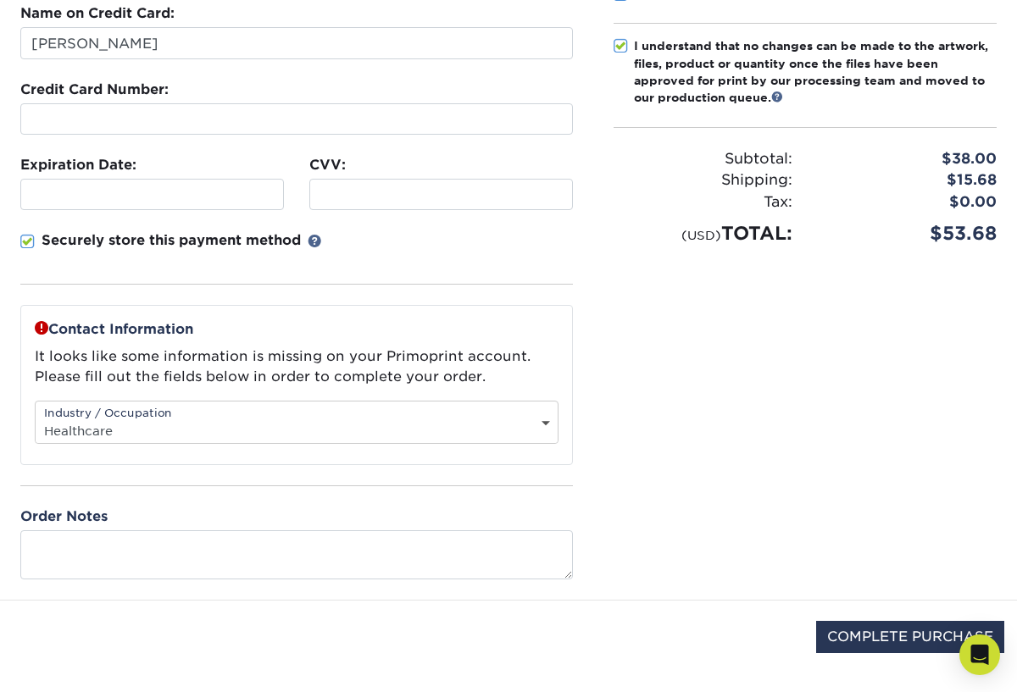
scroll to position [314, 0]
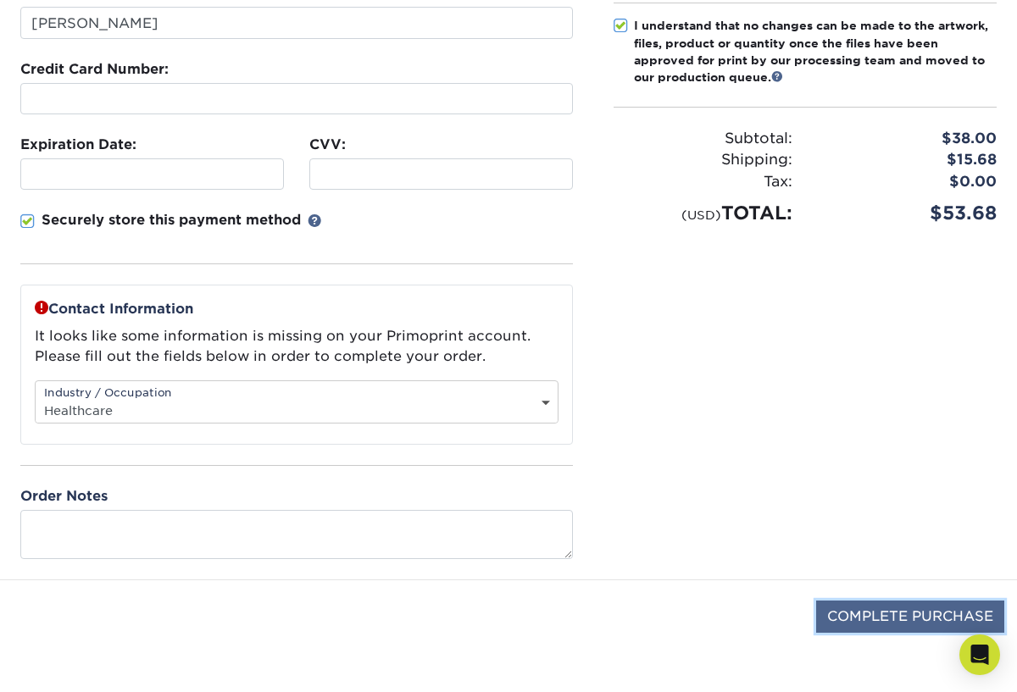
click at [862, 614] on input "COMPLETE PURCHASE" at bounding box center [910, 617] width 188 height 32
type input "PROCESSING, PLEASE WAIT..."
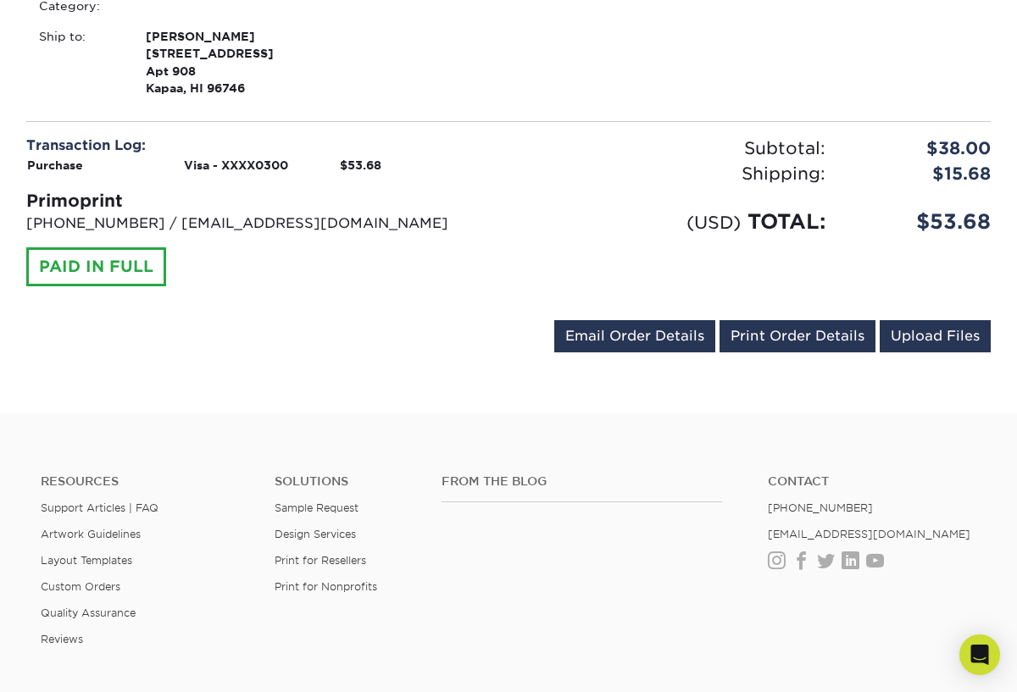
scroll to position [884, 0]
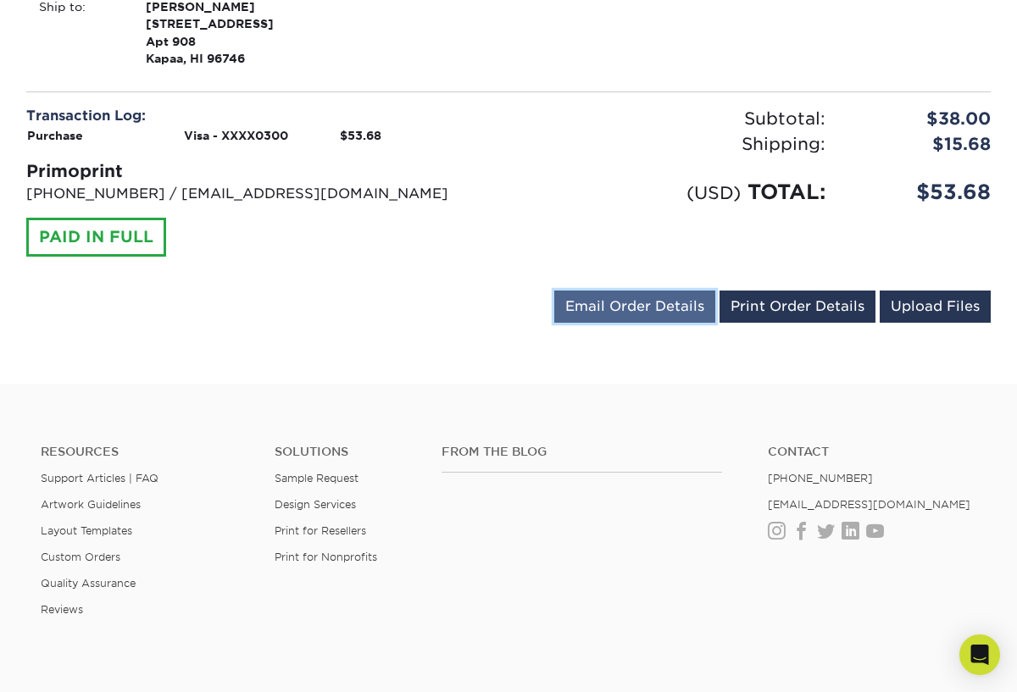
click at [673, 318] on link "Email Order Details" at bounding box center [634, 307] width 161 height 32
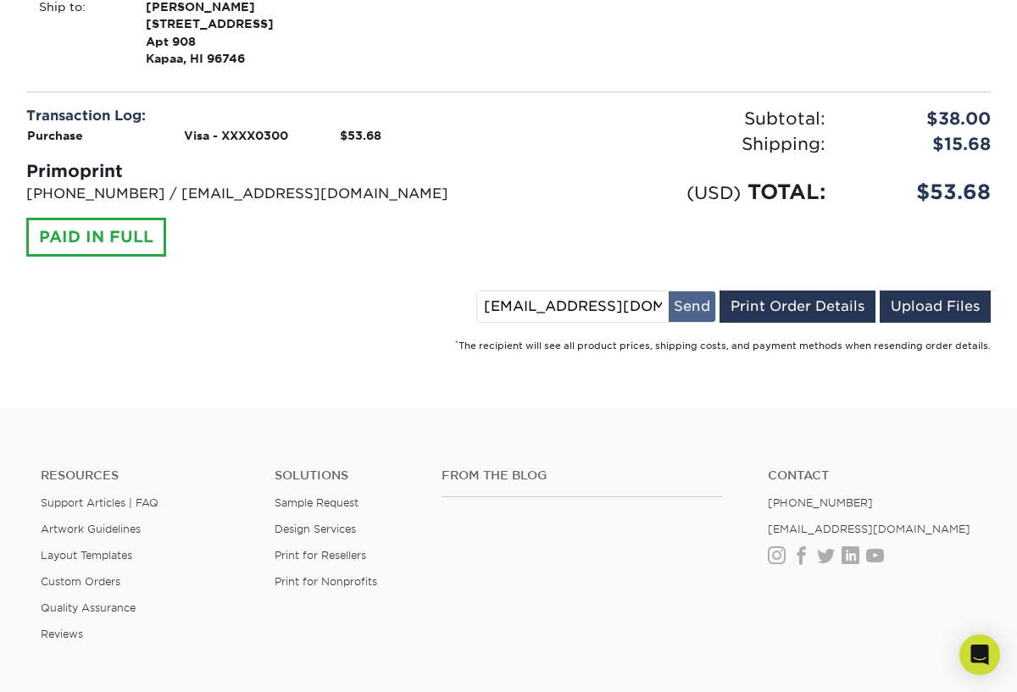
click at [689, 303] on button "Send" at bounding box center [692, 307] width 47 height 31
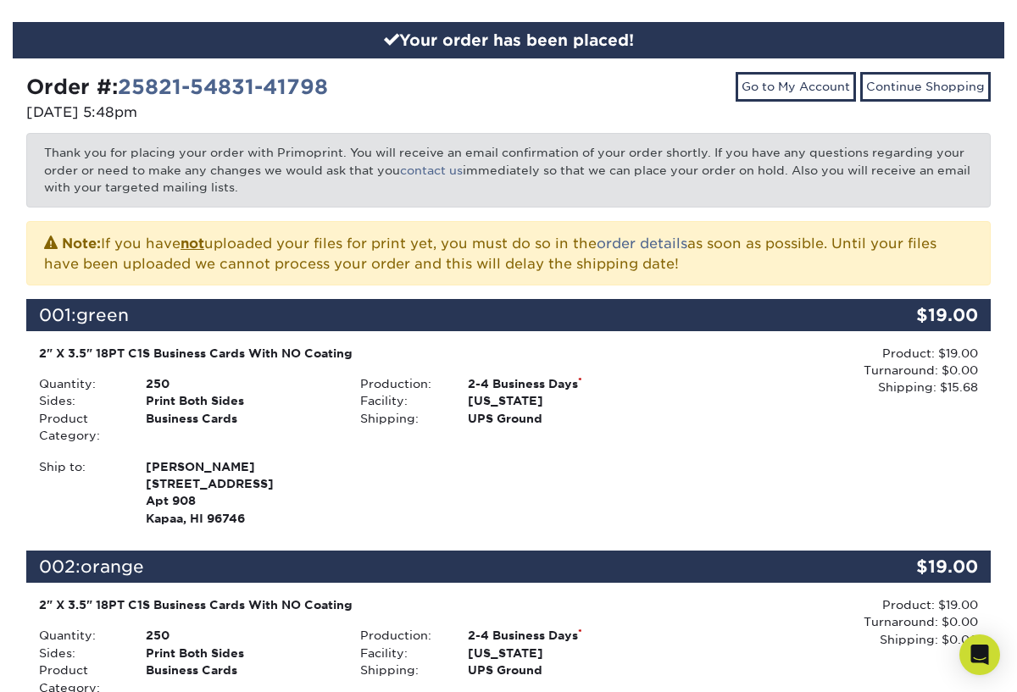
scroll to position [0, 0]
